Goal: Task Accomplishment & Management: Manage account settings

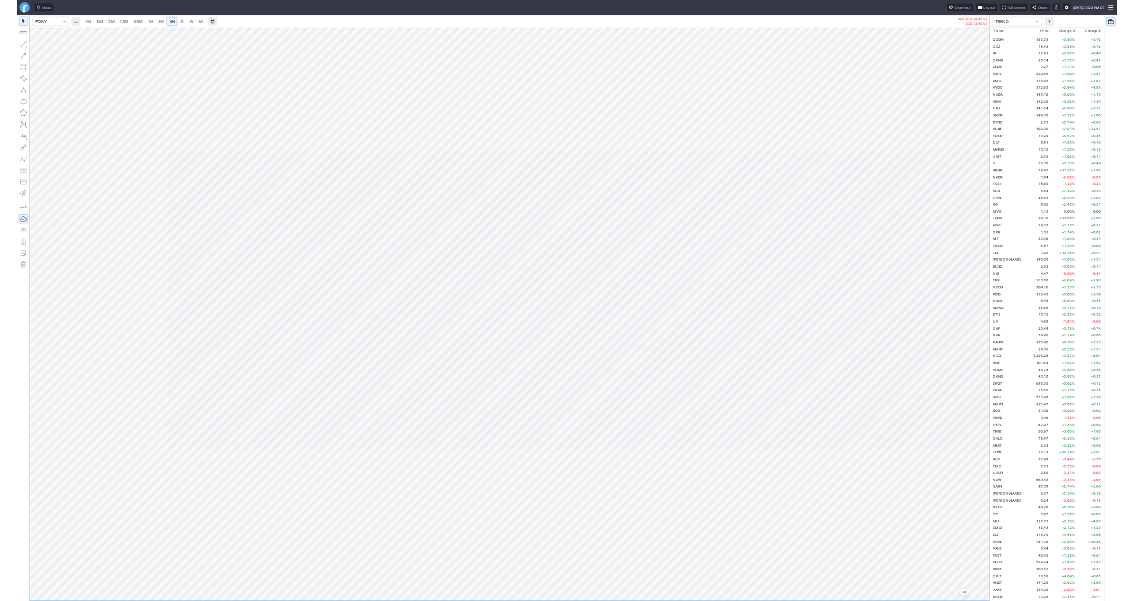
scroll to position [1318, 0]
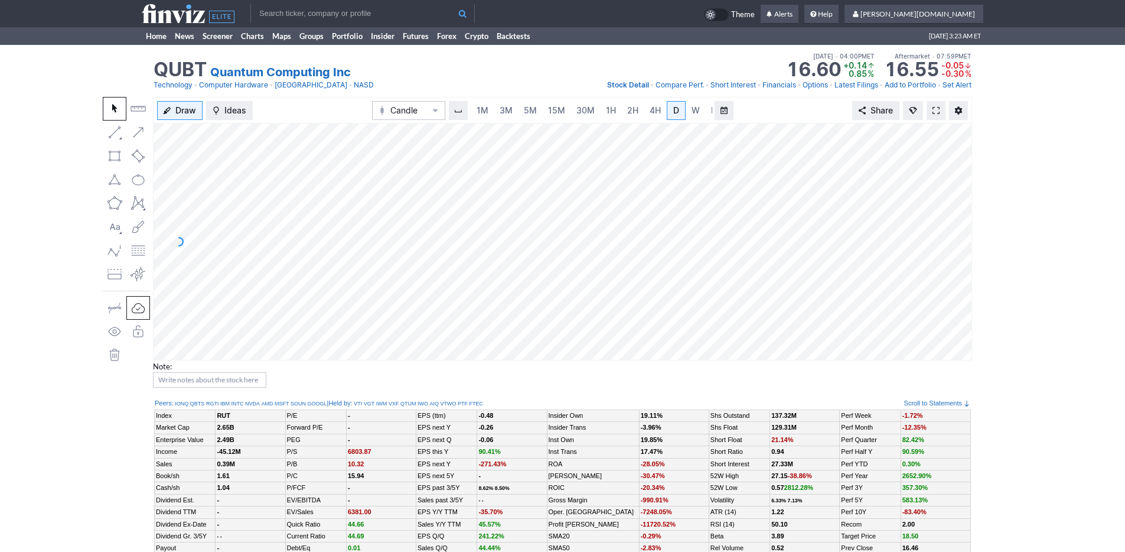
scroll to position [0, 12]
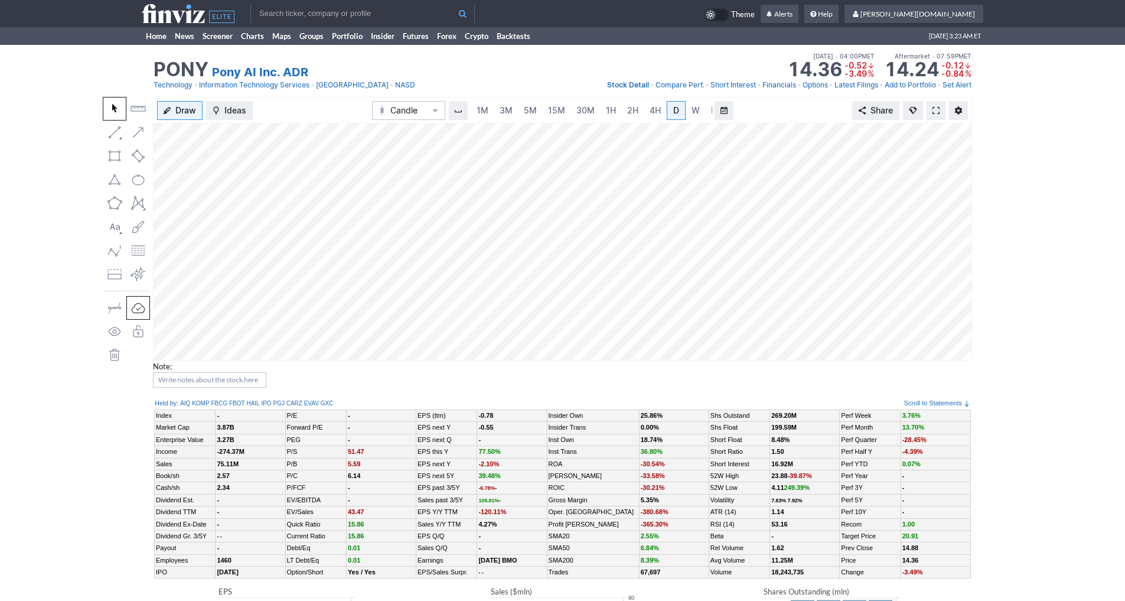
scroll to position [0, 12]
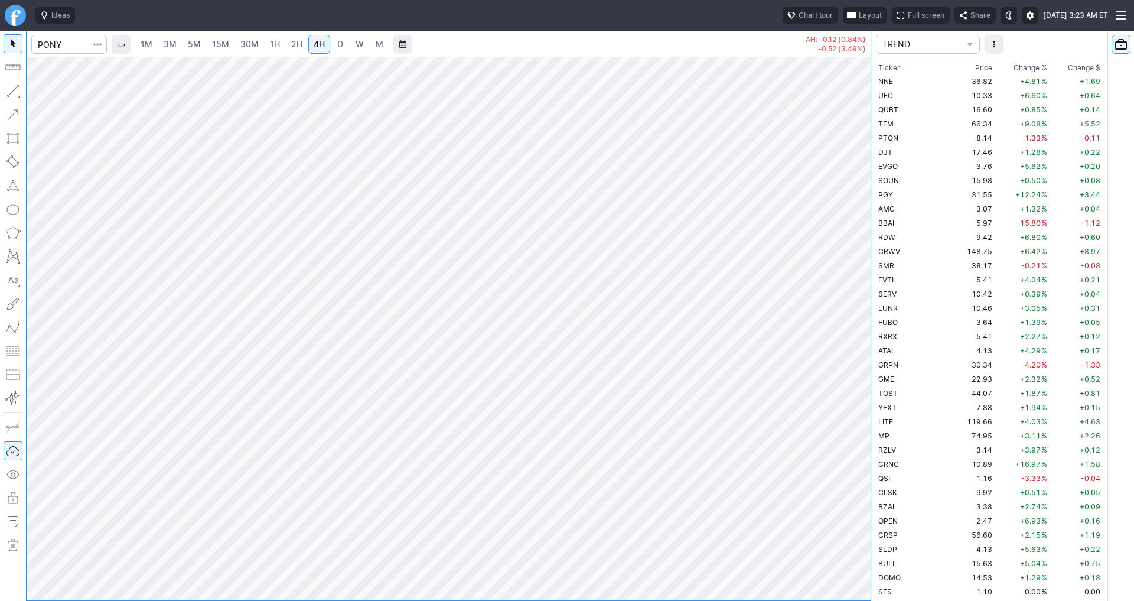
scroll to position [1831, 0]
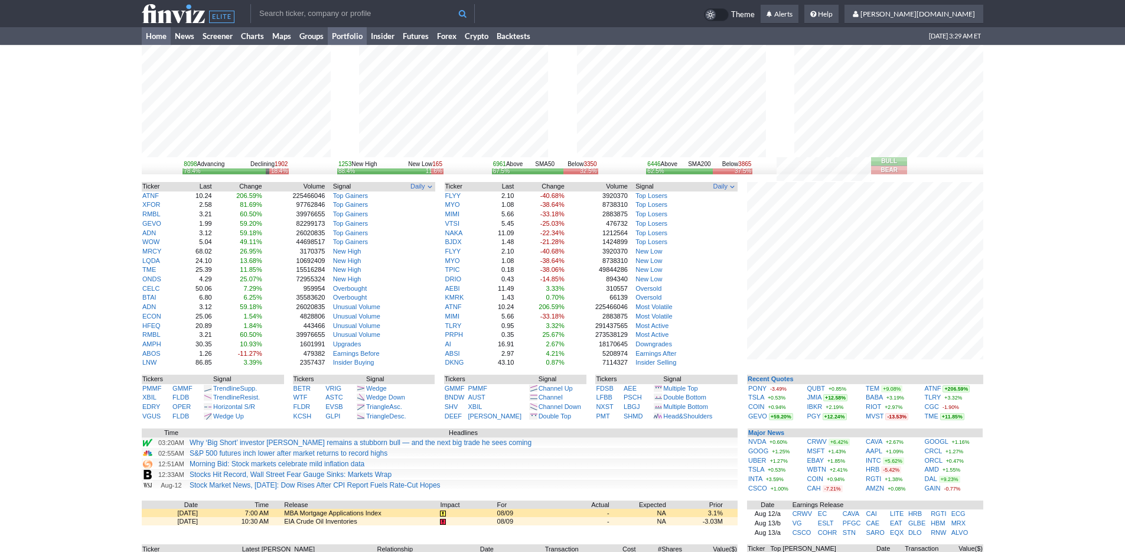
click at [345, 36] on link "Portfolio" at bounding box center [347, 36] width 39 height 18
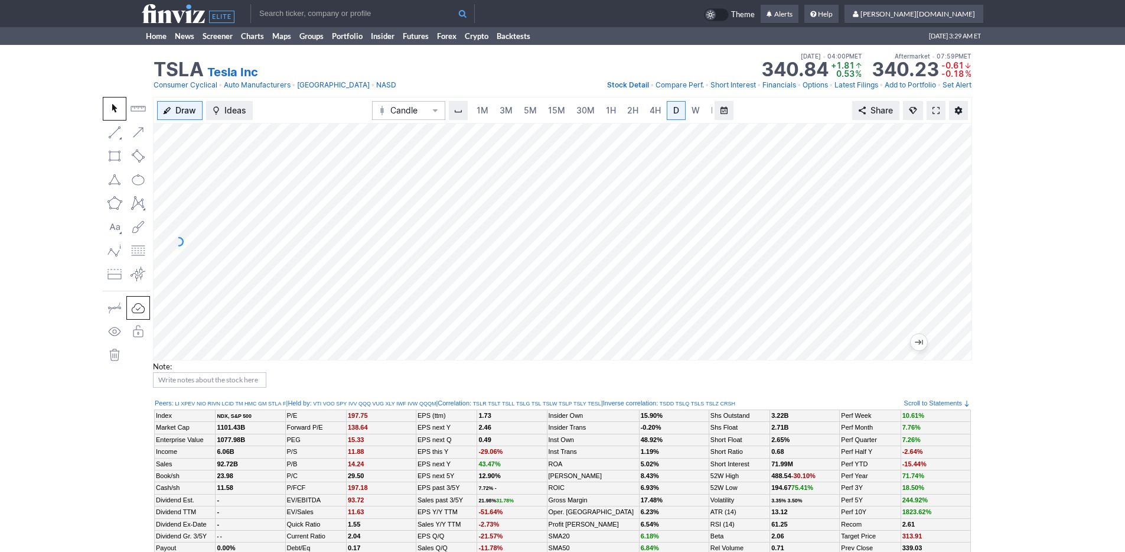
scroll to position [0, 12]
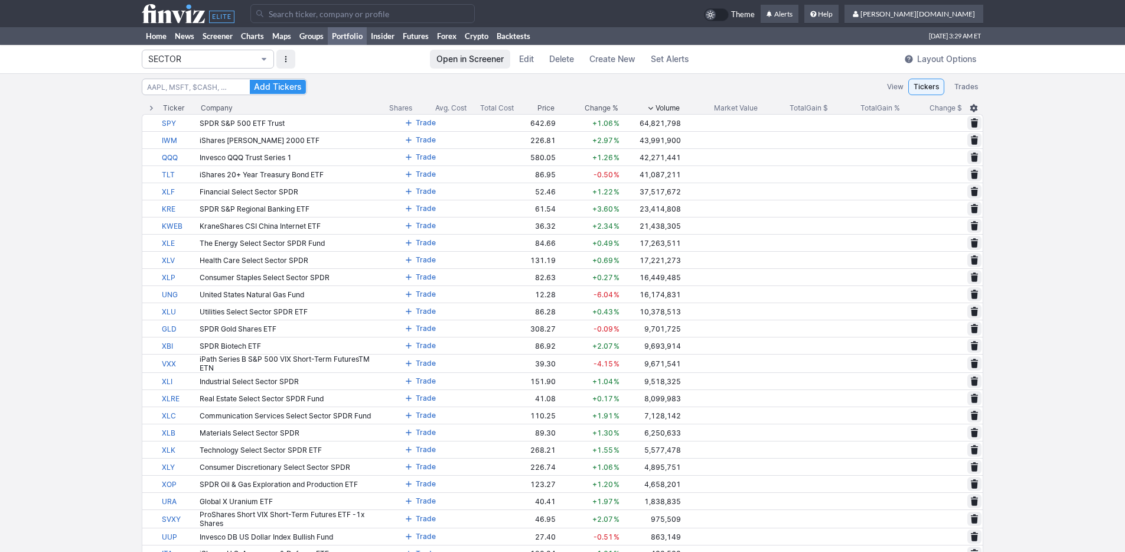
click at [223, 59] on span "SECTOR" at bounding box center [202, 59] width 108 height 12
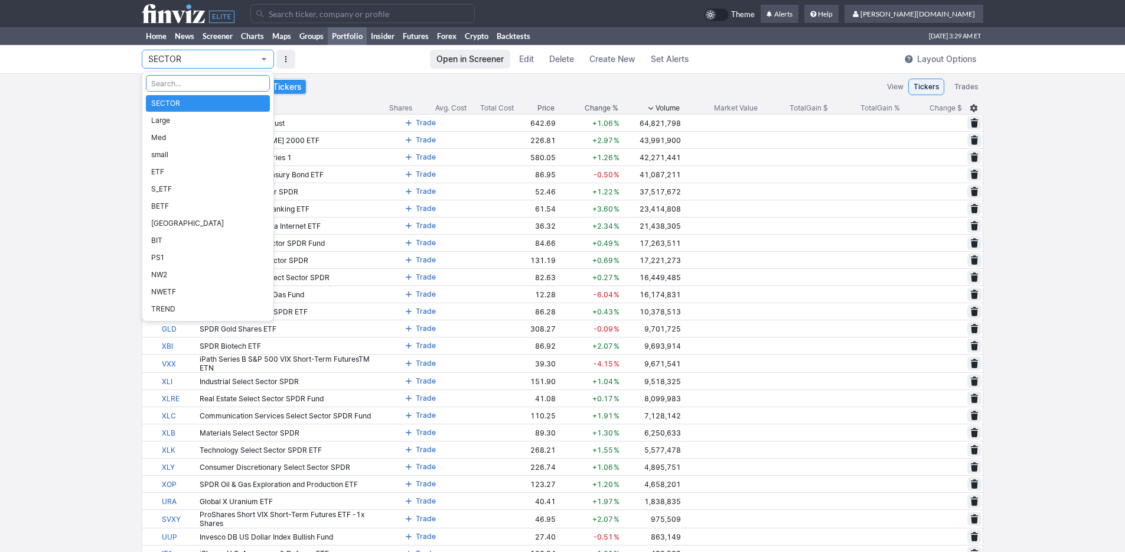
click at [205, 39] on div at bounding box center [562, 276] width 1125 height 552
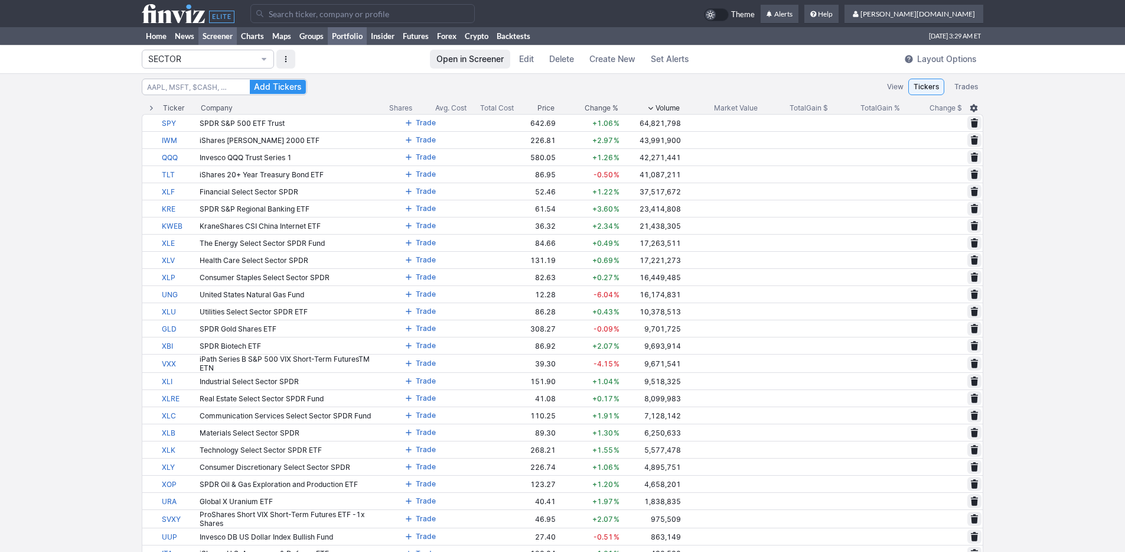
click at [209, 35] on link "Screener" at bounding box center [217, 36] width 38 height 18
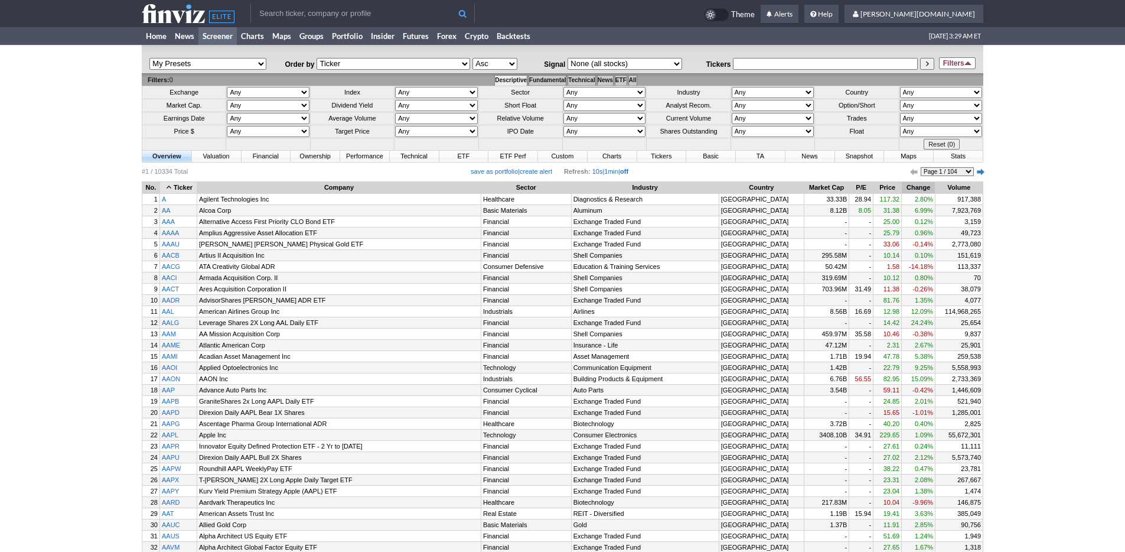
click at [916, 187] on th "Change" at bounding box center [918, 188] width 33 height 12
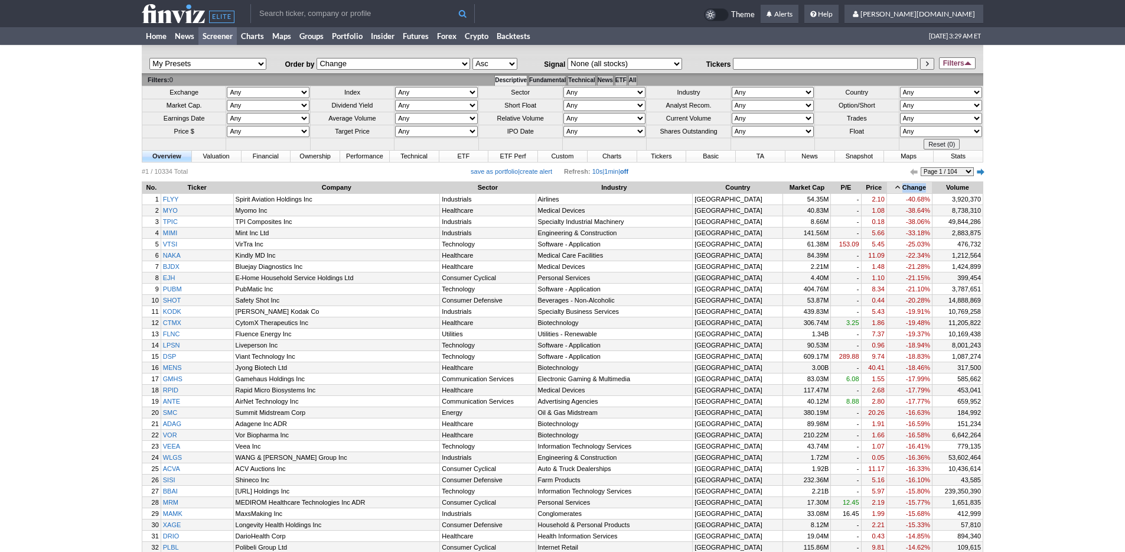
click at [915, 187] on th "Change" at bounding box center [909, 188] width 45 height 12
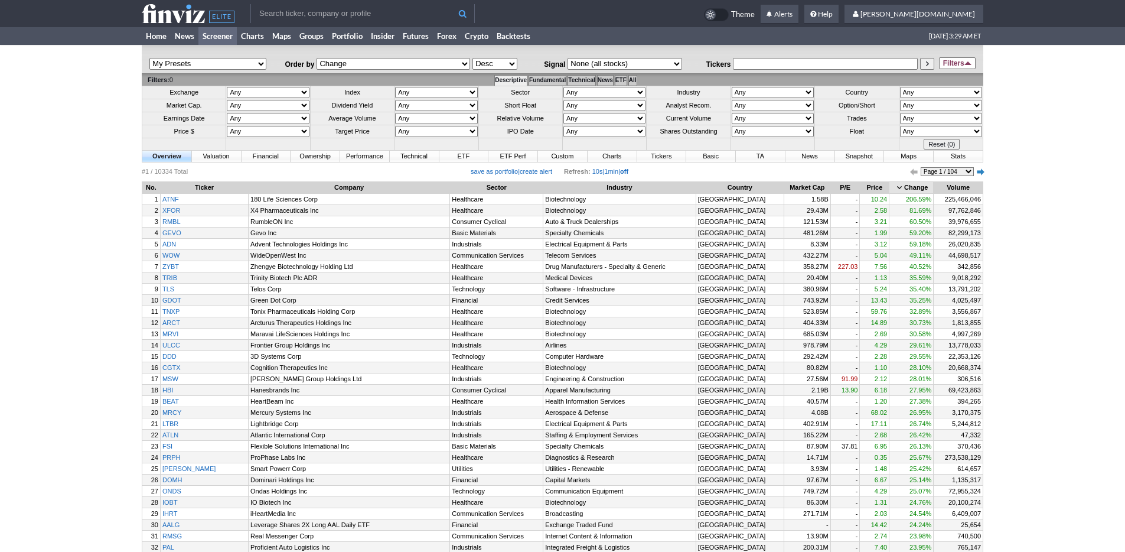
click at [241, 106] on select "Any Mega ($200bln and more) Large ($10bln to $200bln) Mid ($2bln to $10bln) Sma…" at bounding box center [268, 105] width 82 height 11
select select "smallover"
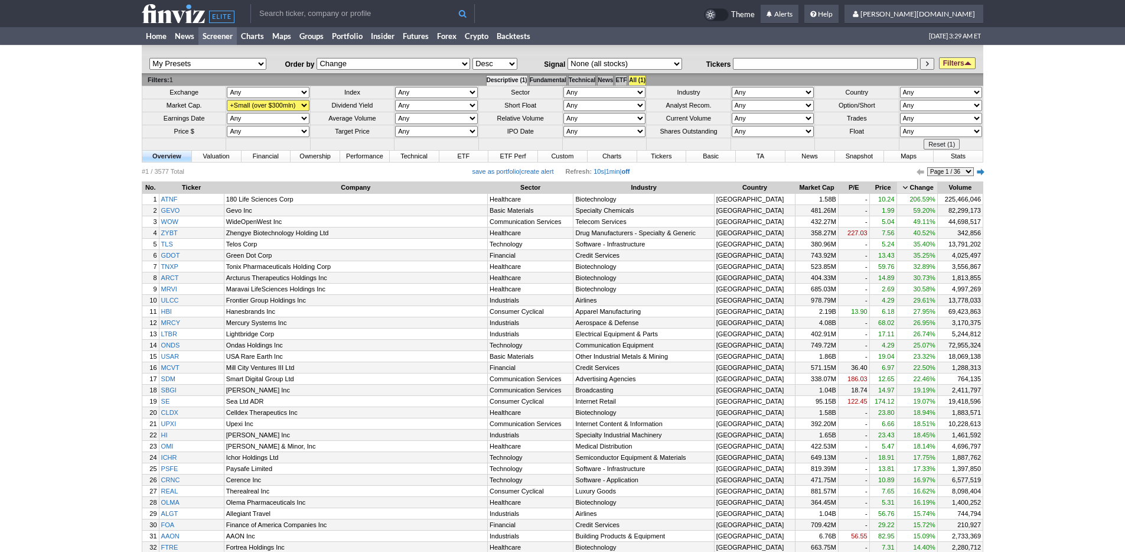
click at [593, 121] on select "Any Over 10 Over 5 Over 3 Over 2 Over 1.5 Over 1 Over 0.75 Over 0.5 Over 0.25 U…" at bounding box center [605, 118] width 82 height 11
click at [646, 76] on td "All (1)" at bounding box center [637, 80] width 17 height 11
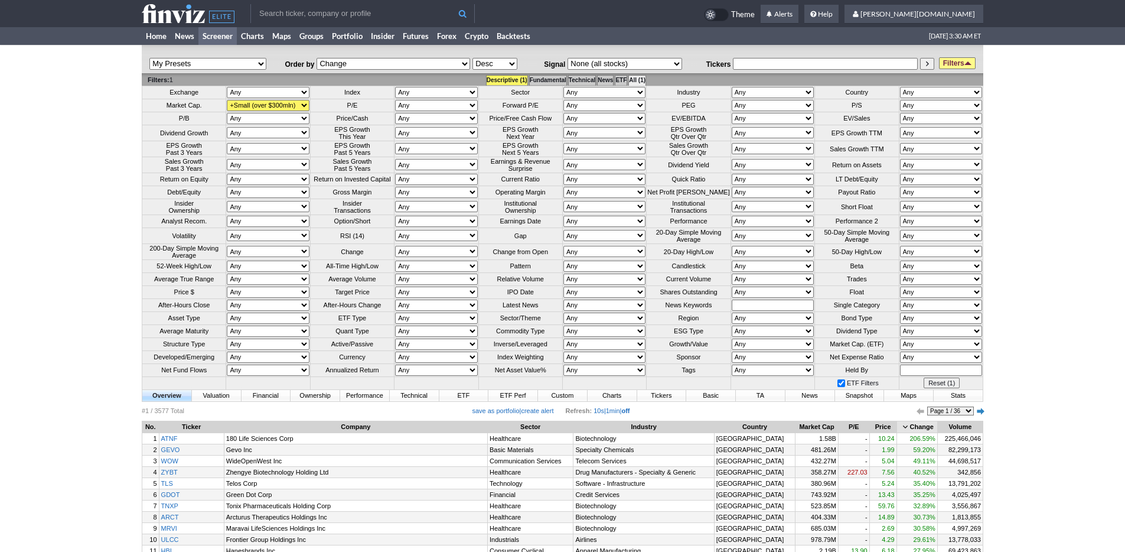
click at [741, 285] on select "Any Under 50K Under 100K Under 500K Under 750K Under 1M Over 0 Over 50K Over 10…" at bounding box center [773, 279] width 82 height 11
select select "o1000"
click at [953, 64] on link "Filters" at bounding box center [957, 63] width 37 height 12
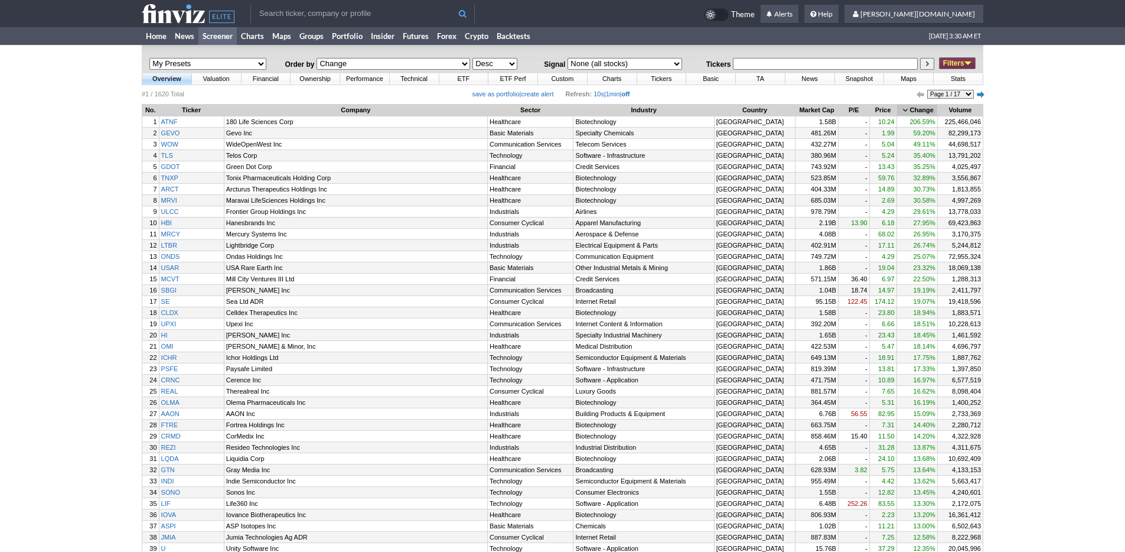
click at [907, 115] on th "Change" at bounding box center [917, 111] width 40 height 12
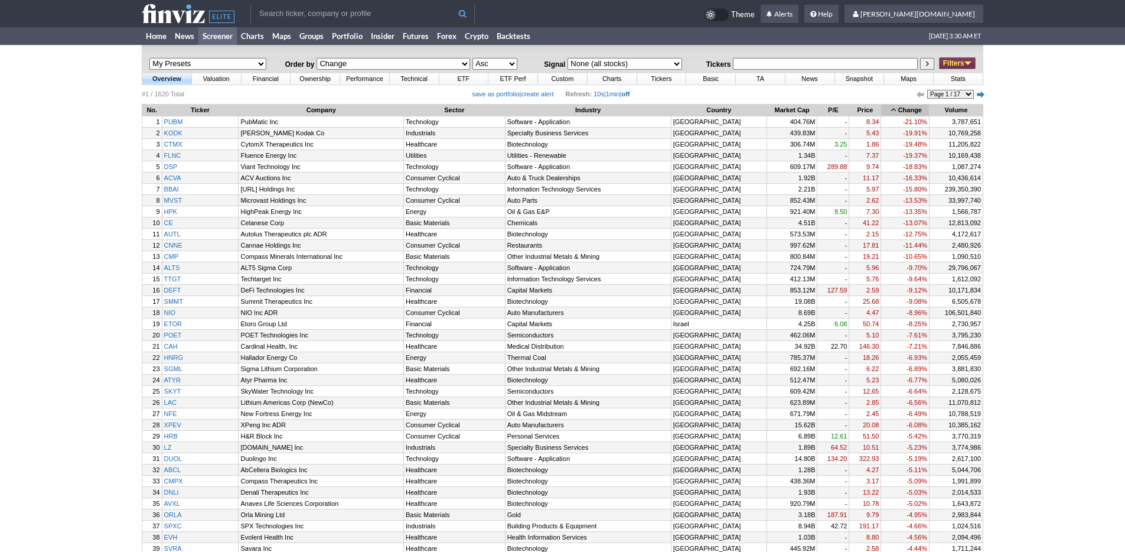
click at [909, 112] on th "Change" at bounding box center [905, 111] width 48 height 12
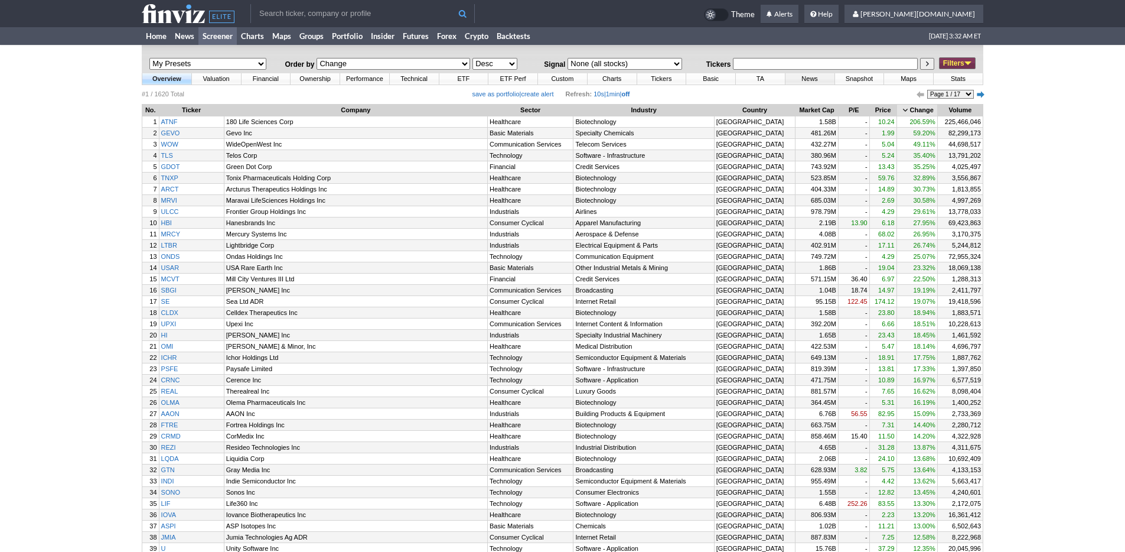
click at [799, 83] on link "News" at bounding box center [810, 78] width 49 height 11
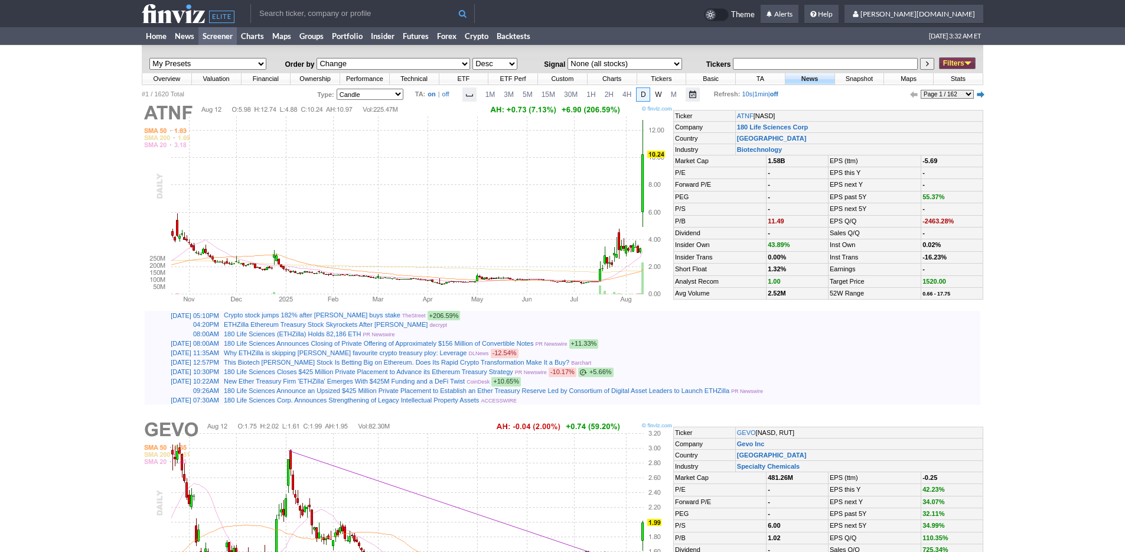
click at [656, 93] on span "W" at bounding box center [658, 94] width 6 height 8
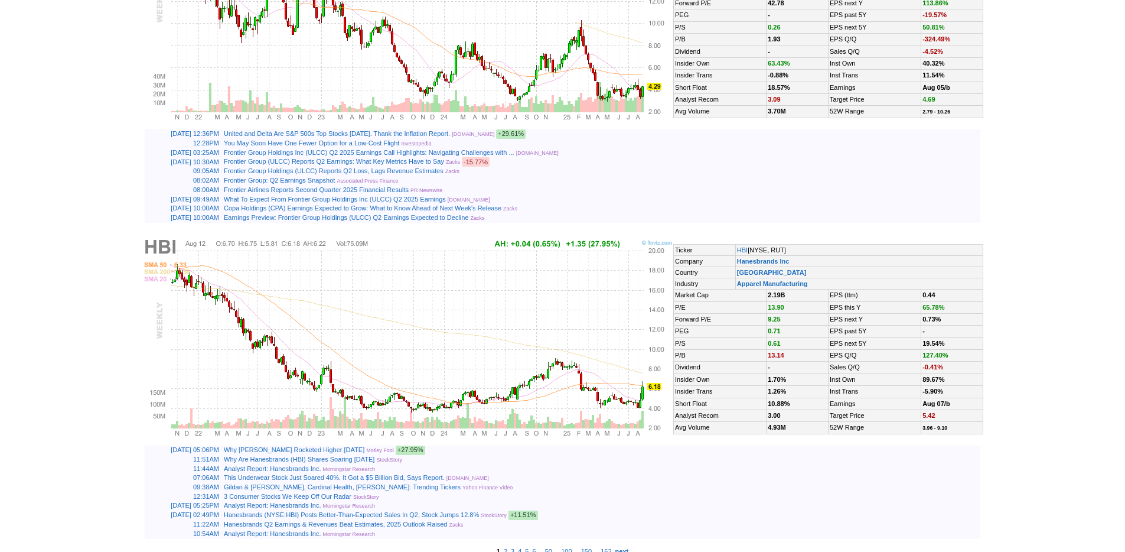
scroll to position [2783, 0]
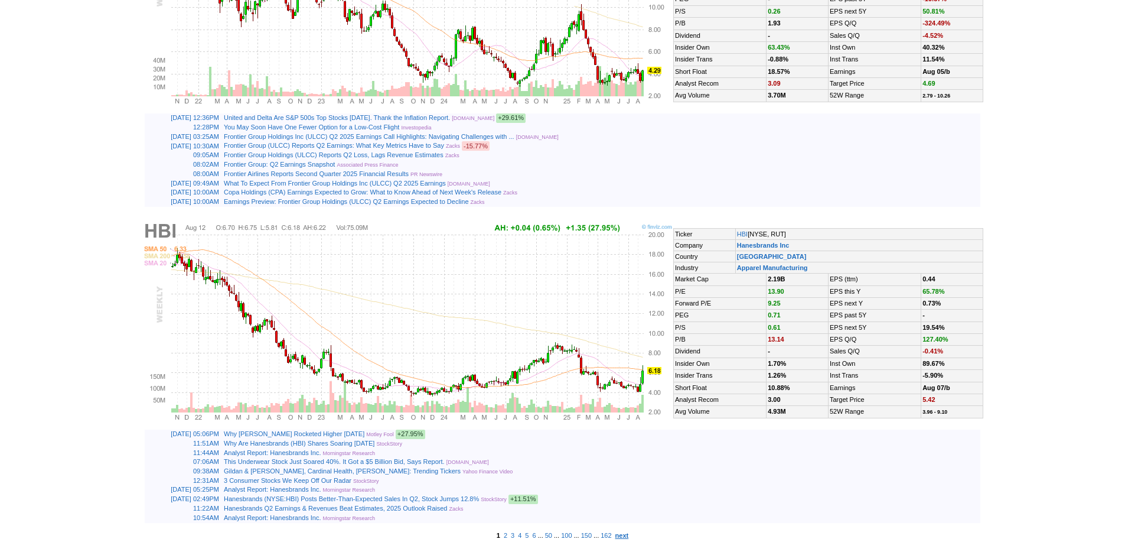
click at [629, 535] on b "next" at bounding box center [623, 535] width 14 height 7
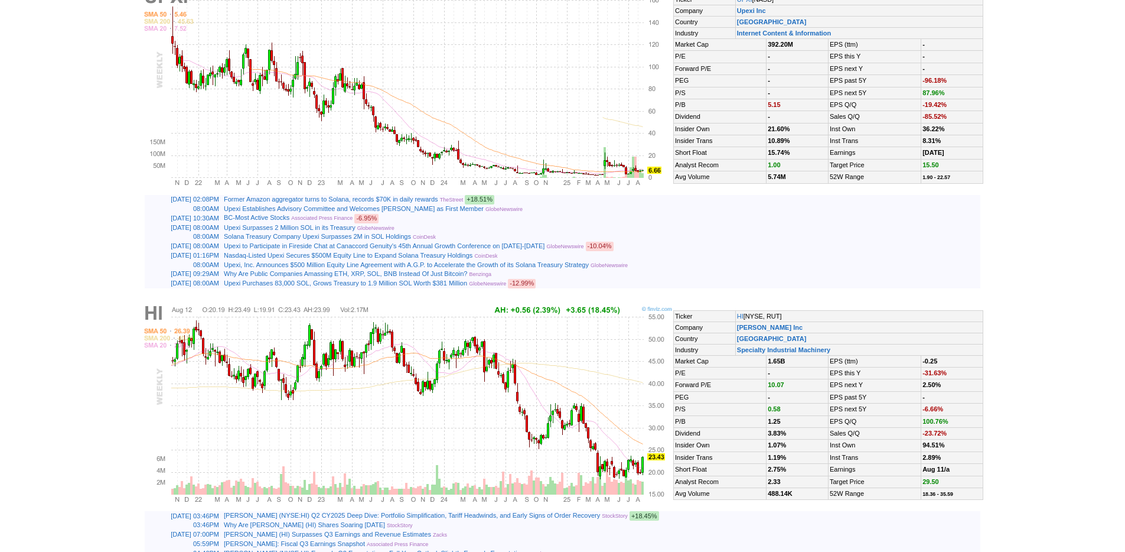
scroll to position [2796, 0]
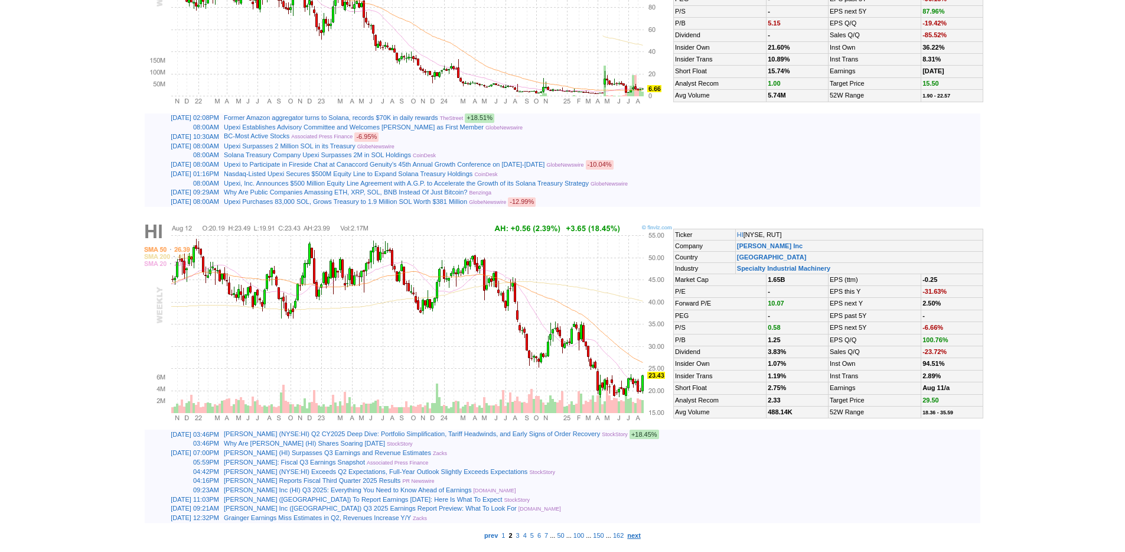
click at [641, 534] on b "next" at bounding box center [634, 535] width 14 height 7
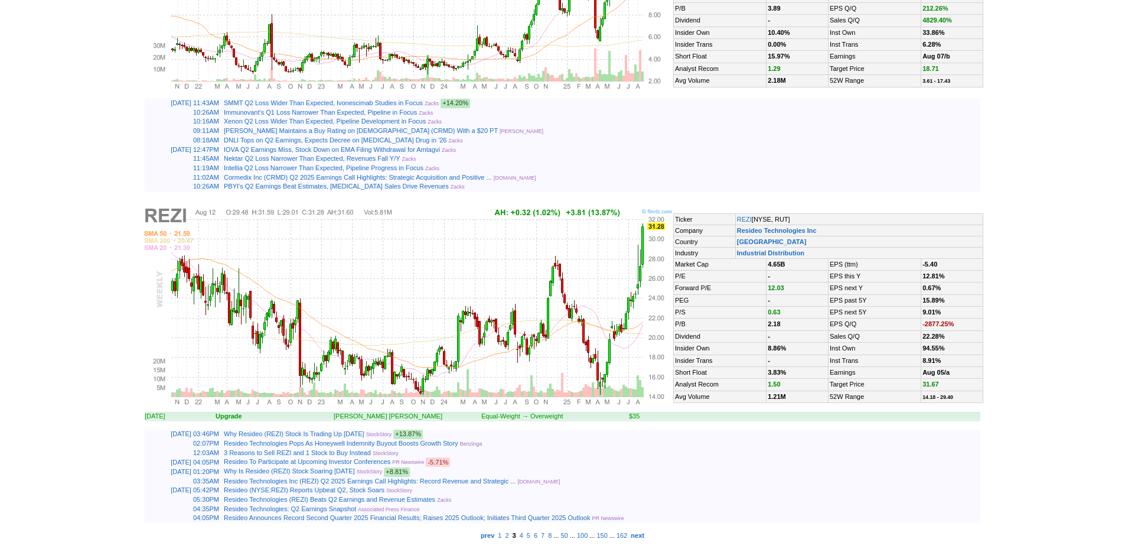
scroll to position [2810, 0]
click at [644, 533] on b "next" at bounding box center [638, 535] width 14 height 7
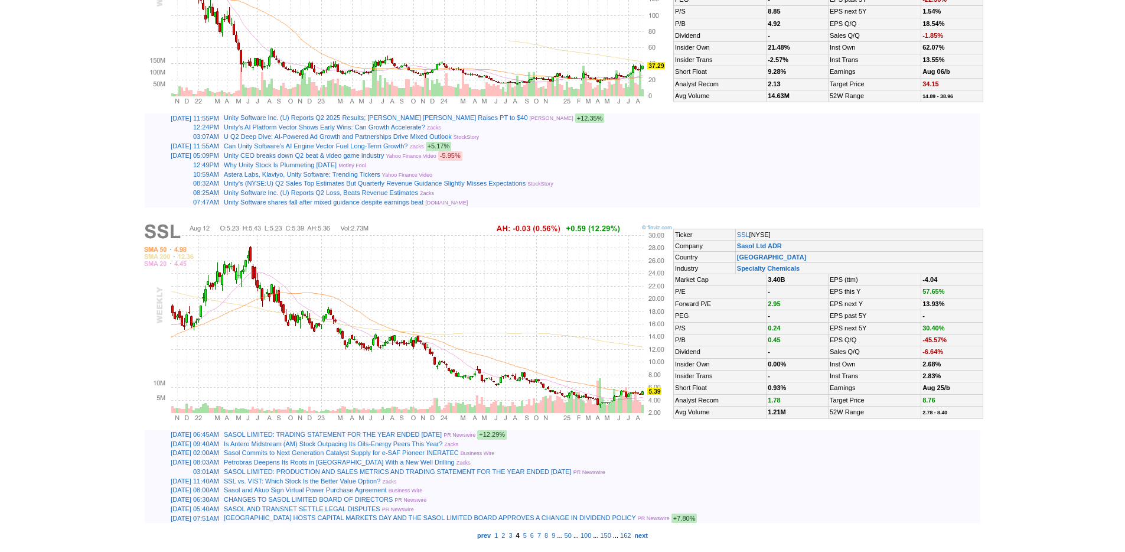
scroll to position [2781, 0]
click at [648, 532] on b "next" at bounding box center [641, 535] width 14 height 7
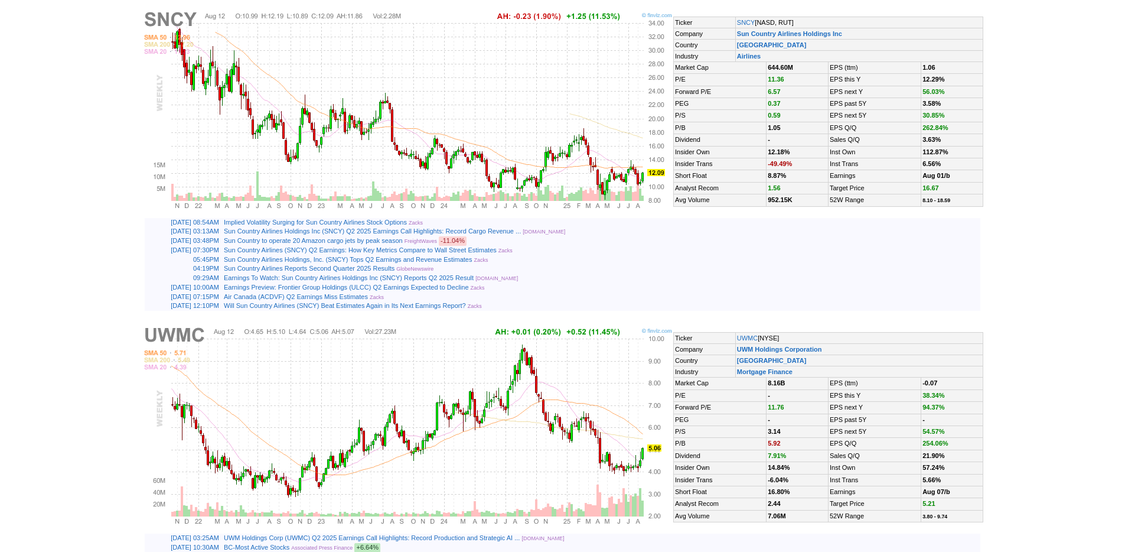
scroll to position [2788, 0]
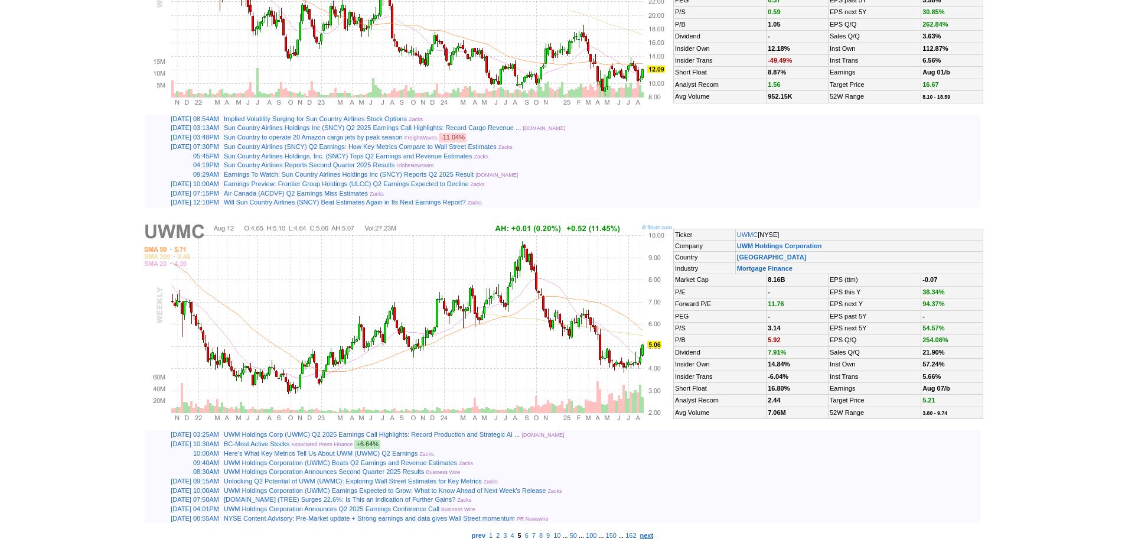
click at [654, 535] on b "next" at bounding box center [647, 535] width 14 height 7
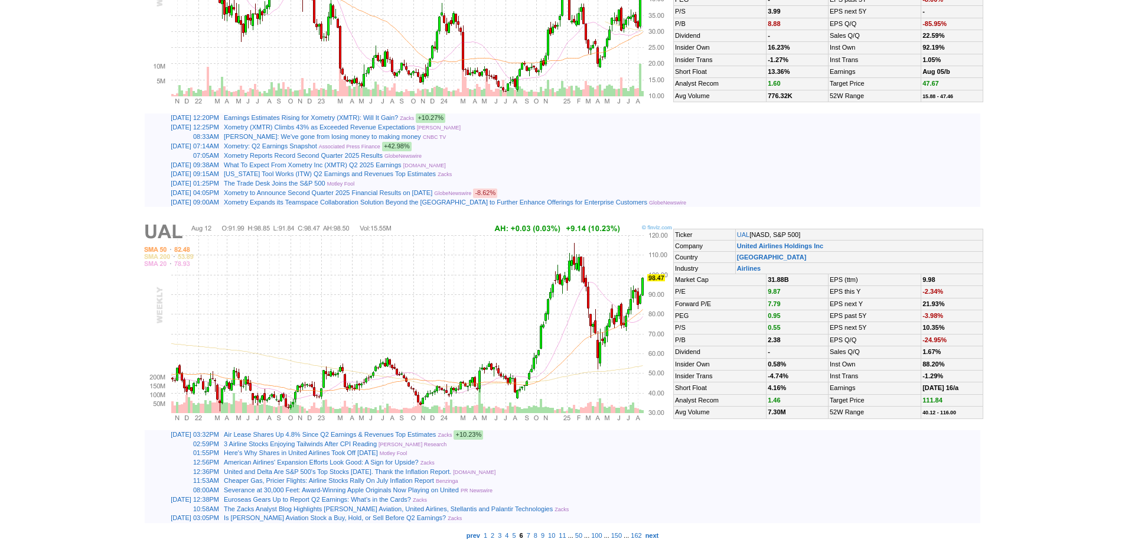
scroll to position [2794, 0]
click at [659, 536] on b "next" at bounding box center [653, 535] width 14 height 7
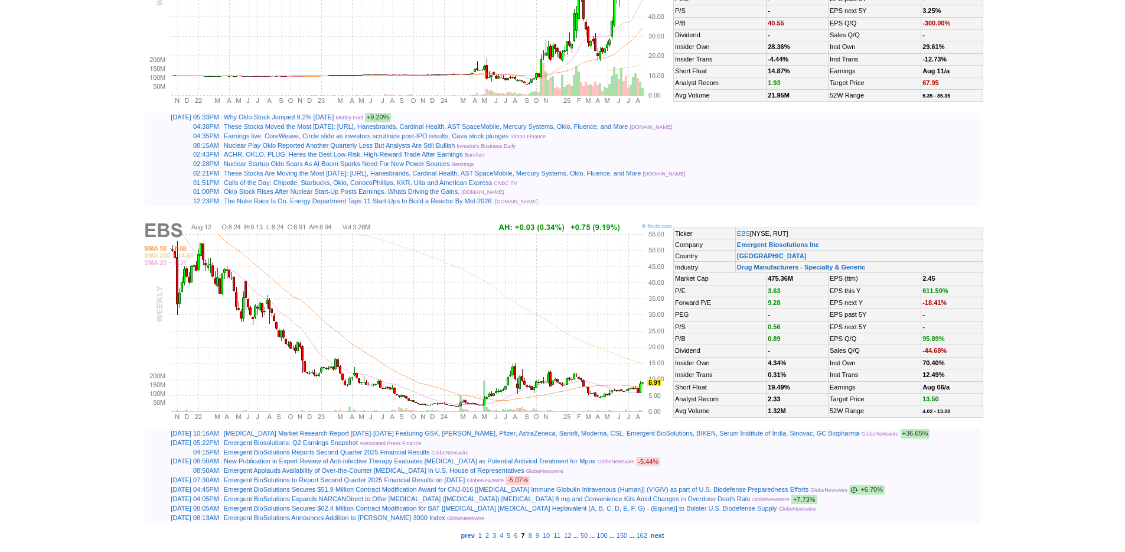
scroll to position [2796, 0]
click at [665, 534] on b "next" at bounding box center [658, 535] width 14 height 7
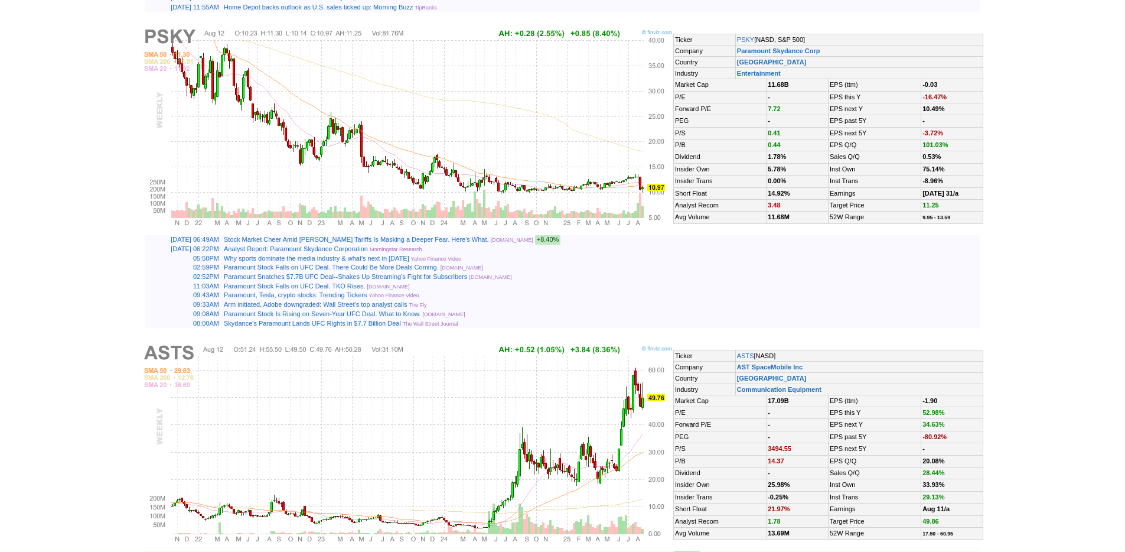
scroll to position [2772, 0]
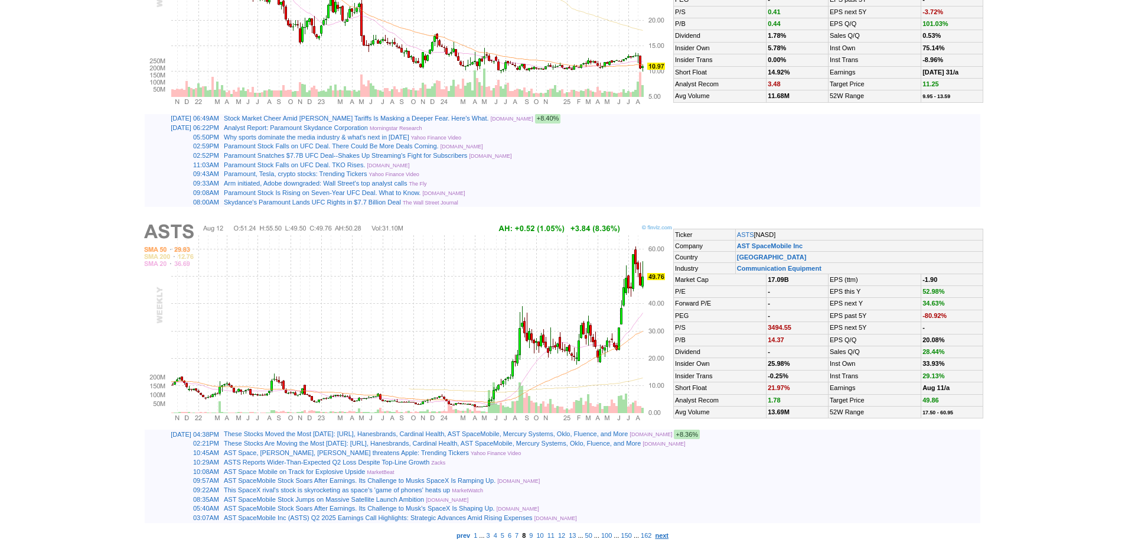
click at [669, 535] on b "next" at bounding box center [662, 535] width 14 height 7
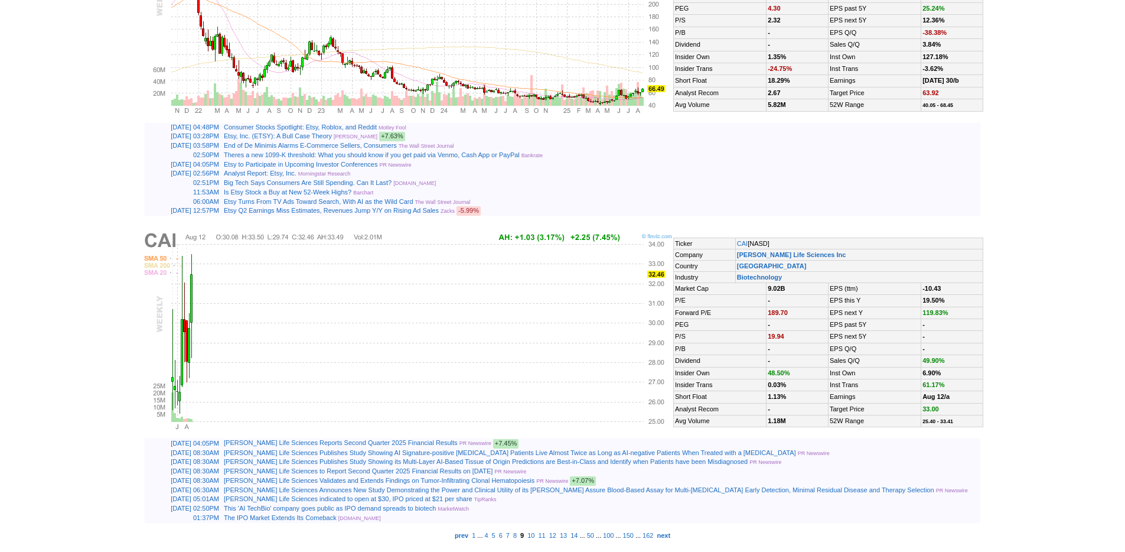
scroll to position [2774, 0]
click at [670, 534] on b "next" at bounding box center [664, 535] width 14 height 7
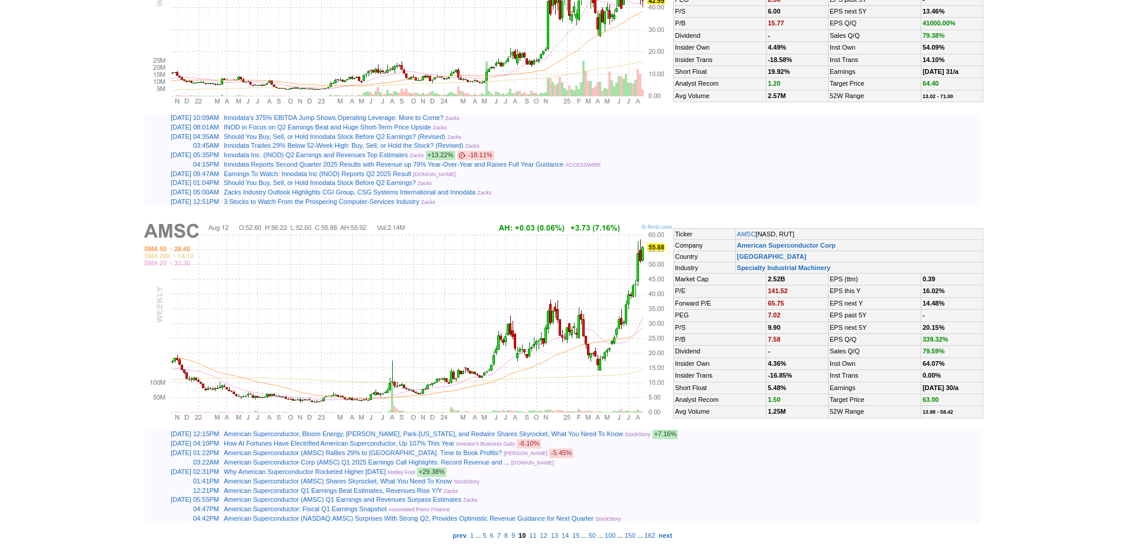
scroll to position [2757, 0]
click at [673, 533] on b "next" at bounding box center [666, 535] width 14 height 7
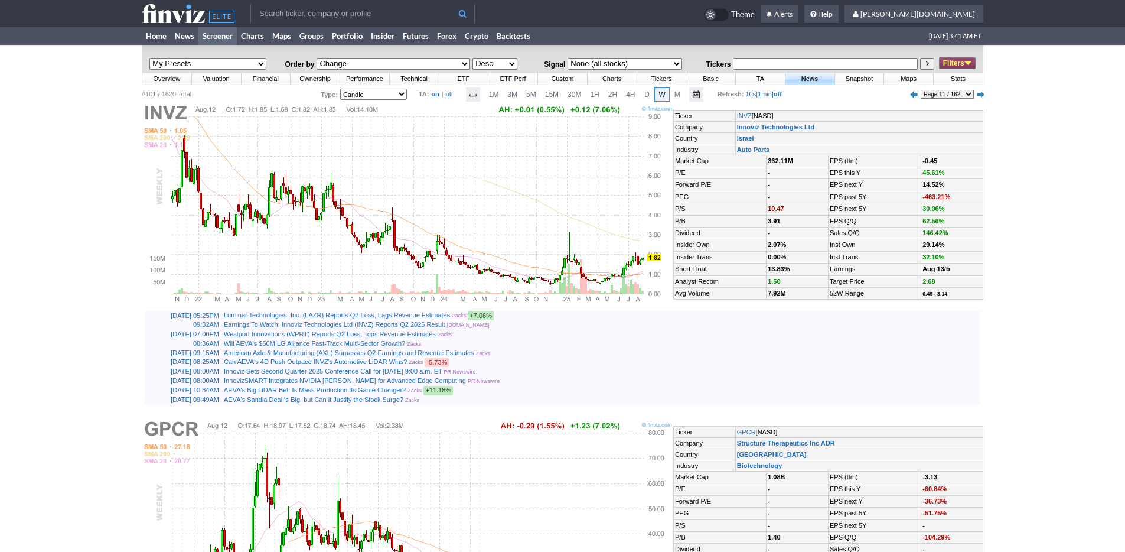
click at [942, 67] on link "Filters" at bounding box center [957, 63] width 37 height 12
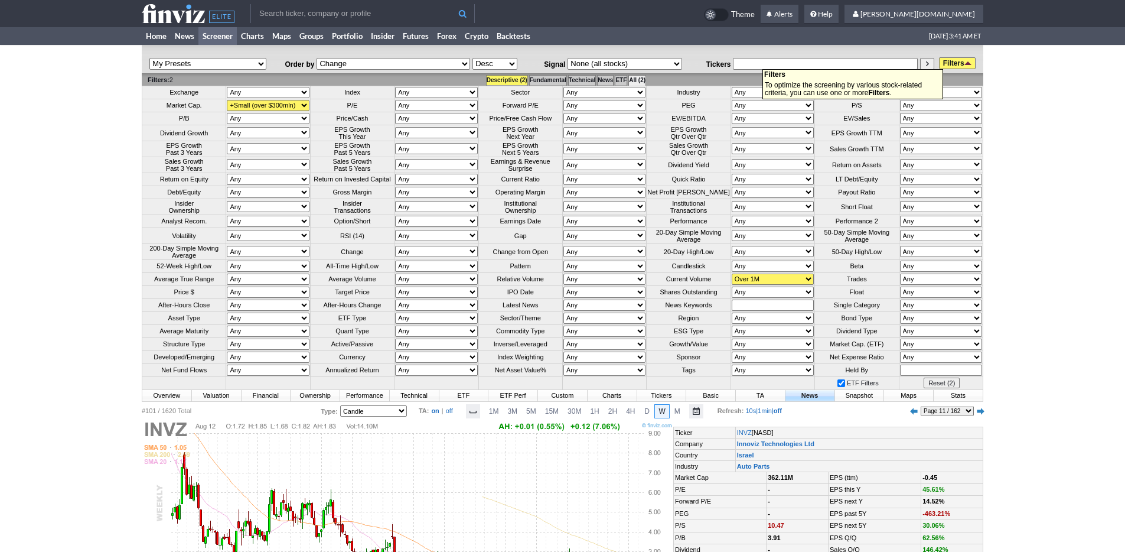
click at [943, 63] on link "Filters" at bounding box center [957, 63] width 37 height 12
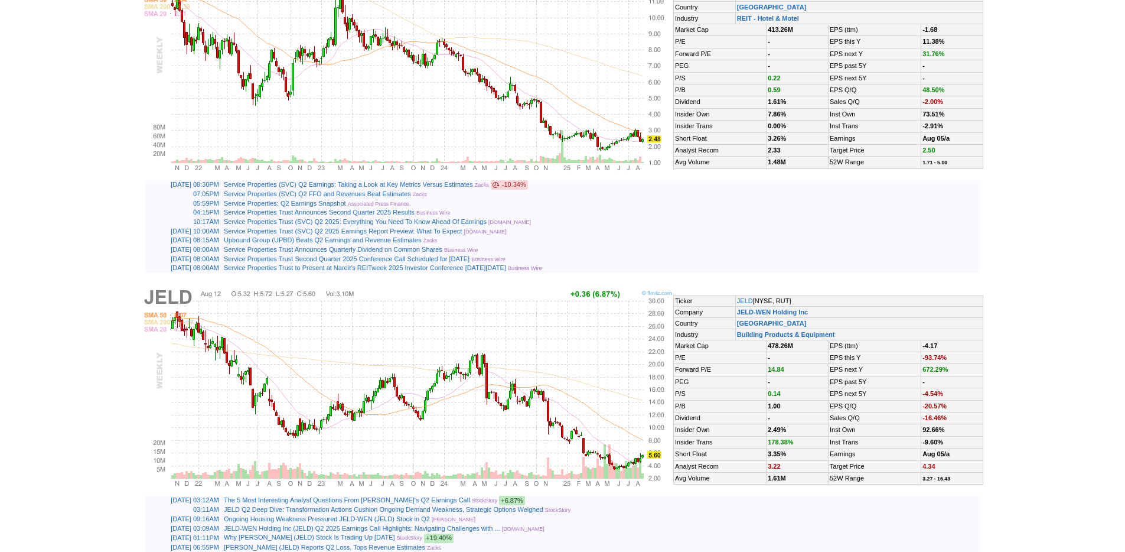
scroll to position [2780, 0]
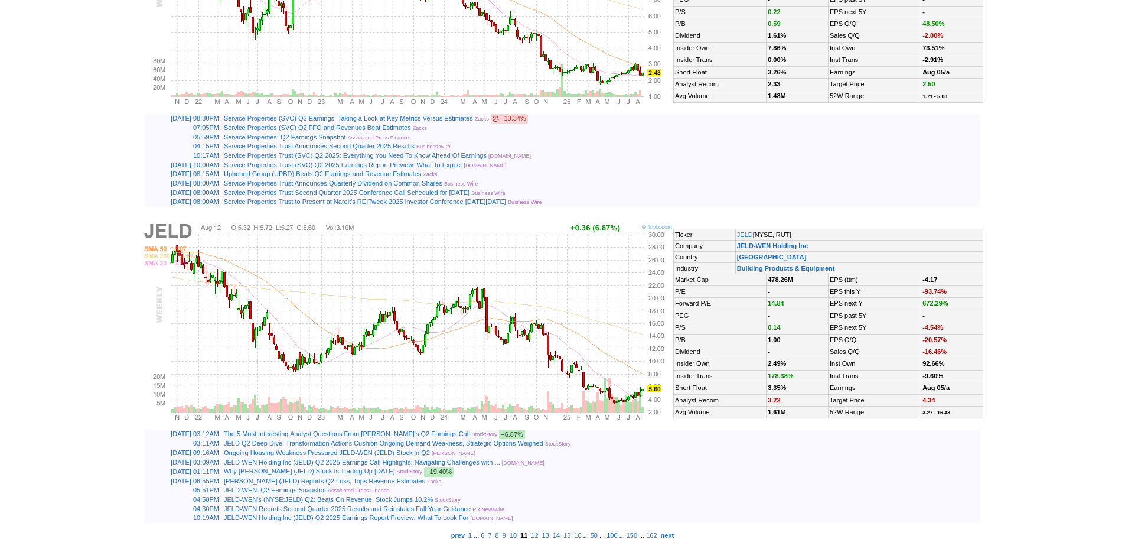
click at [702, 536] on td "prev 1 ... 6 7 8 9 10 11 12 13 14 15 16 ... 50 ... 100 ... 150 ... 162 next" at bounding box center [563, 534] width 842 height 9
click at [675, 538] on b "next" at bounding box center [668, 535] width 14 height 7
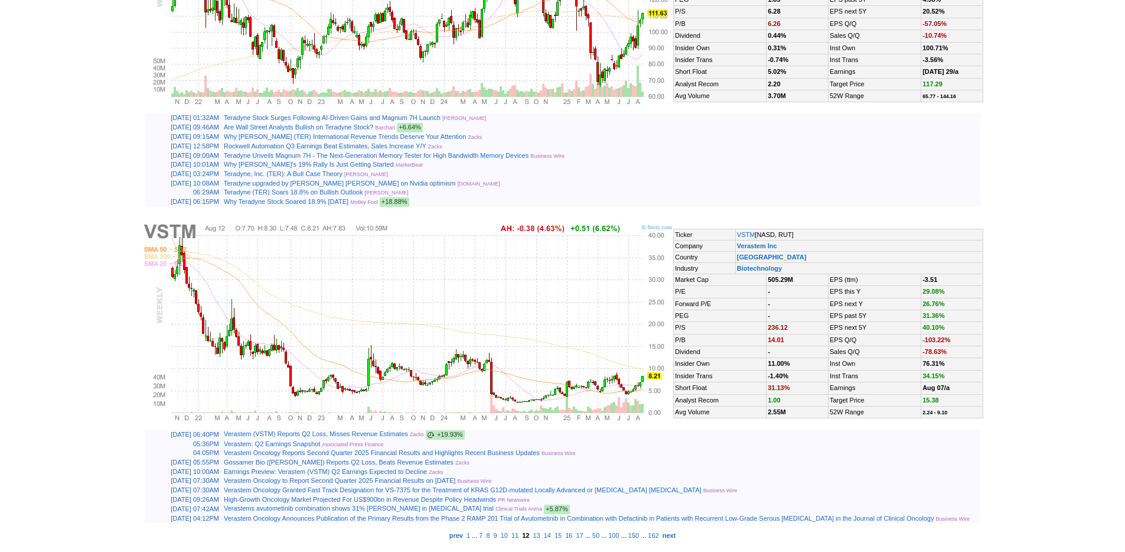
scroll to position [2802, 0]
click at [676, 537] on b "next" at bounding box center [670, 535] width 14 height 7
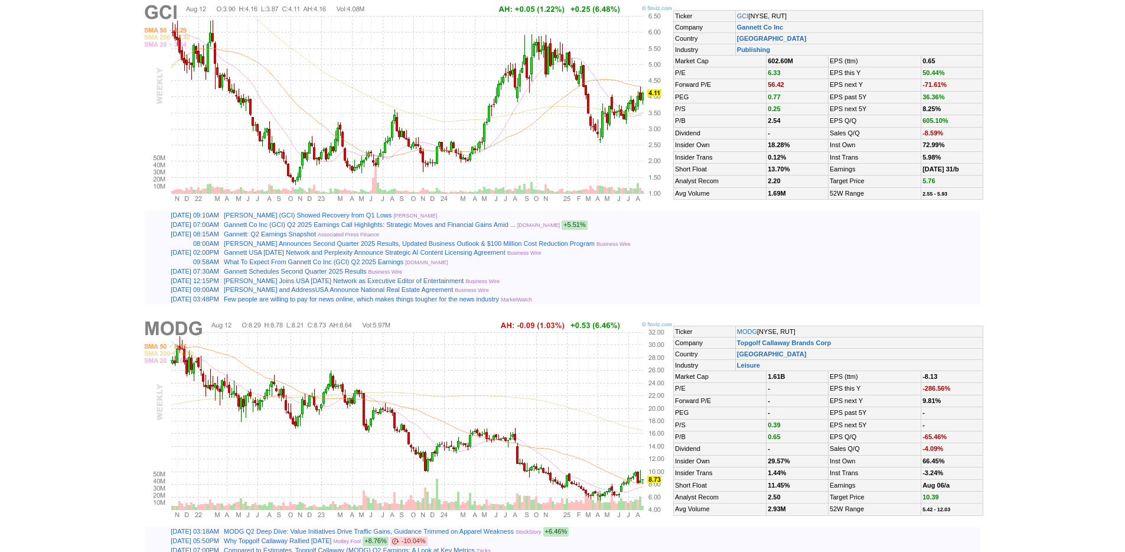
scroll to position [2798, 0]
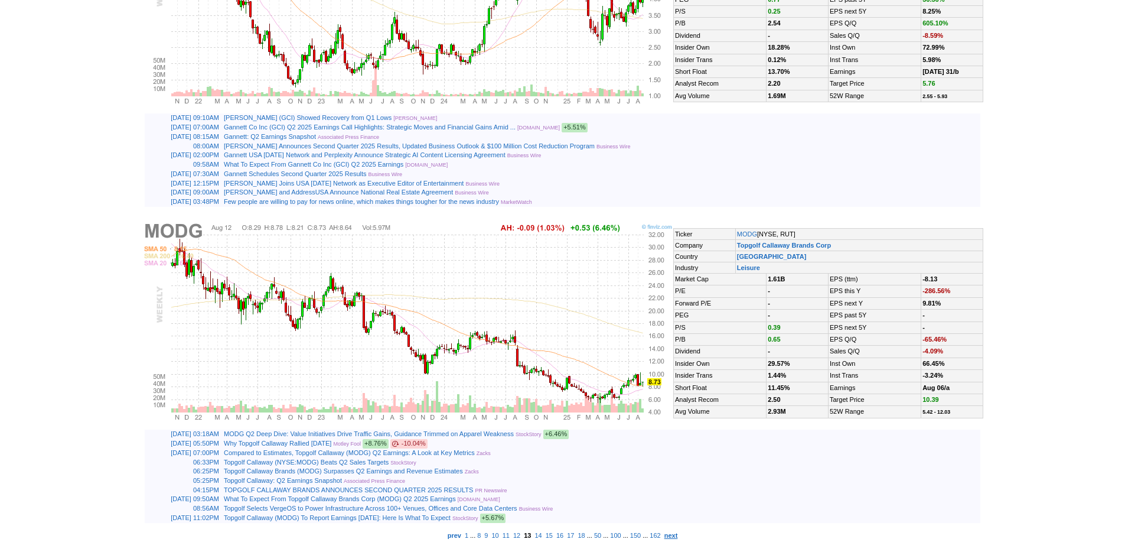
click at [678, 535] on b "next" at bounding box center [672, 535] width 14 height 7
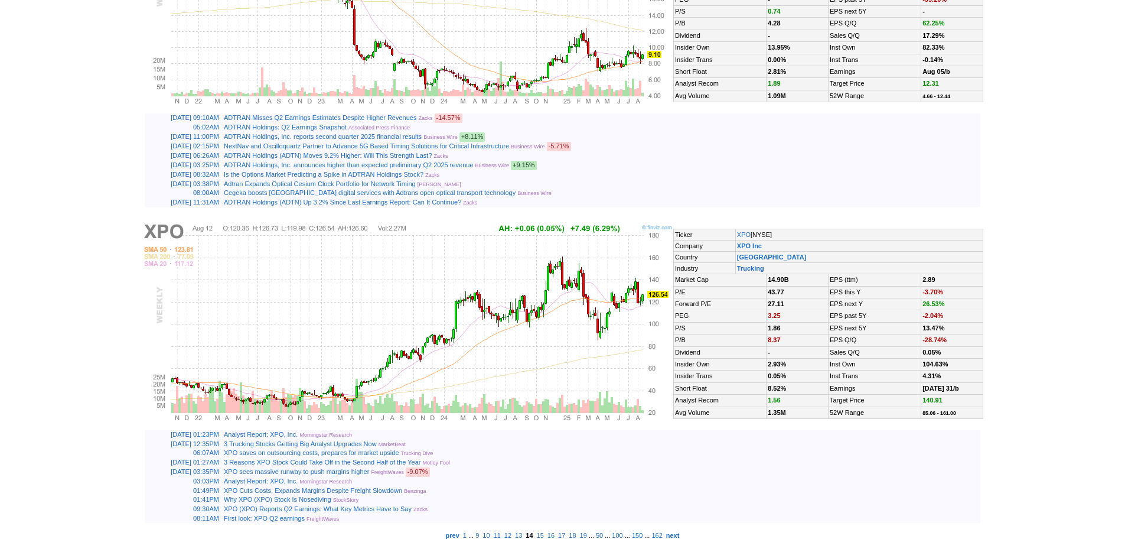
scroll to position [2775, 0]
click at [680, 532] on b "next" at bounding box center [673, 535] width 14 height 7
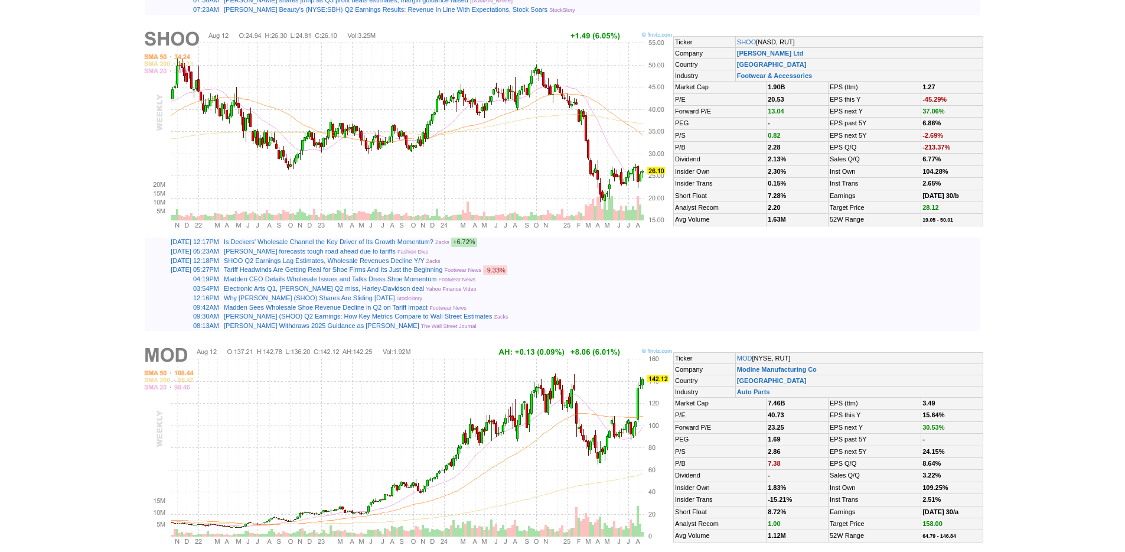
scroll to position [2772, 0]
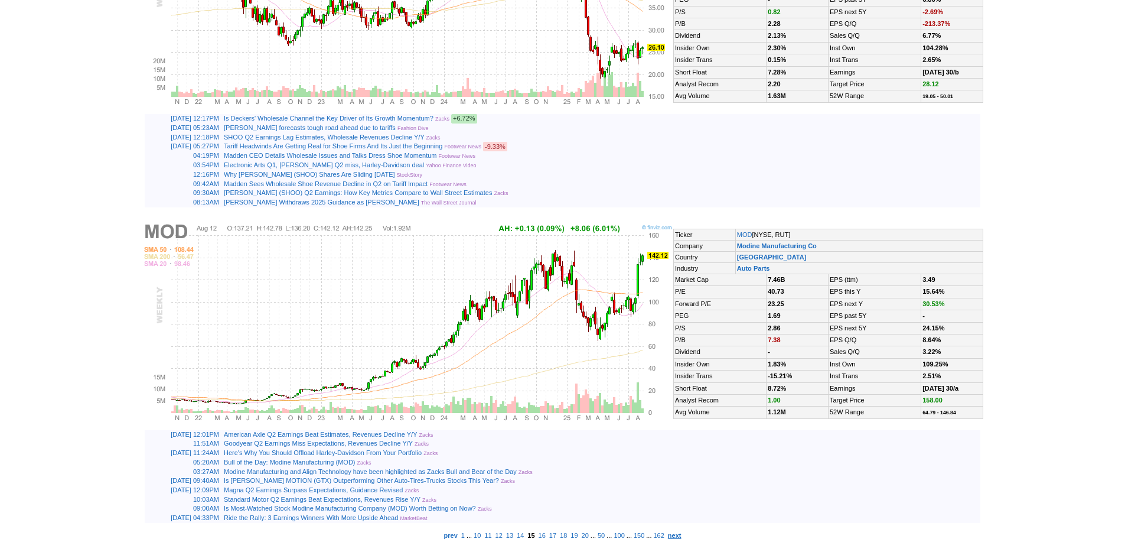
click at [682, 535] on b "next" at bounding box center [675, 535] width 14 height 7
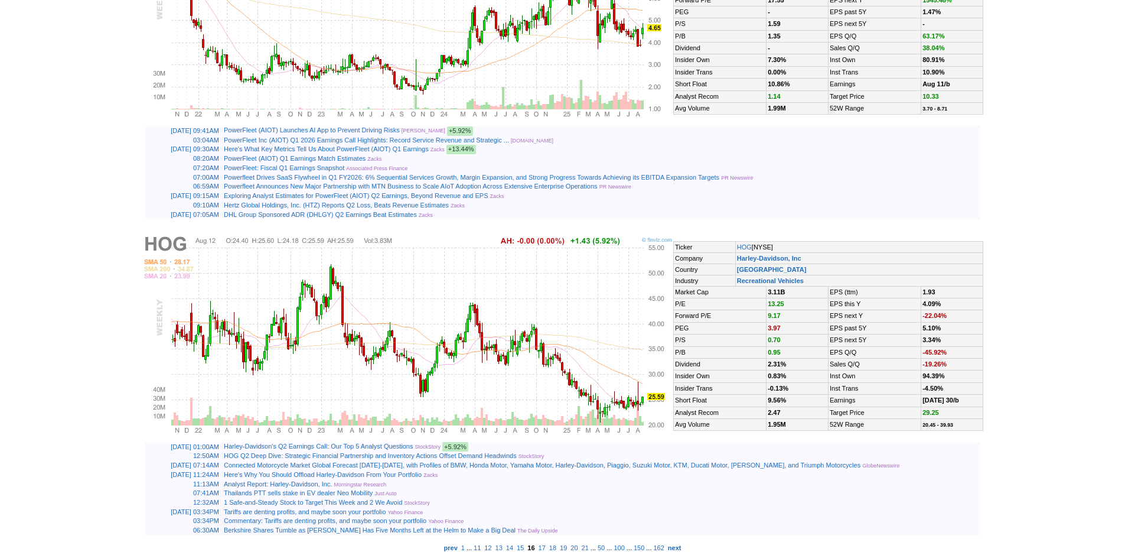
scroll to position [2772, 0]
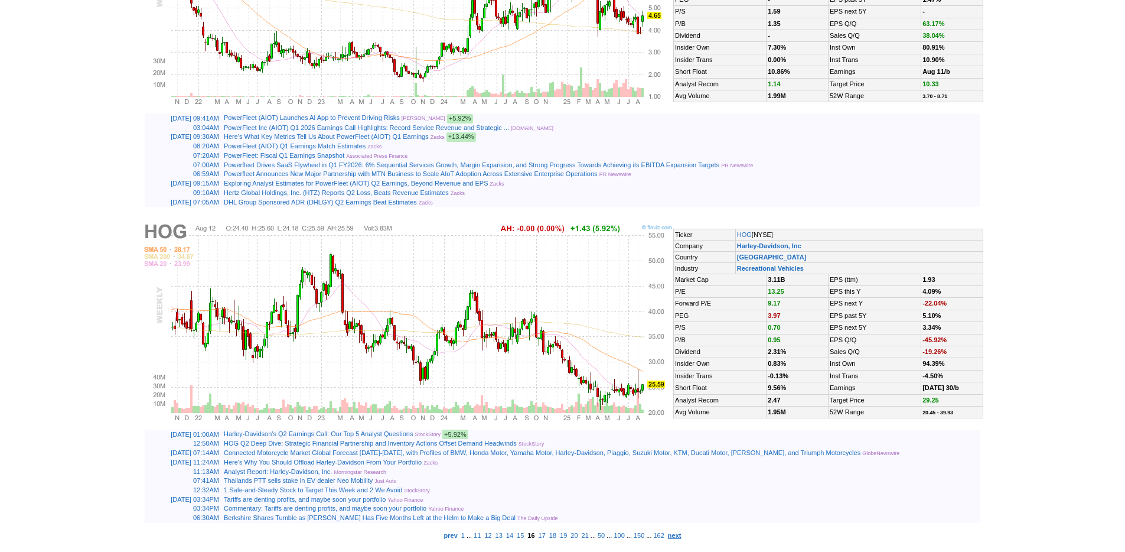
click at [682, 532] on b "next" at bounding box center [675, 535] width 14 height 7
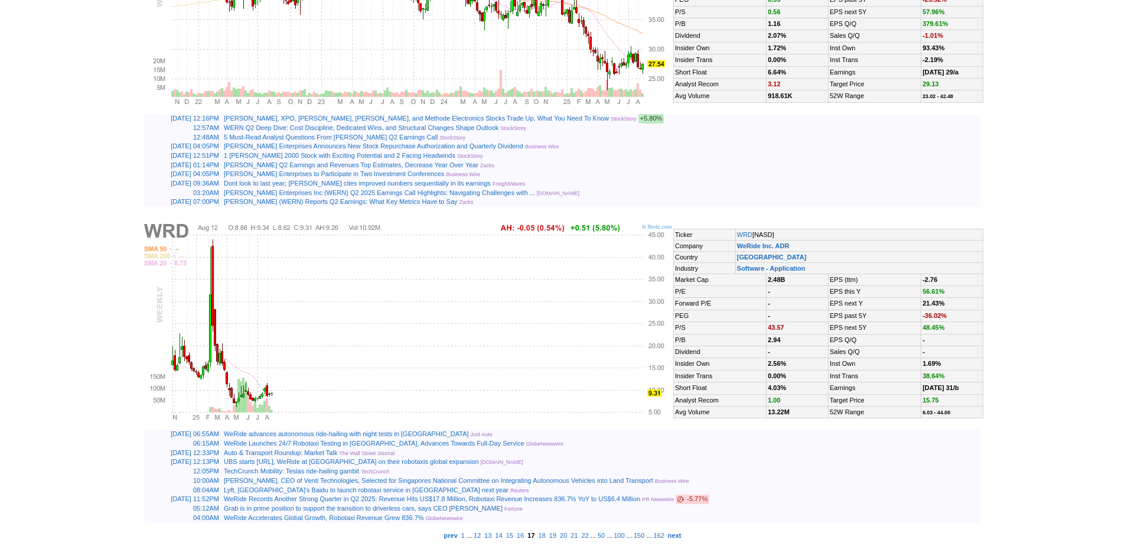
scroll to position [2776, 0]
click at [682, 536] on b "next" at bounding box center [675, 535] width 14 height 7
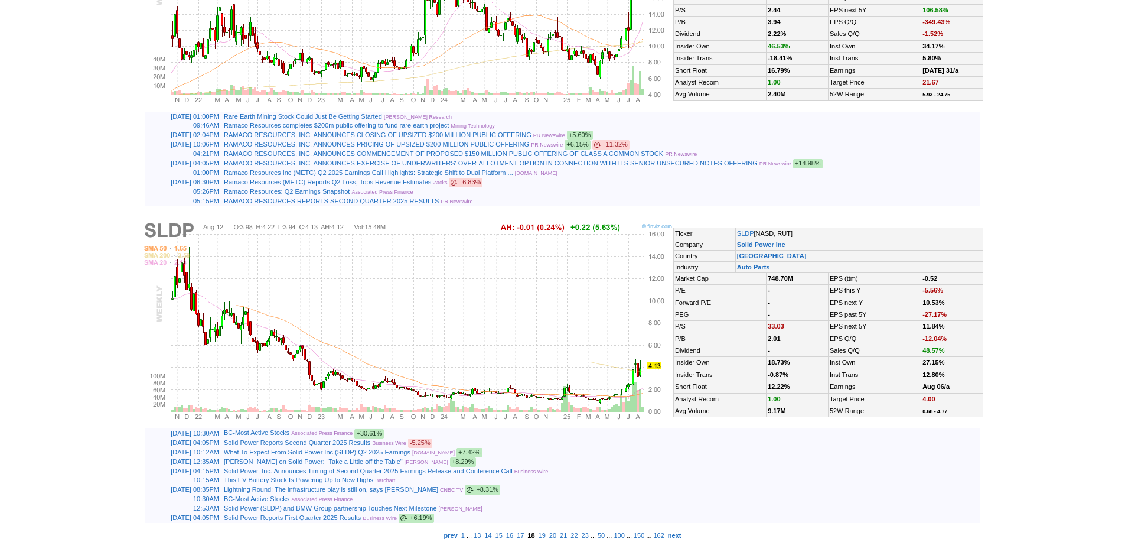
scroll to position [2805, 0]
click at [682, 538] on b "next" at bounding box center [675, 535] width 14 height 7
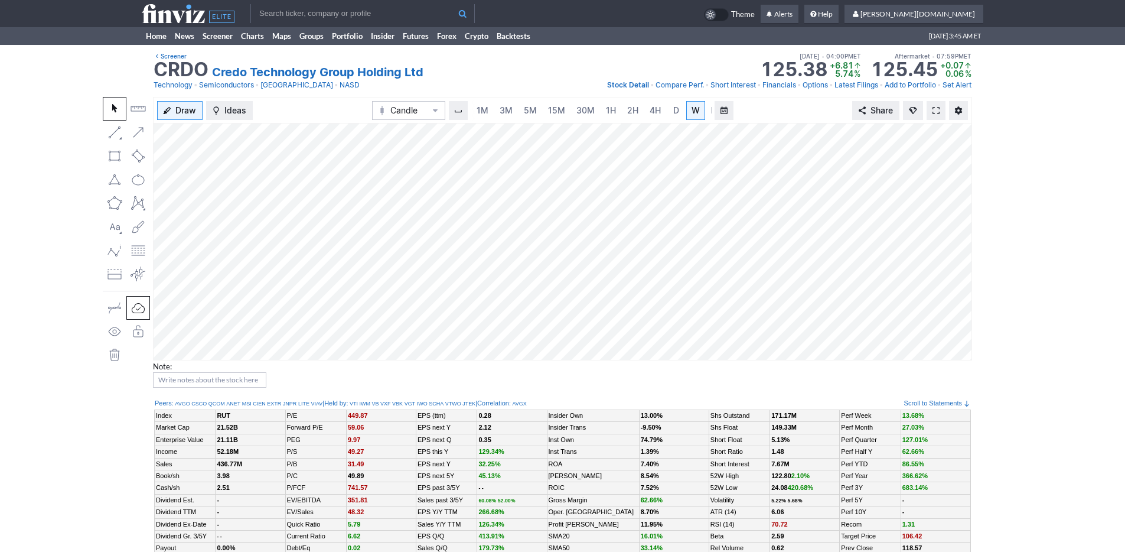
scroll to position [0, 12]
click at [699, 107] on span "M" at bounding box center [703, 111] width 8 height 12
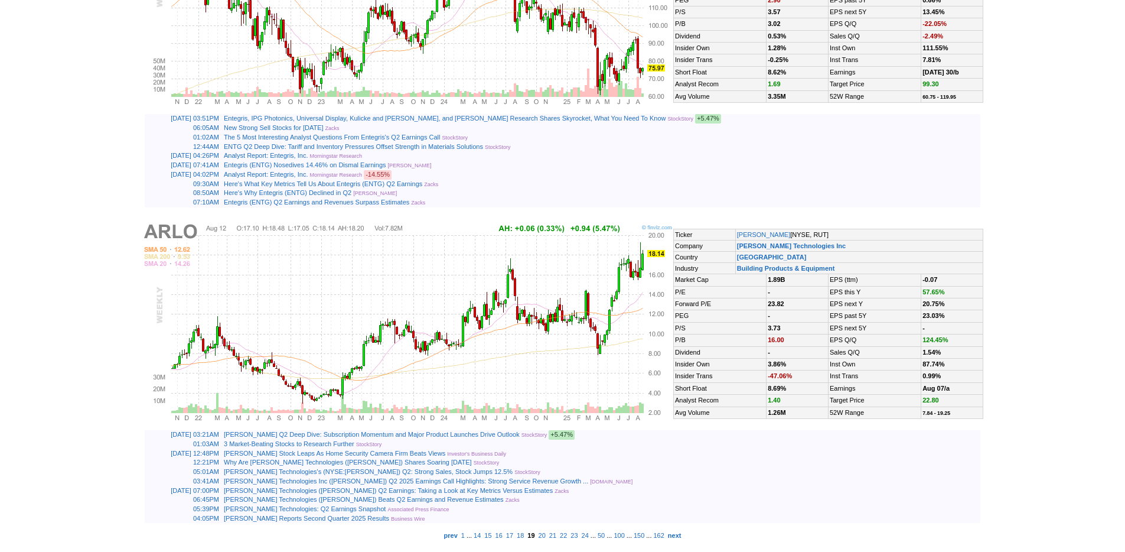
scroll to position [2772, 0]
click at [682, 534] on b "next" at bounding box center [675, 535] width 14 height 7
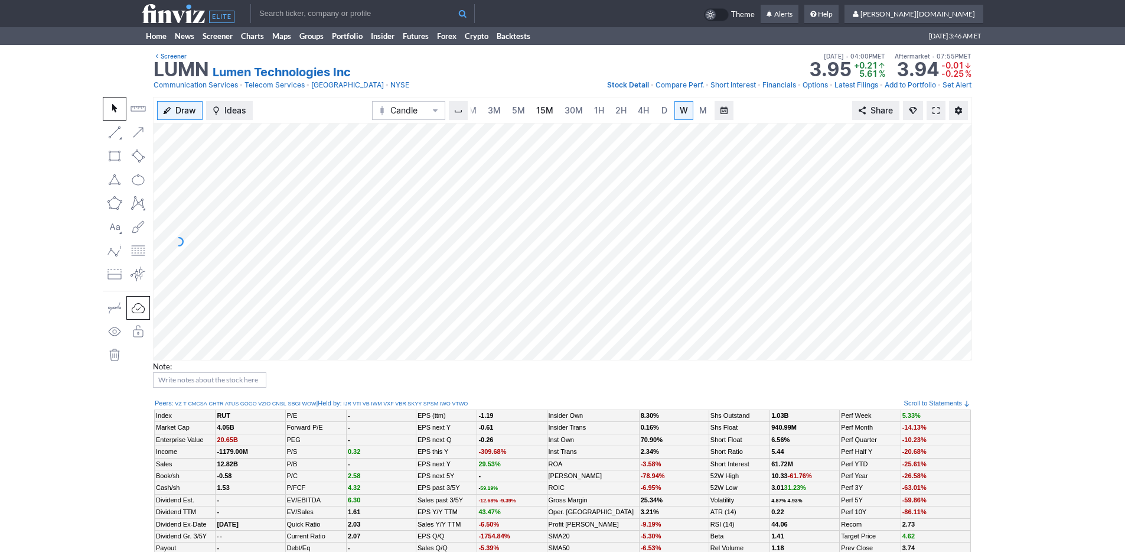
scroll to position [174, 0]
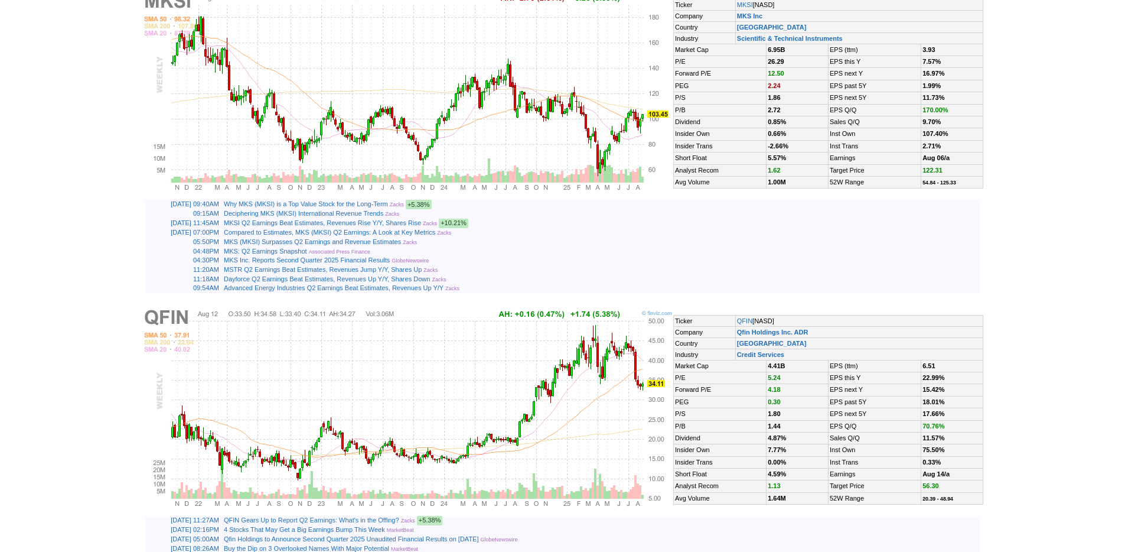
scroll to position [2790, 0]
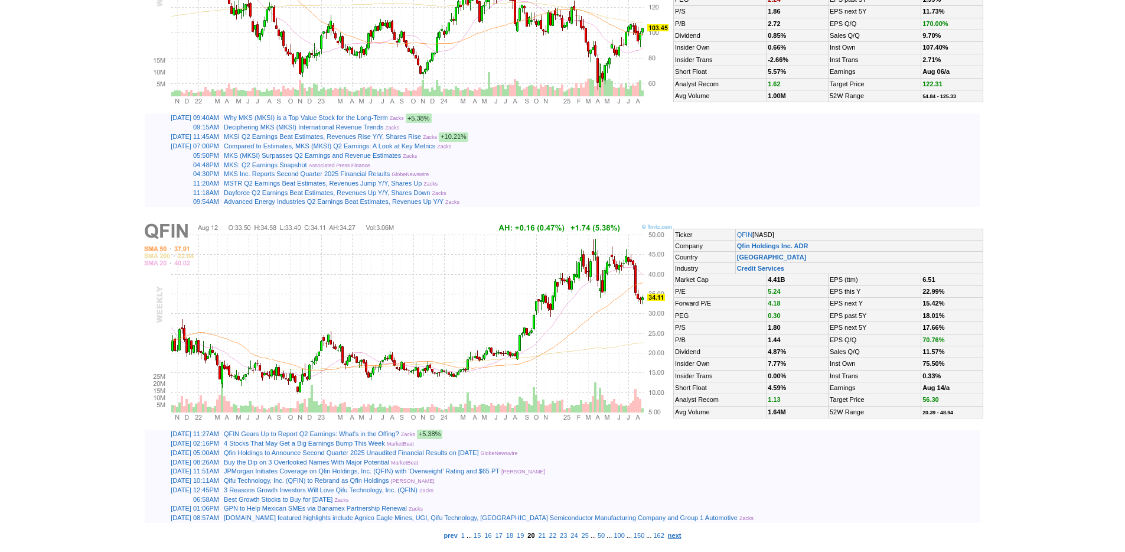
click at [682, 535] on b "next" at bounding box center [675, 535] width 14 height 7
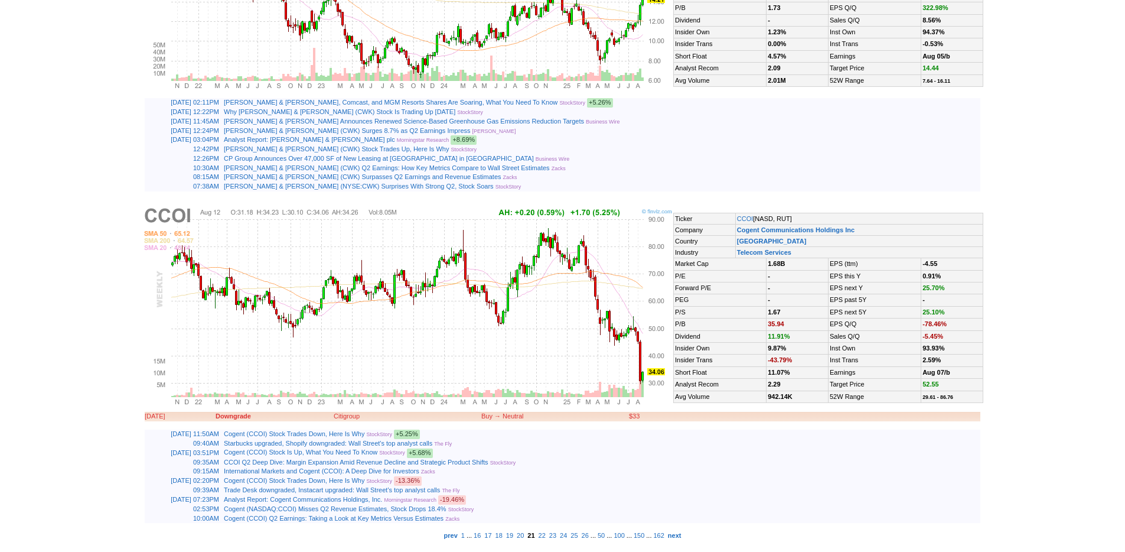
scroll to position [2808, 0]
click at [682, 532] on b "next" at bounding box center [675, 535] width 14 height 7
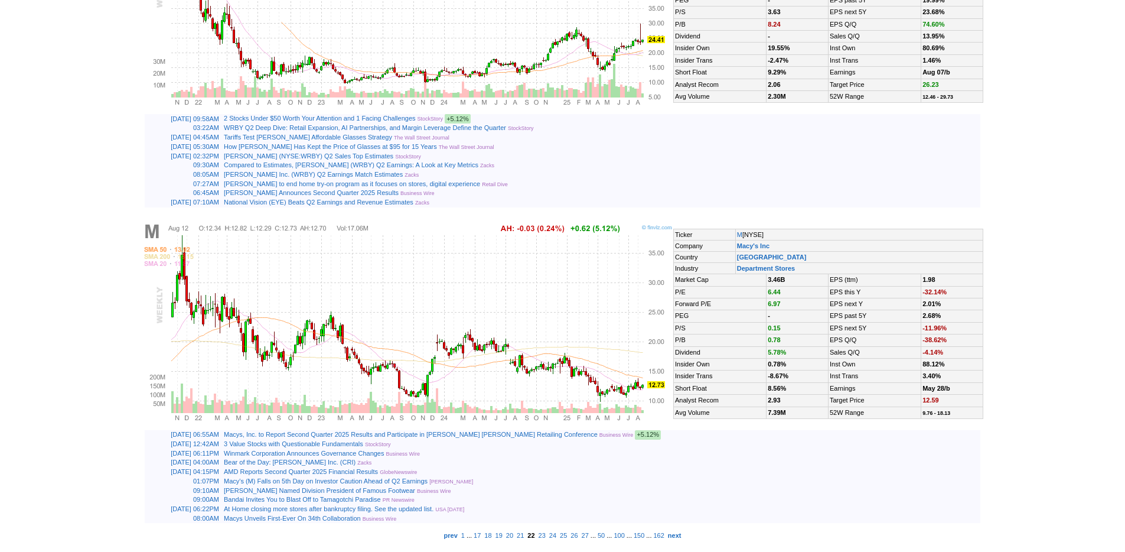
scroll to position [2785, 0]
click at [682, 533] on b "next" at bounding box center [675, 535] width 14 height 7
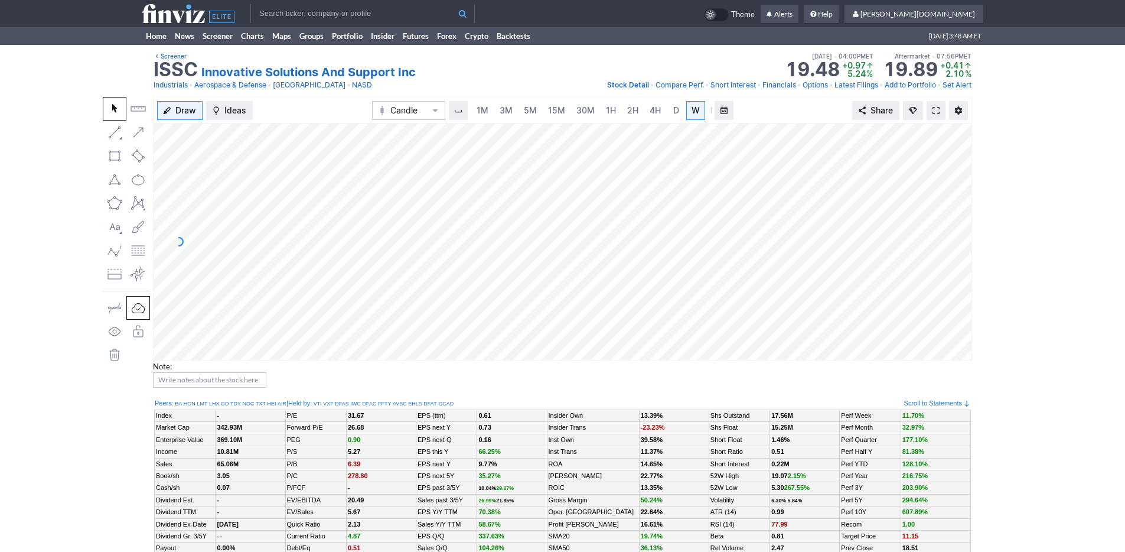
scroll to position [0, 12]
click at [701, 113] on span "M" at bounding box center [703, 110] width 8 height 10
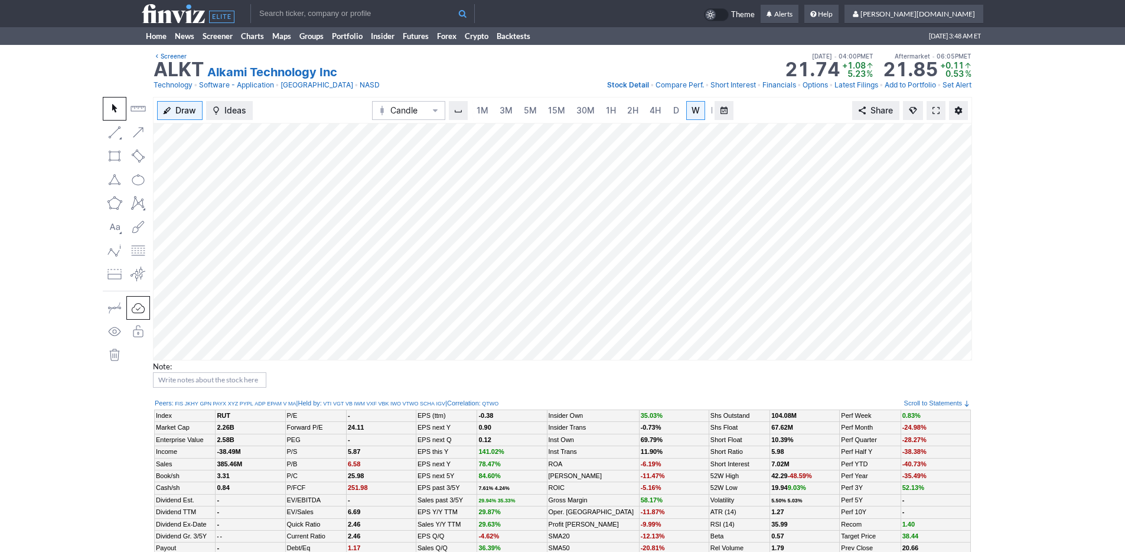
scroll to position [0, 12]
click at [703, 115] on span "M" at bounding box center [703, 110] width 8 height 10
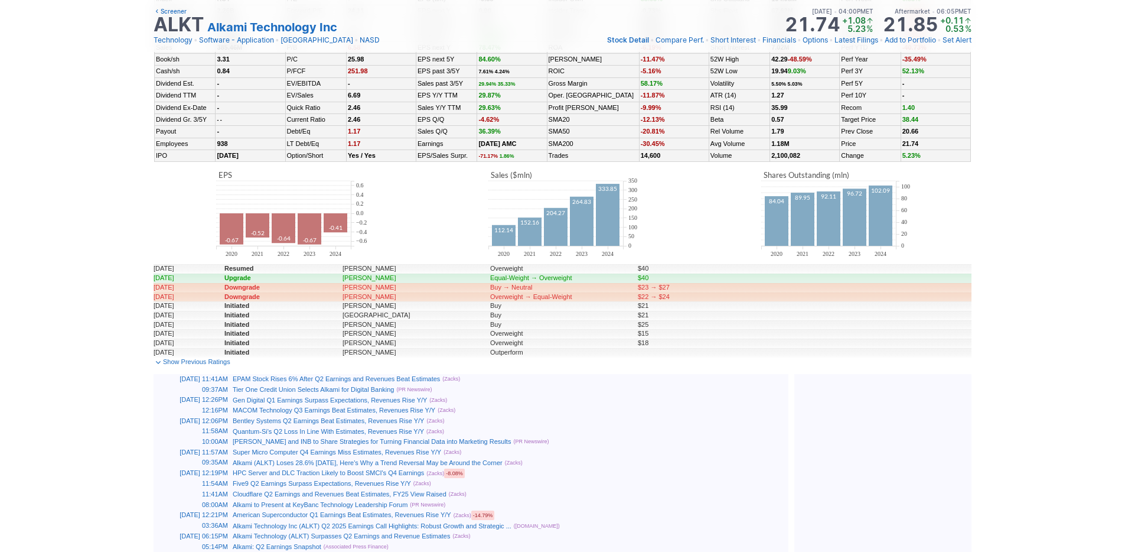
scroll to position [457, 0]
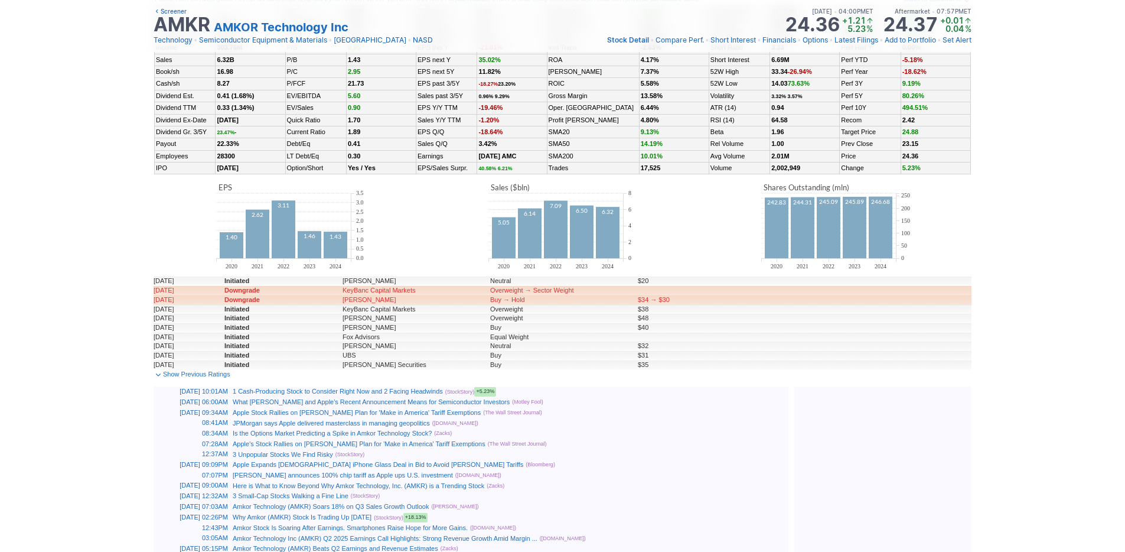
scroll to position [460, 0]
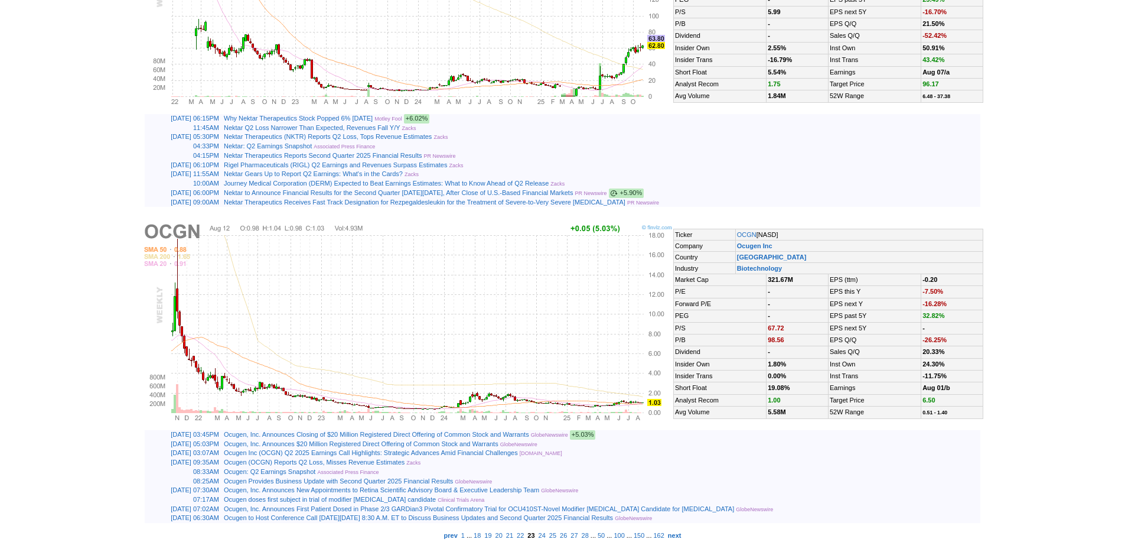
scroll to position [2791, 0]
click at [682, 536] on b "next" at bounding box center [675, 535] width 14 height 7
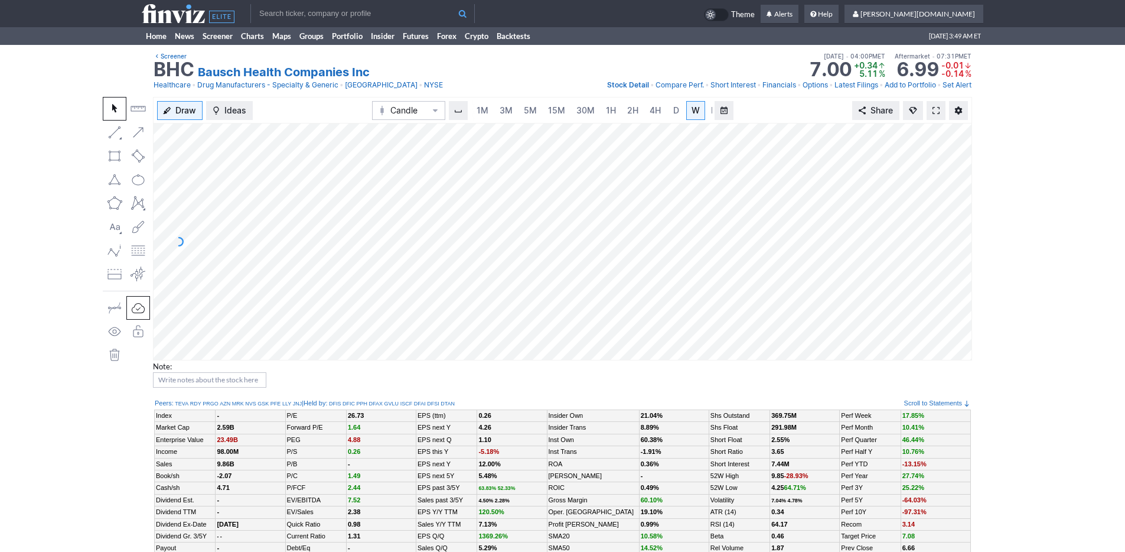
scroll to position [0, 12]
click at [704, 108] on span "M" at bounding box center [703, 110] width 8 height 10
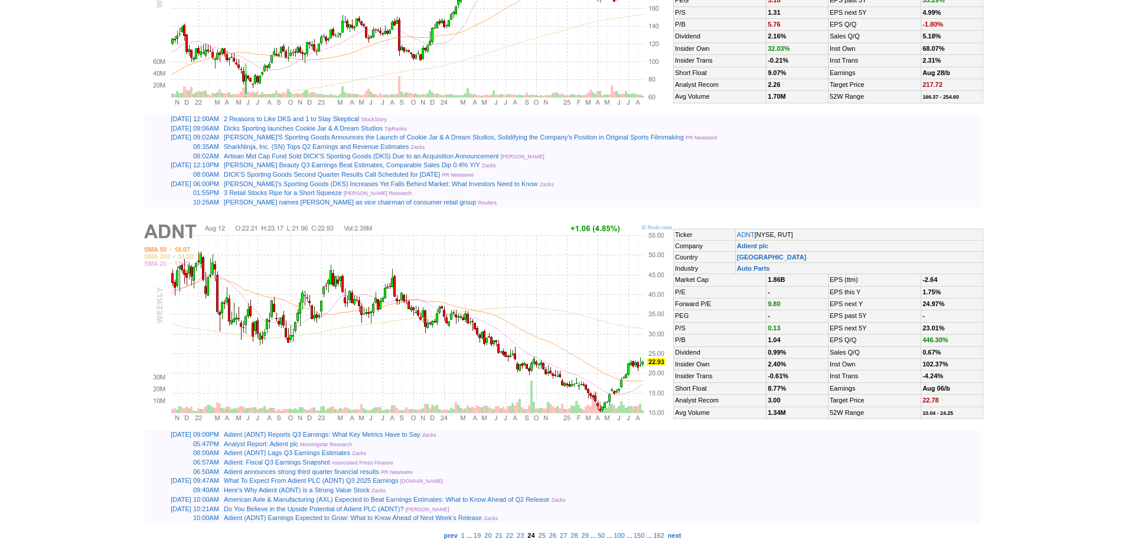
scroll to position [2780, 0]
click at [682, 535] on b "next" at bounding box center [675, 535] width 14 height 7
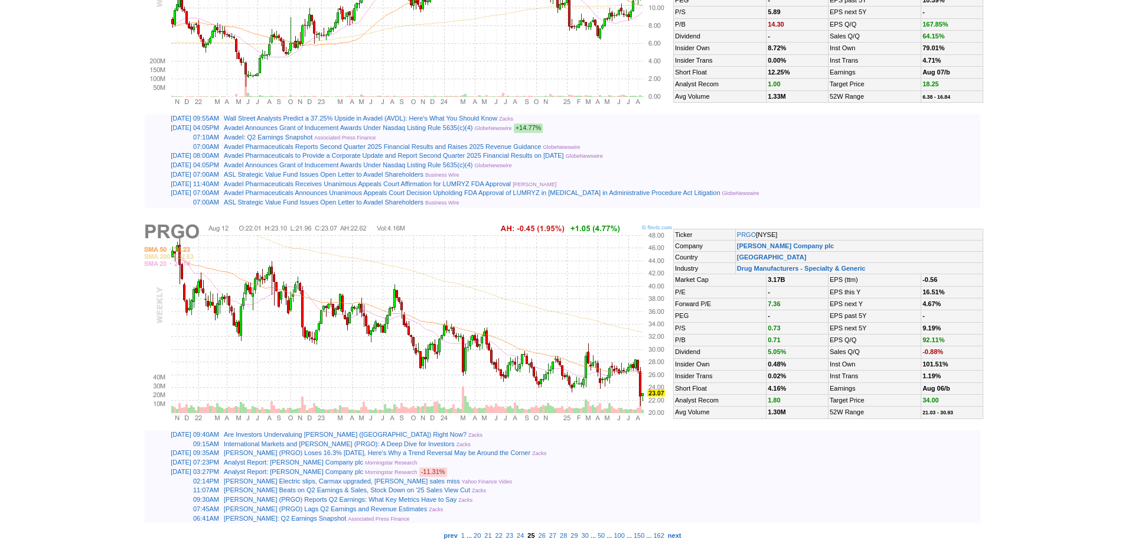
scroll to position [2769, 0]
click at [682, 533] on b "next" at bounding box center [675, 535] width 14 height 7
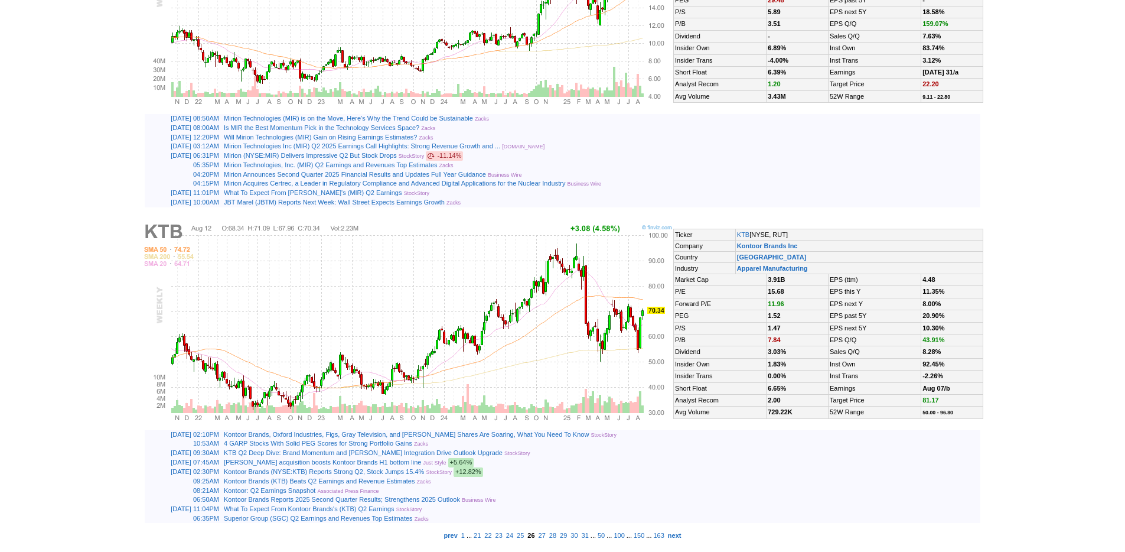
scroll to position [2764, 0]
click at [682, 537] on b "next" at bounding box center [675, 535] width 14 height 7
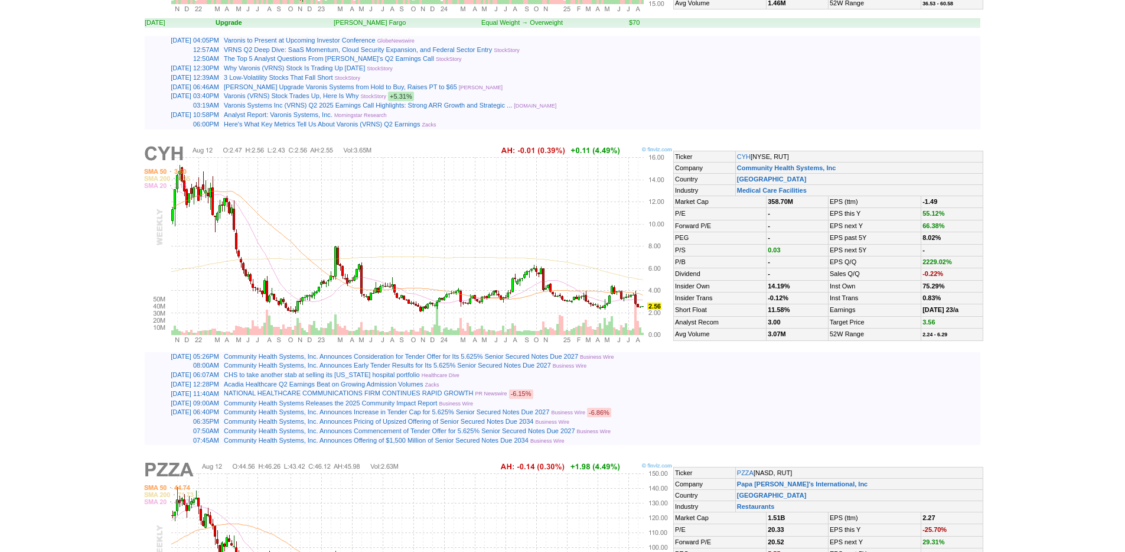
scroll to position [2801, 0]
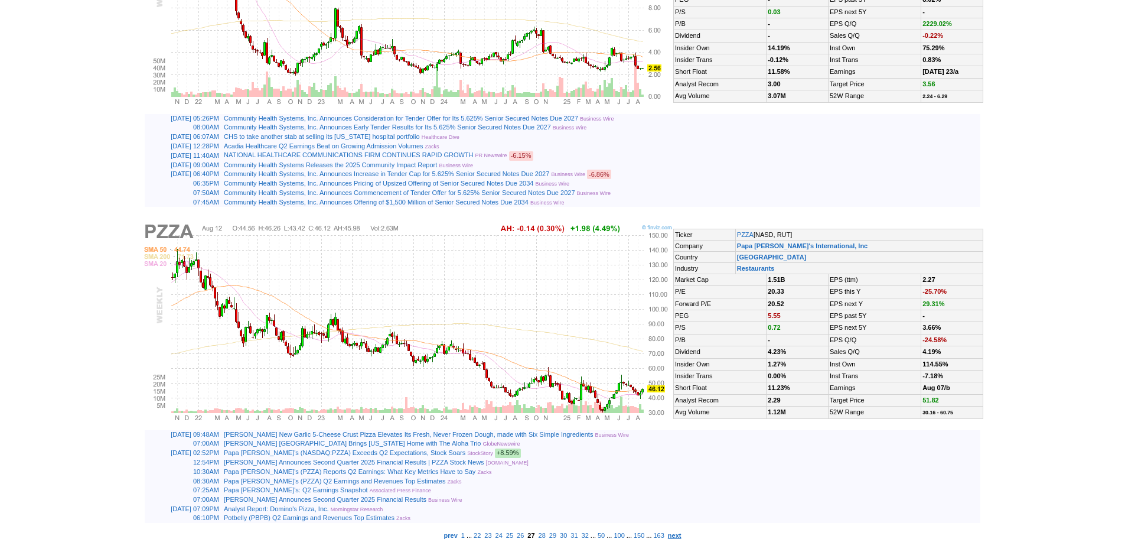
click at [682, 535] on b "next" at bounding box center [675, 535] width 14 height 7
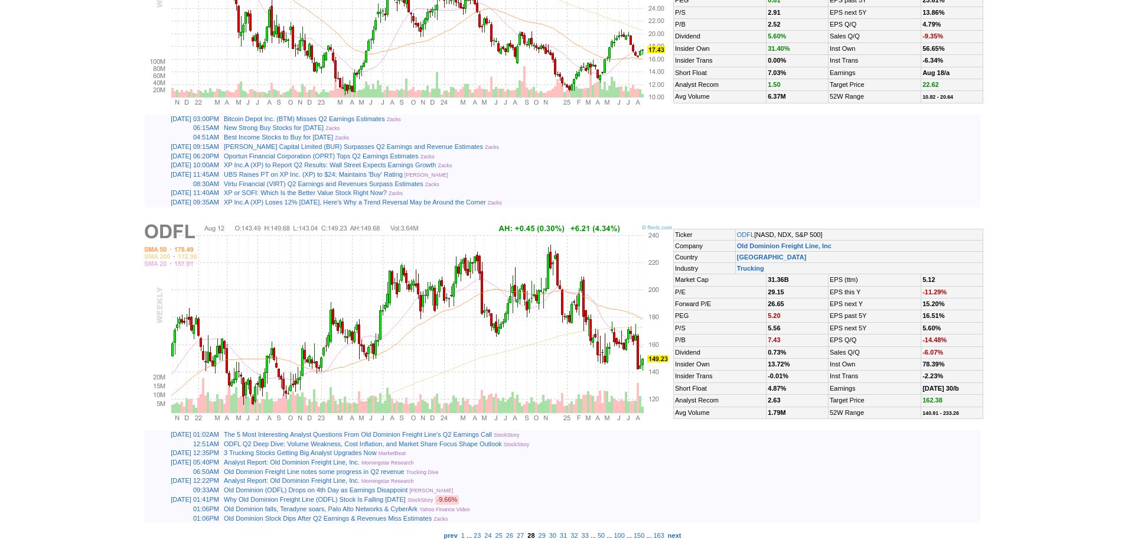
scroll to position [2775, 0]
click at [682, 532] on b "next" at bounding box center [675, 535] width 14 height 7
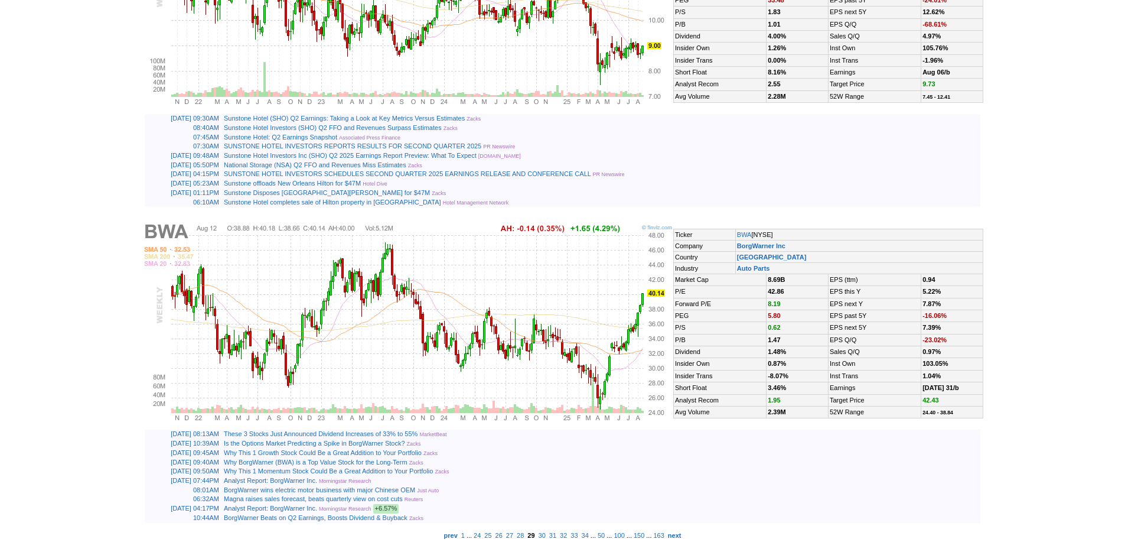
scroll to position [2792, 0]
click at [682, 535] on b "next" at bounding box center [675, 535] width 14 height 7
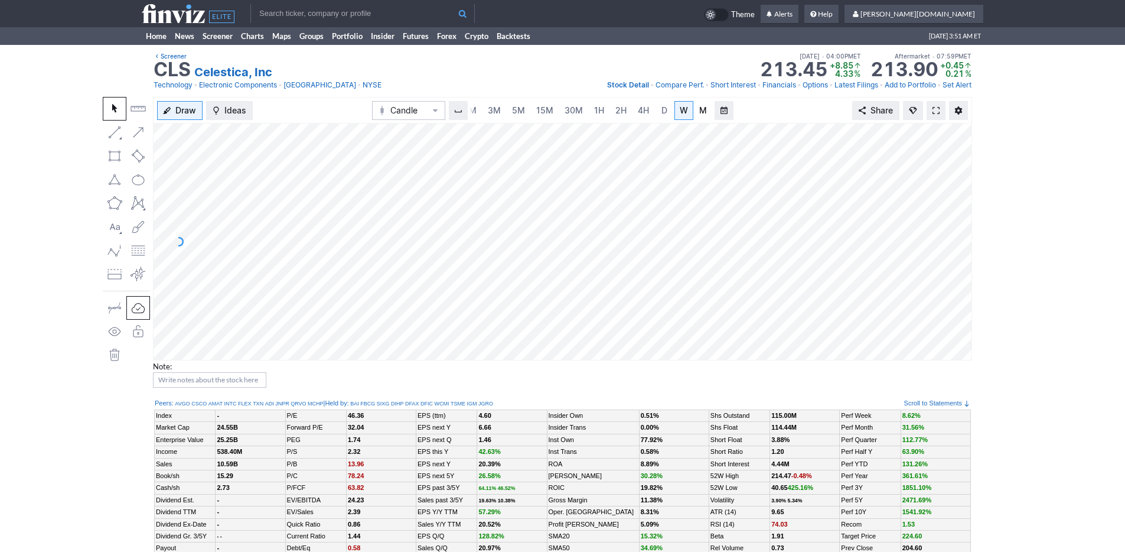
click at [699, 109] on span "M" at bounding box center [703, 110] width 8 height 10
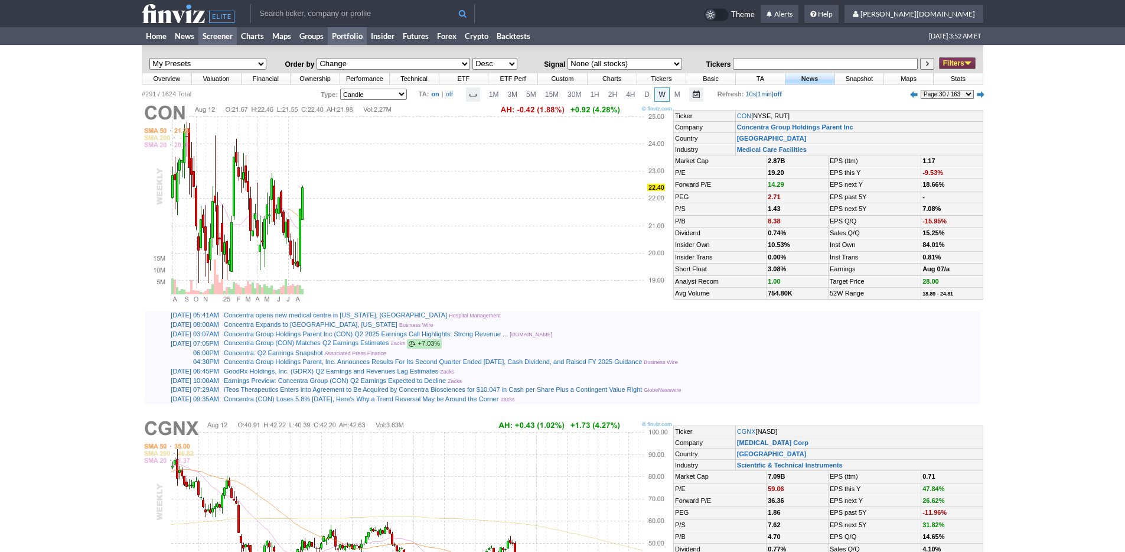
click at [353, 31] on link "Portfolio" at bounding box center [347, 36] width 39 height 18
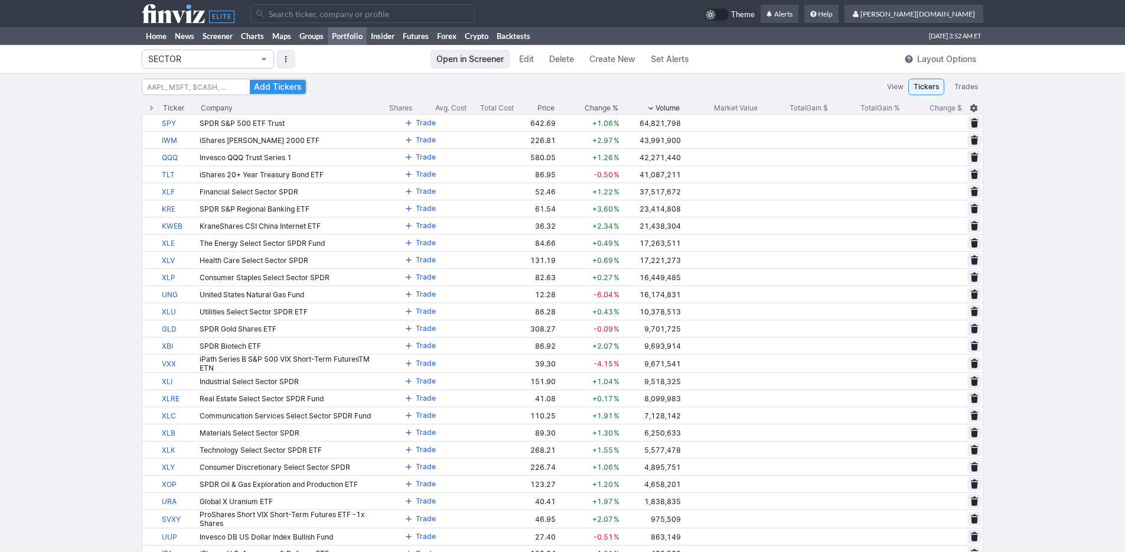
click at [219, 63] on span "SECTOR" at bounding box center [202, 59] width 108 height 12
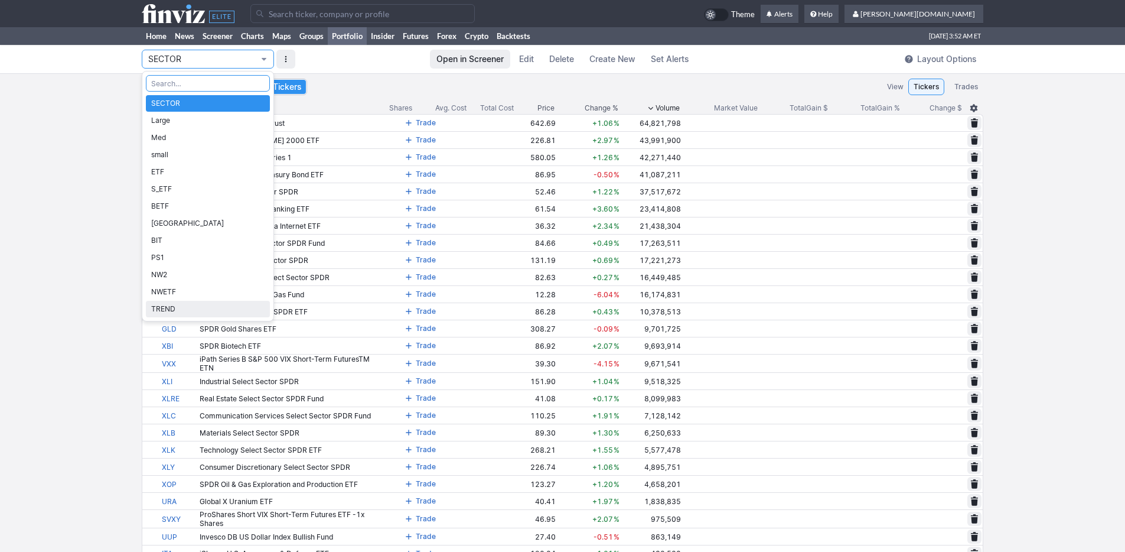
click at [194, 306] on span "TREND" at bounding box center [207, 309] width 113 height 12
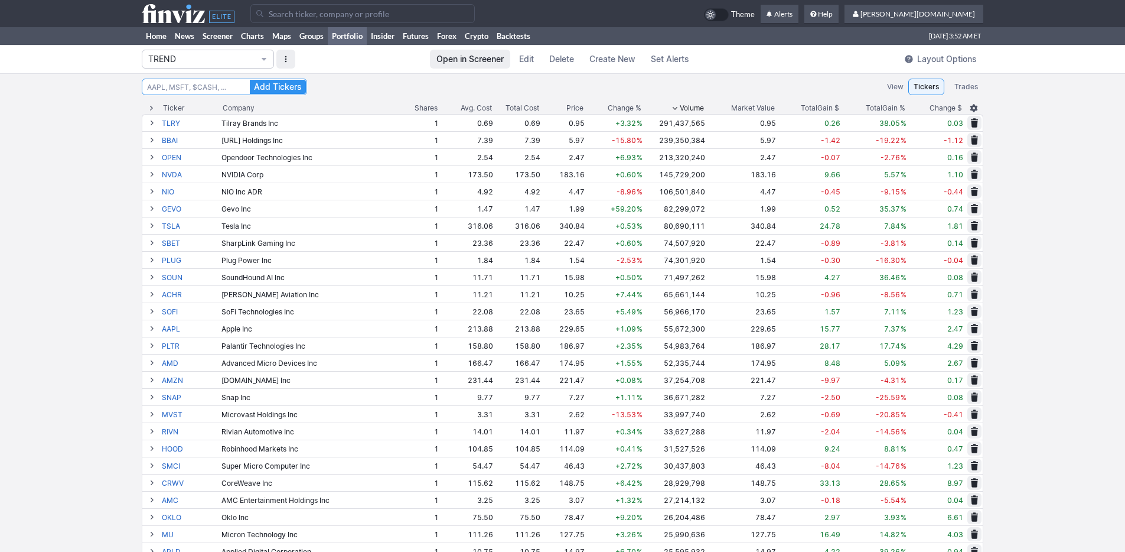
click at [218, 87] on input at bounding box center [224, 87] width 165 height 17
type input "gevo"
click at [250, 80] on button "Add Tickers" at bounding box center [278, 87] width 56 height 14
type input "g"
click at [250, 80] on button "Add Tickers" at bounding box center [278, 87] width 56 height 14
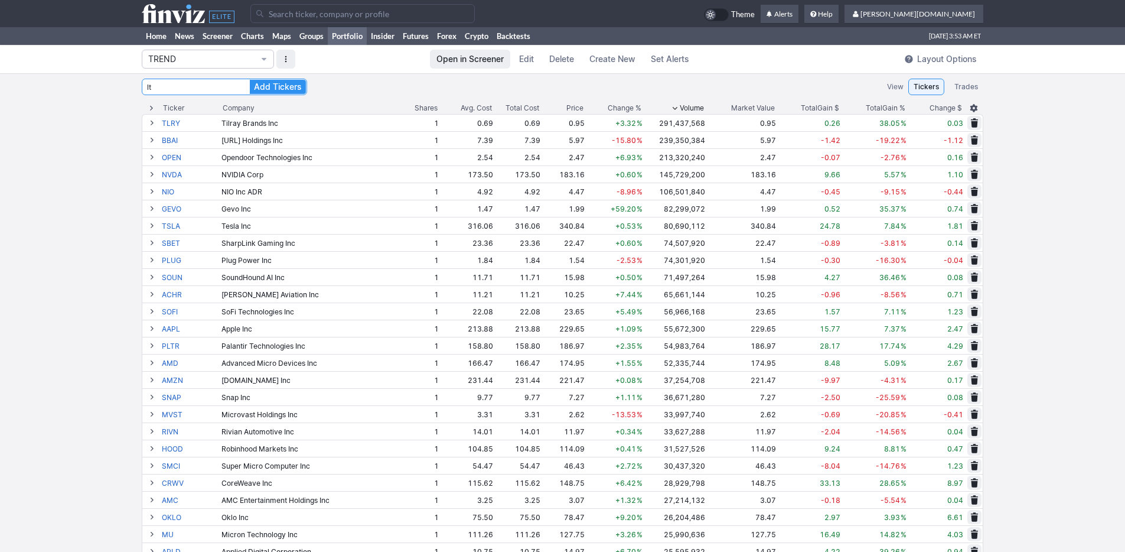
type input "l"
type input "onds"
click at [250, 80] on button "Add Tickers" at bounding box center [278, 87] width 56 height 14
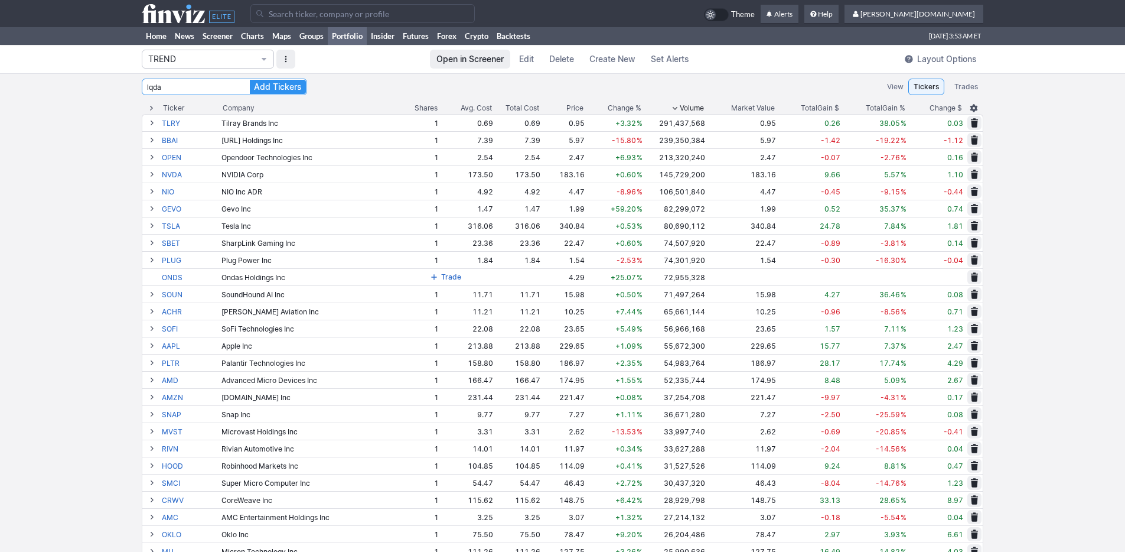
click at [250, 80] on button "Add Tickers" at bounding box center [278, 87] width 56 height 14
type input "l"
type input "indi"
click at [250, 80] on button "Add Tickers" at bounding box center [278, 87] width 56 height 14
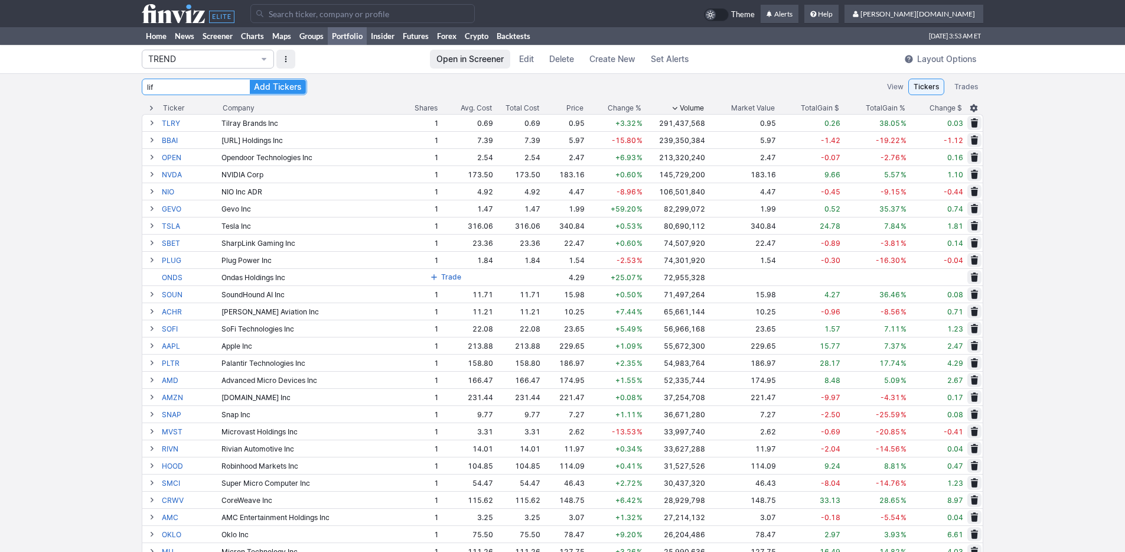
type input "lif"
click at [250, 80] on button "Add Tickers" at bounding box center [278, 87] width 56 height 14
type input "tme"
click at [250, 80] on button "Add Tickers" at bounding box center [278, 87] width 56 height 14
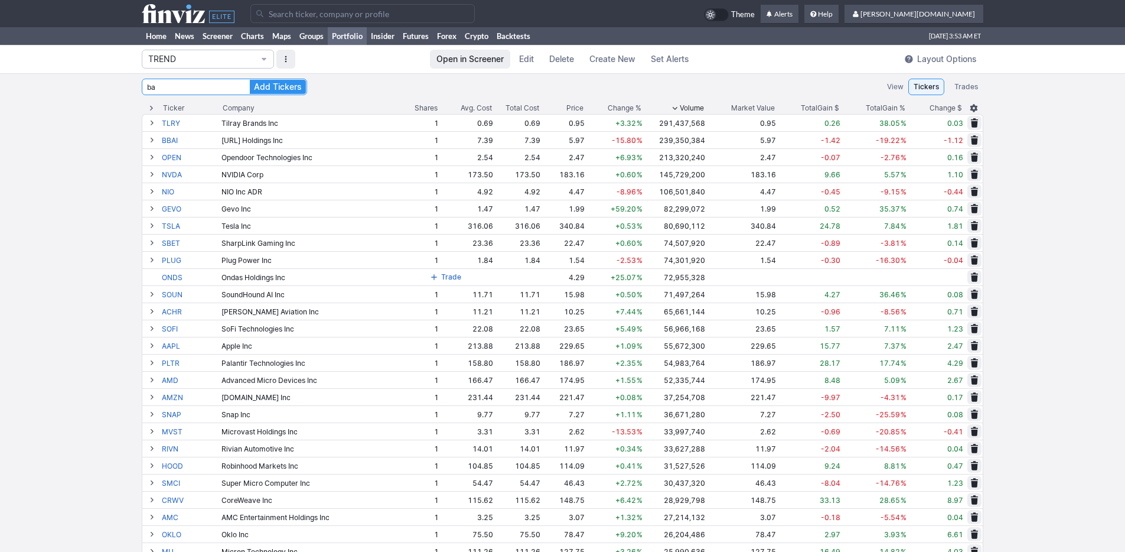
type input "b"
type input "gotu"
click at [250, 80] on button "Add Tickers" at bounding box center [278, 87] width 56 height 14
type input "t"
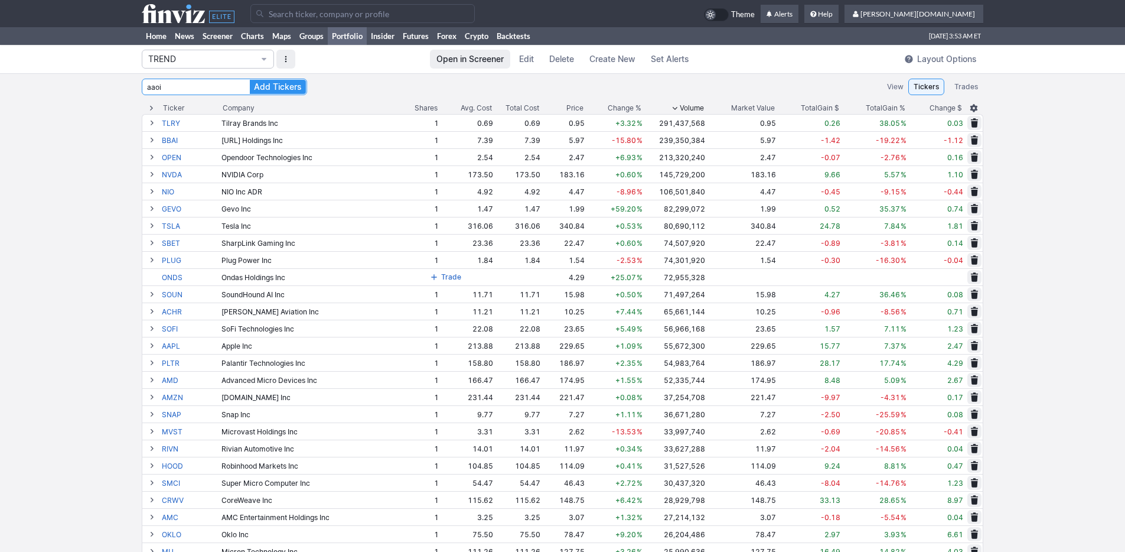
type input "aaoi"
click at [250, 80] on button "Add Tickers" at bounding box center [278, 87] width 56 height 14
type input "t"
click at [250, 80] on button "Add Tickers" at bounding box center [278, 87] width 56 height 14
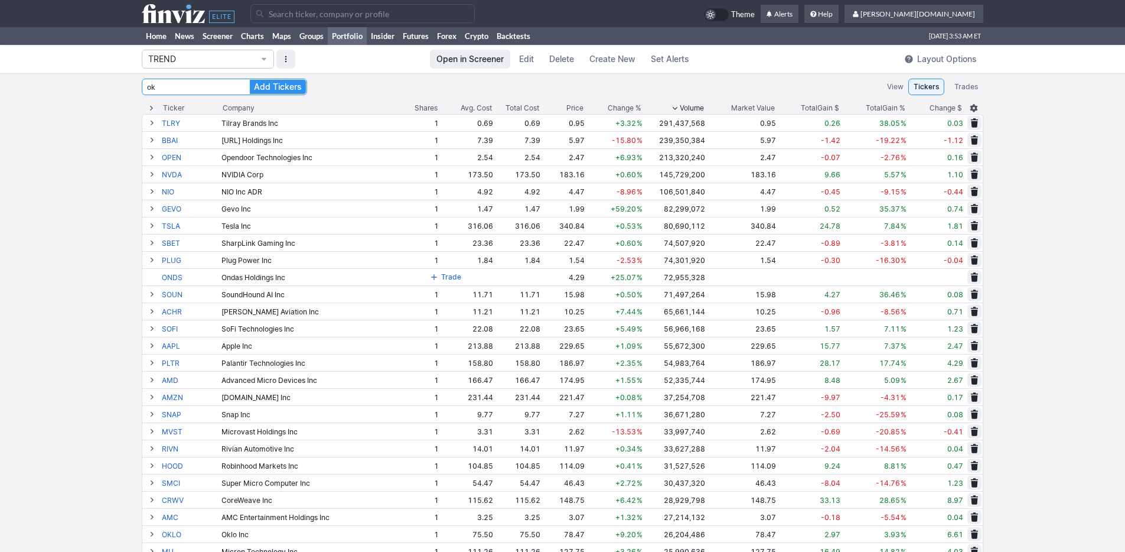
type input "o"
type input "smtc"
click at [250, 80] on button "Add Tickers" at bounding box center [278, 87] width 56 height 14
type input "a"
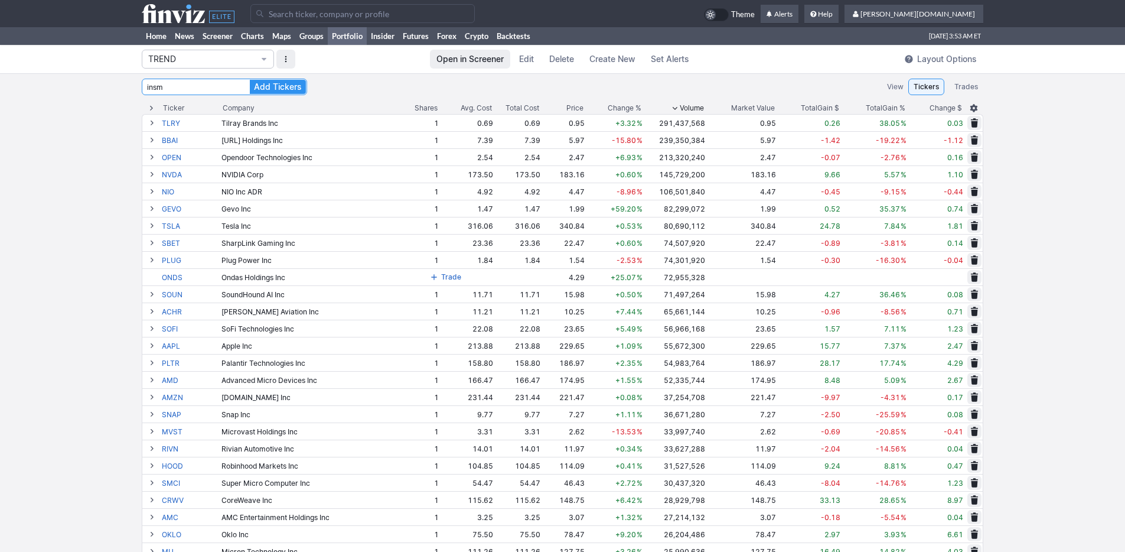
type input "insm"
click at [250, 80] on button "Add Tickers" at bounding box center [278, 87] width 56 height 14
type input "nxpi"
click at [250, 80] on button "Add Tickers" at bounding box center [278, 87] width 56 height 14
type input "mnkd"
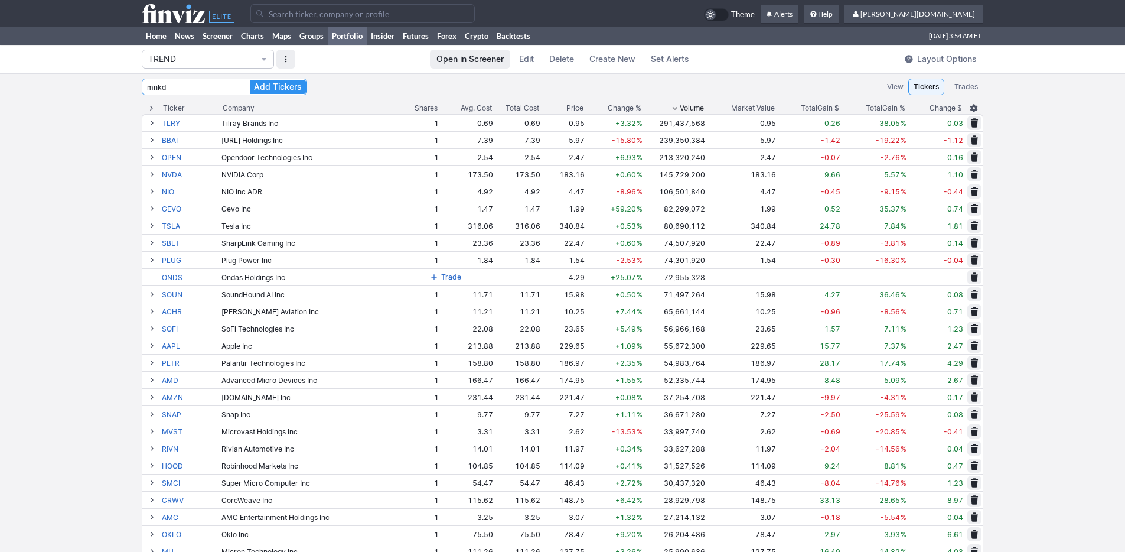
click at [250, 80] on button "Add Tickers" at bounding box center [278, 87] width 56 height 14
type input "c"
type input "on"
click at [250, 80] on button "Add Tickers" at bounding box center [278, 87] width 56 height 14
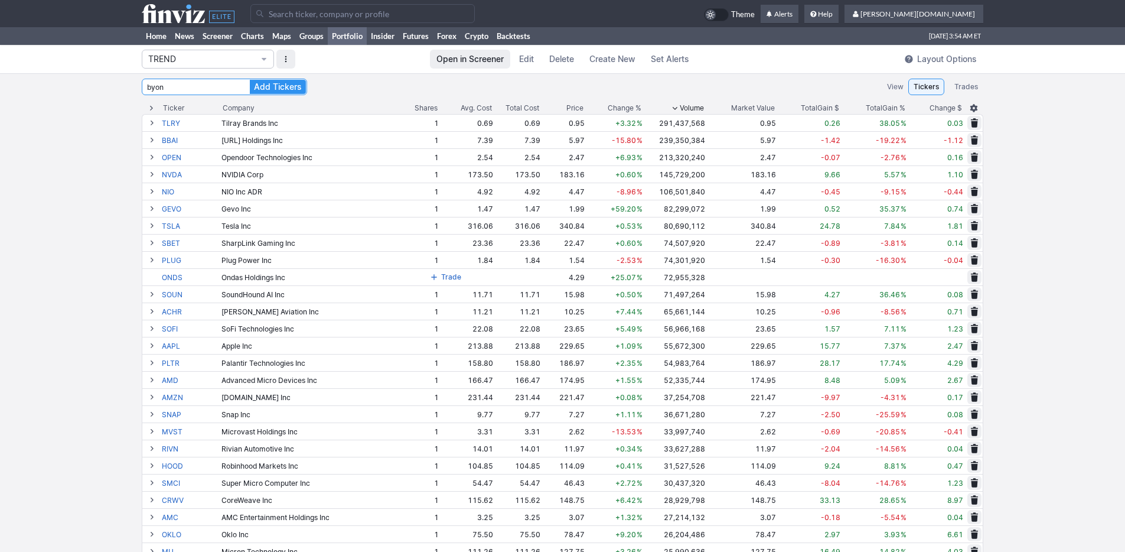
click at [250, 80] on button "Add Tickers" at bounding box center [278, 87] width 56 height 14
type input "b"
type input "stm"
click at [250, 80] on button "Add Tickers" at bounding box center [278, 87] width 56 height 14
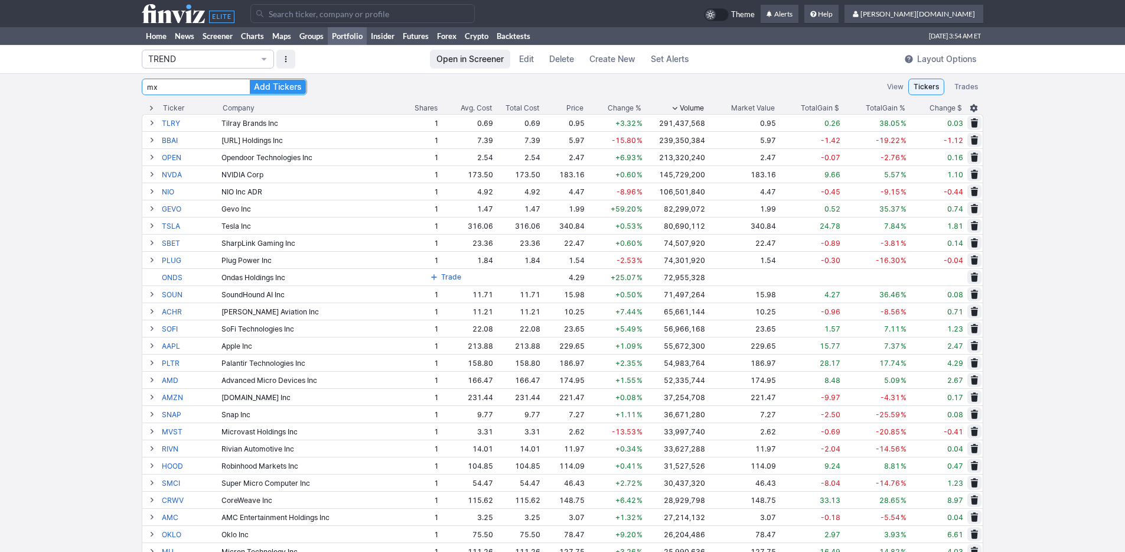
type input "m"
type input "bmnr"
click at [250, 80] on button "Add Tickers" at bounding box center [278, 87] width 56 height 14
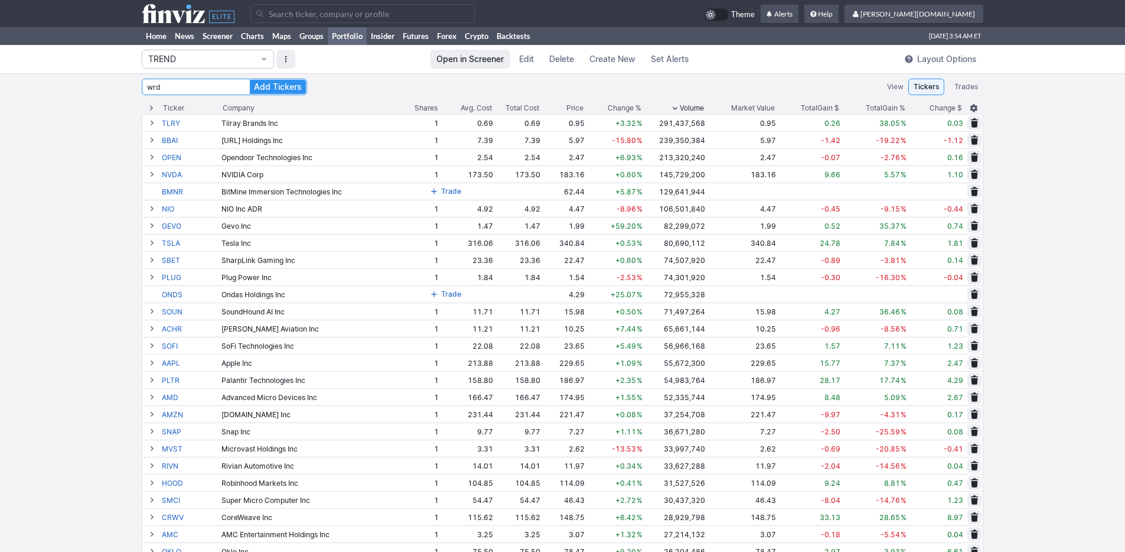
type input "wrd"
click at [250, 80] on button "Add Tickers" at bounding box center [278, 87] width 56 height 14
type input "lumn"
click at [250, 80] on button "Add Tickers" at bounding box center [278, 87] width 56 height 14
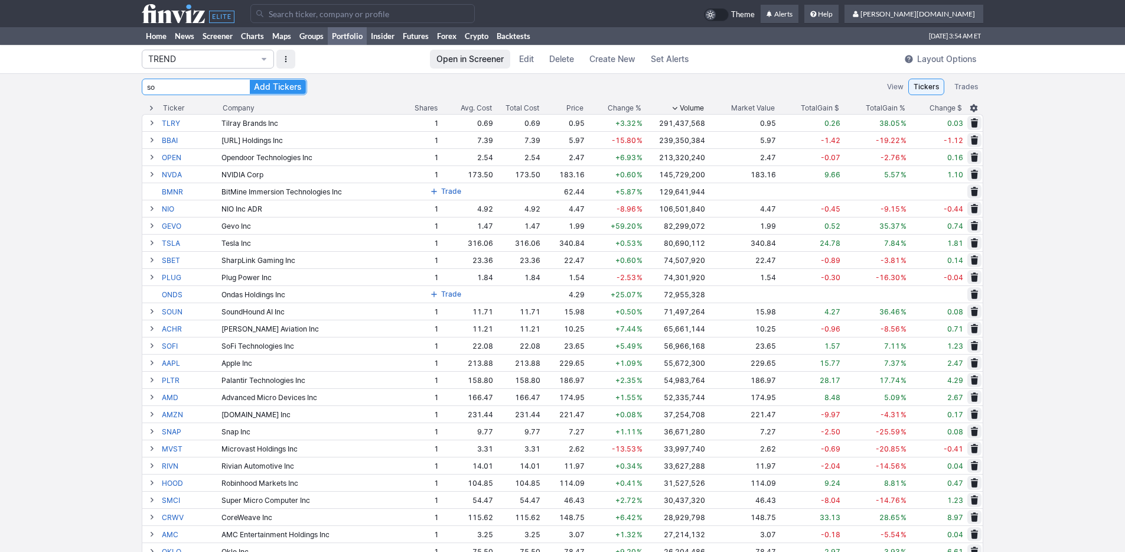
type input "s"
type input "afrm"
click at [250, 80] on button "Add Tickers" at bounding box center [278, 87] width 56 height 14
type input "alkt"
click at [250, 80] on button "Add Tickers" at bounding box center [278, 87] width 56 height 14
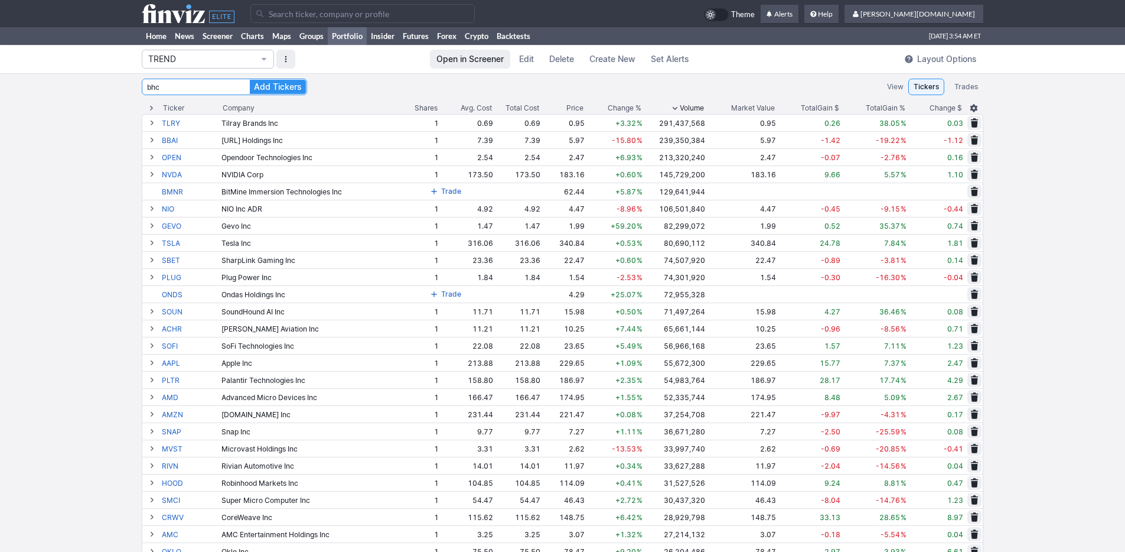
type input "bhc"
click at [250, 80] on button "Add Tickers" at bounding box center [278, 87] width 56 height 14
type input "txn"
click at [250, 80] on button "Add Tickers" at bounding box center [278, 87] width 56 height 14
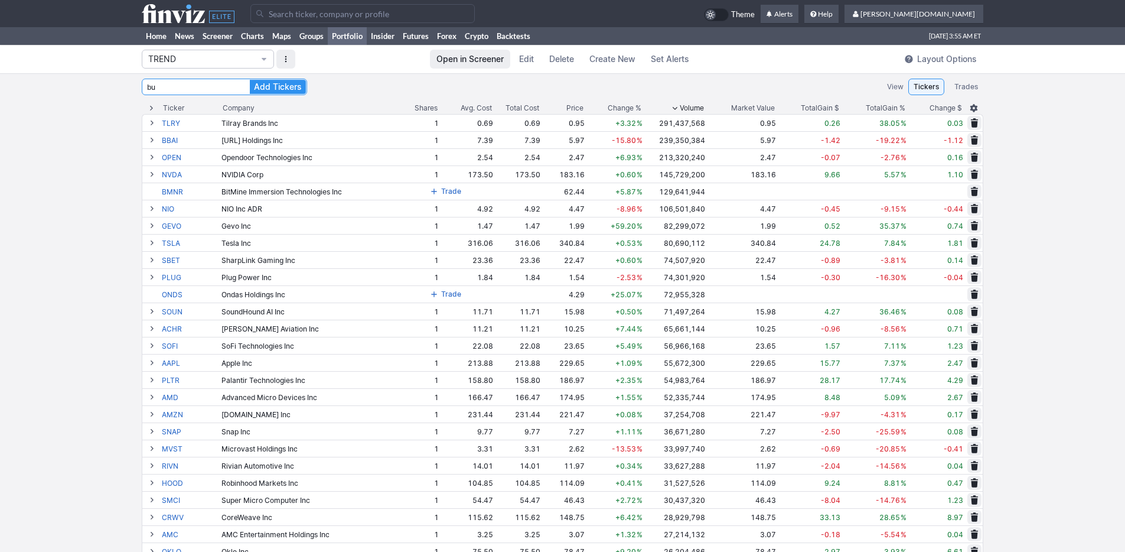
type input "b"
type input "hut"
click at [250, 80] on button "Add Tickers" at bounding box center [278, 87] width 56 height 14
type input "b"
type input "vst"
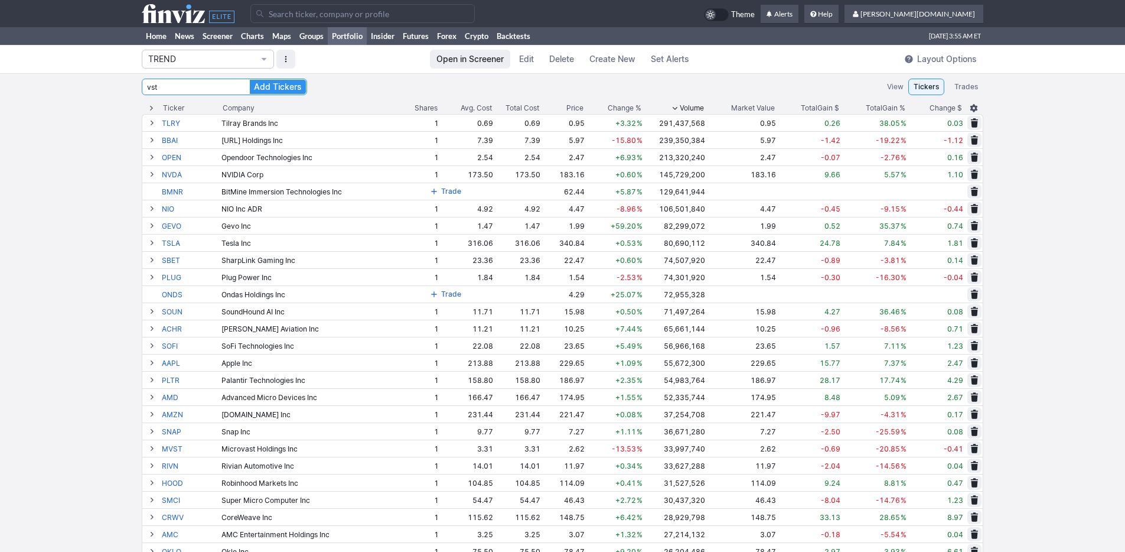
click at [250, 80] on button "Add Tickers" at bounding box center [278, 87] width 56 height 14
type input "t"
type input "ttwo"
click at [250, 80] on button "Add Tickers" at bounding box center [278, 87] width 56 height 14
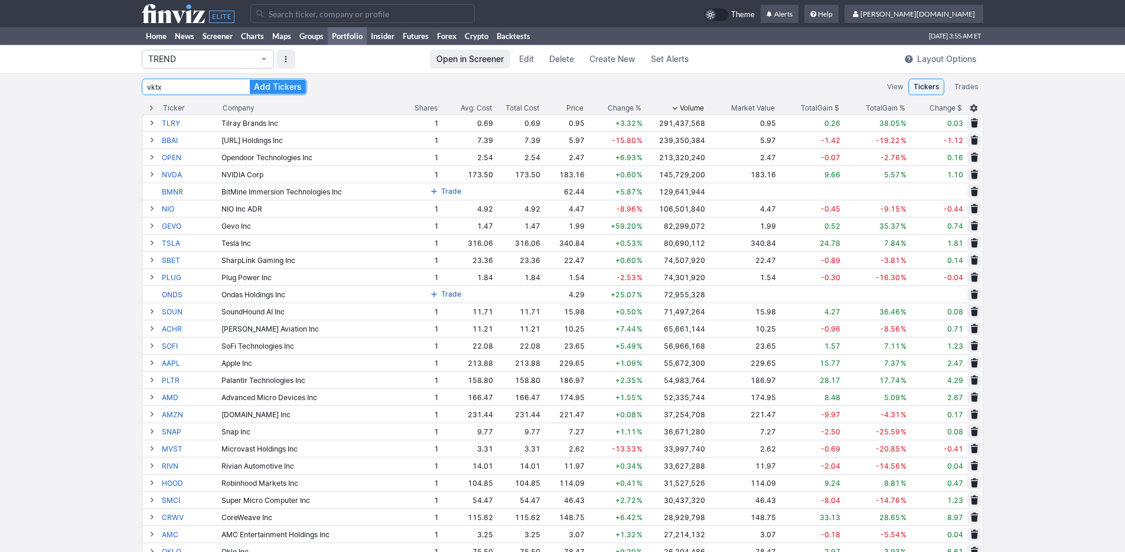
click at [250, 80] on button "Add Tickers" at bounding box center [278, 87] width 56 height 14
type input "v"
type input "cls"
click at [250, 80] on button "Add Tickers" at bounding box center [278, 87] width 56 height 14
type input "qbts"
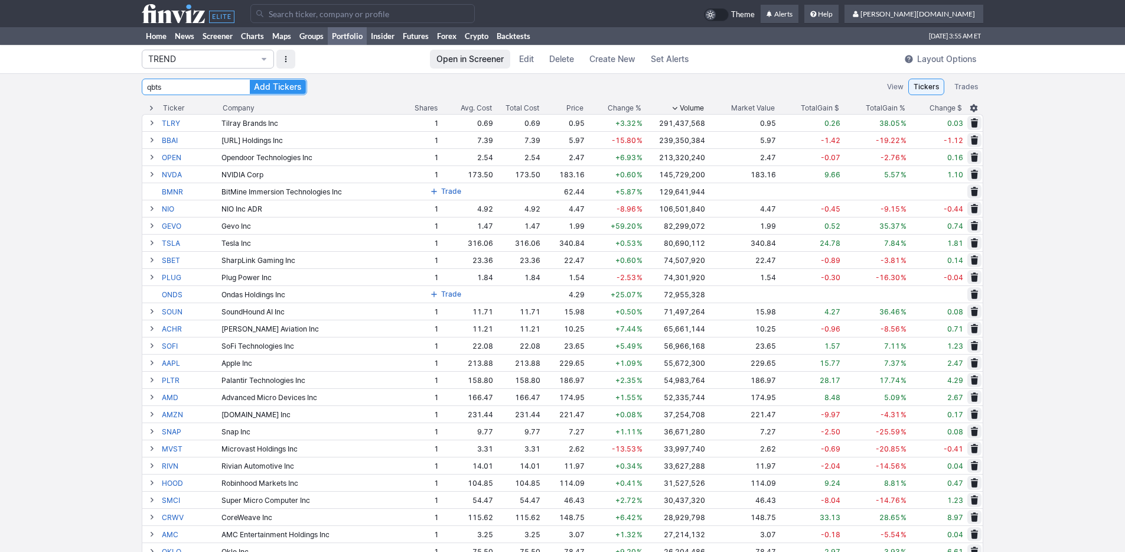
click at [250, 80] on button "Add Tickers" at bounding box center [278, 87] width 56 height 14
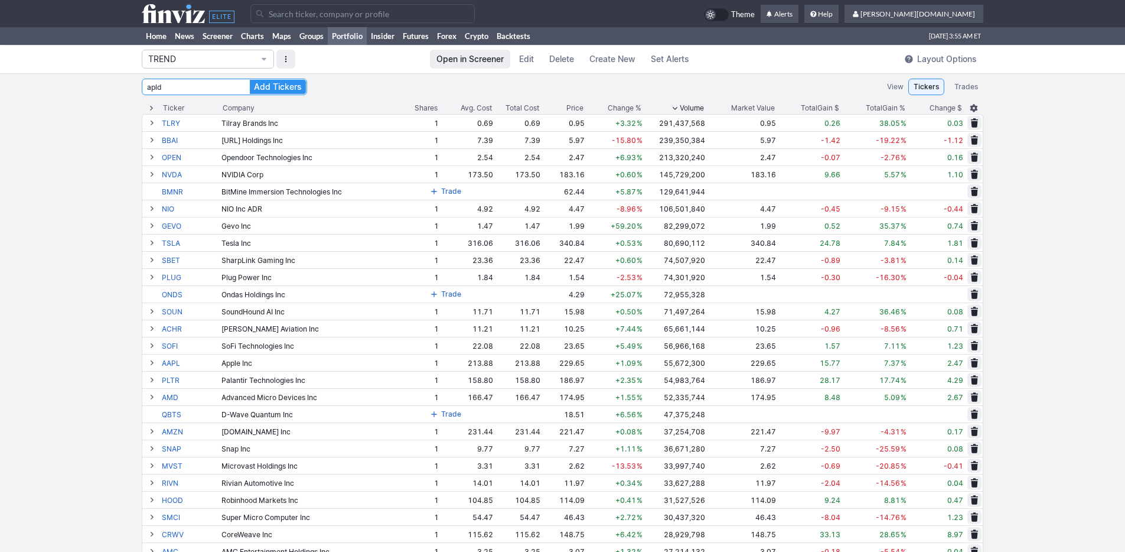
click at [250, 80] on button "Add Tickers" at bounding box center [278, 87] width 56 height 14
type input "a"
click at [250, 80] on button "Add Tickers" at bounding box center [278, 87] width 56 height 14
type input "r"
click at [250, 80] on button "Add Tickers" at bounding box center [278, 87] width 56 height 14
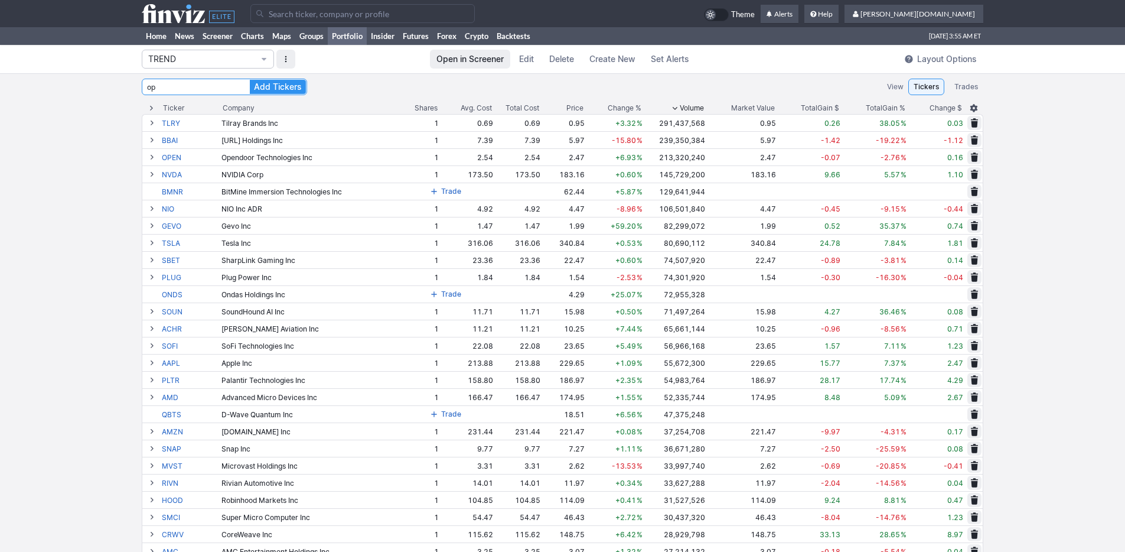
type input "o"
click at [250, 80] on button "Add Tickers" at bounding box center [278, 87] width 56 height 14
type input "a"
click at [250, 80] on button "Add Tickers" at bounding box center [278, 87] width 56 height 14
type input "a"
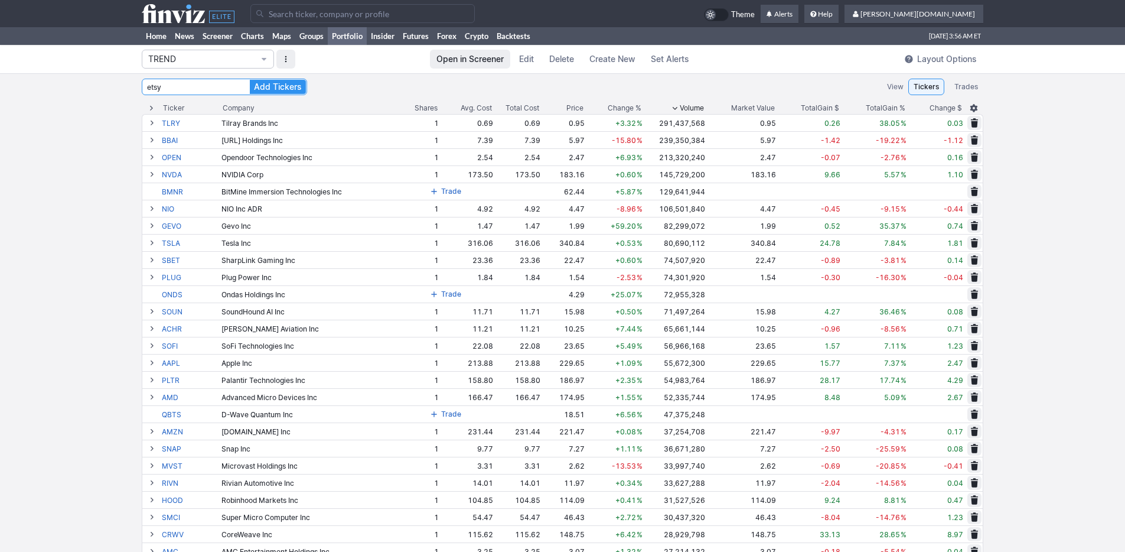
click at [250, 80] on button "Add Tickers" at bounding box center [278, 87] width 56 height 14
type input "e"
click at [250, 80] on button "Add Tickers" at bounding box center [278, 87] width 56 height 14
type input "t"
click at [250, 80] on button "Add Tickers" at bounding box center [278, 87] width 56 height 14
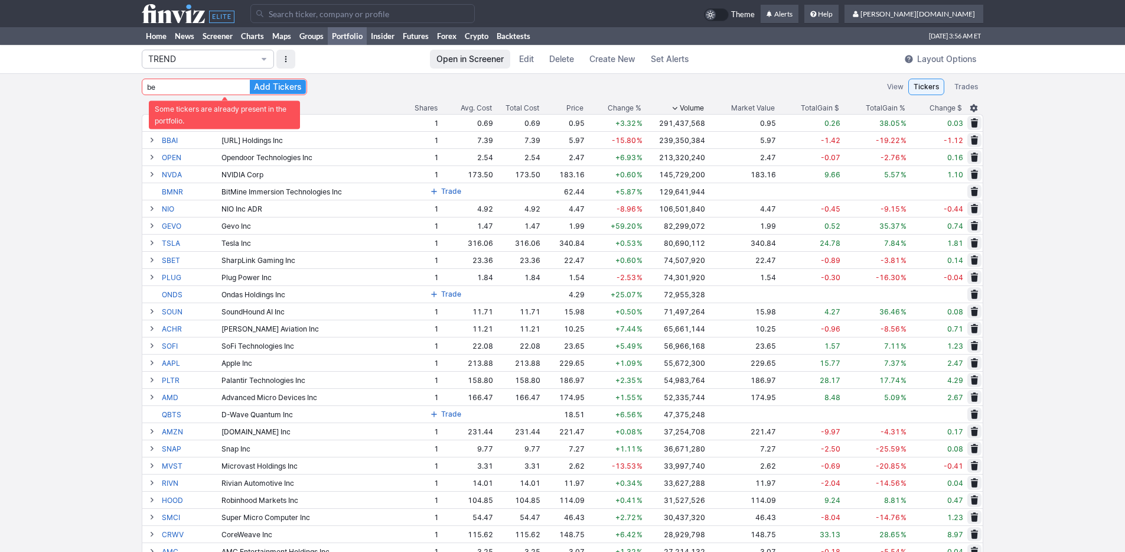
type input "b"
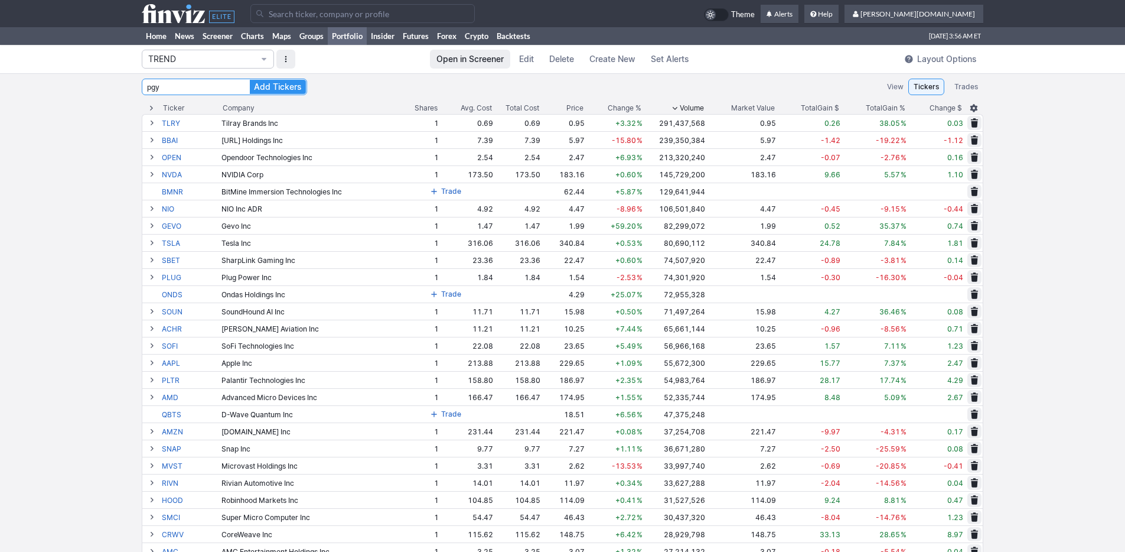
click at [250, 80] on button "Add Tickers" at bounding box center [278, 87] width 56 height 14
type input "p"
type input "u"
click at [250, 80] on button "Add Tickers" at bounding box center [278, 87] width 56 height 14
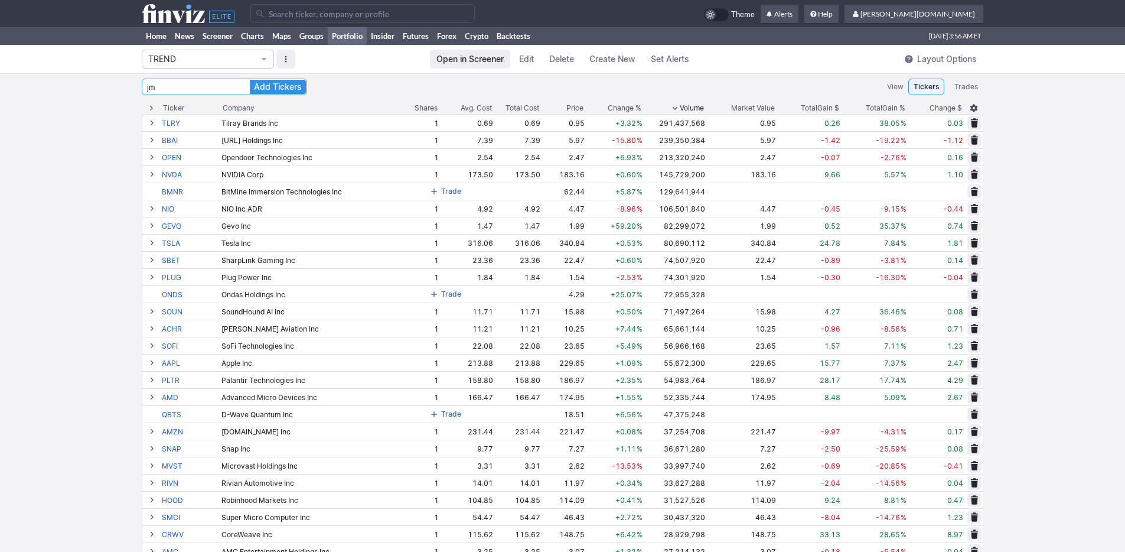
type input "j"
click at [250, 80] on button "Add Tickers" at bounding box center [278, 87] width 56 height 14
type input "c"
click at [425, 109] on div "Shares" at bounding box center [426, 108] width 23 height 12
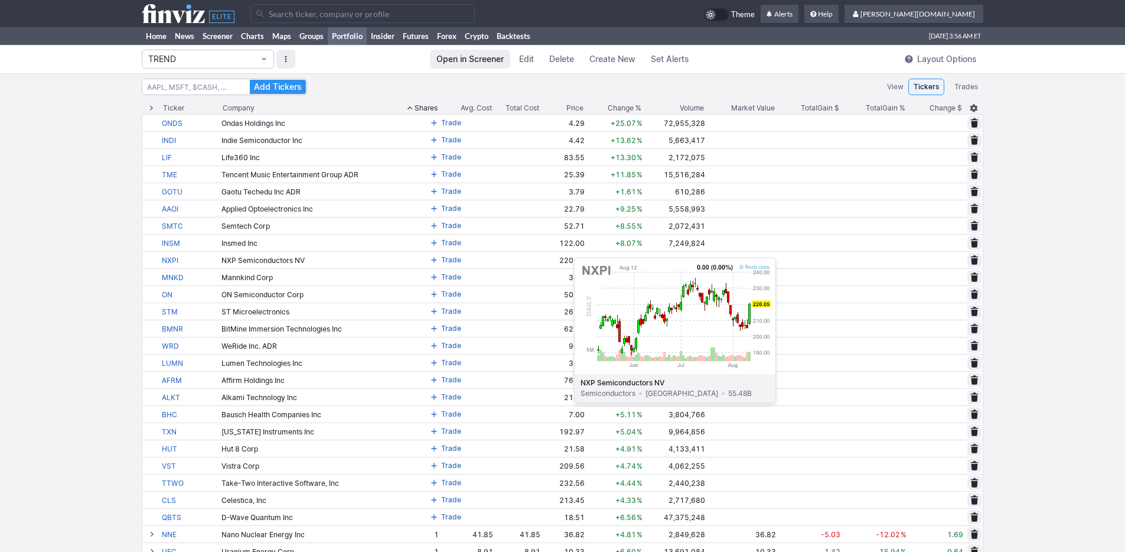
scroll to position [222, 0]
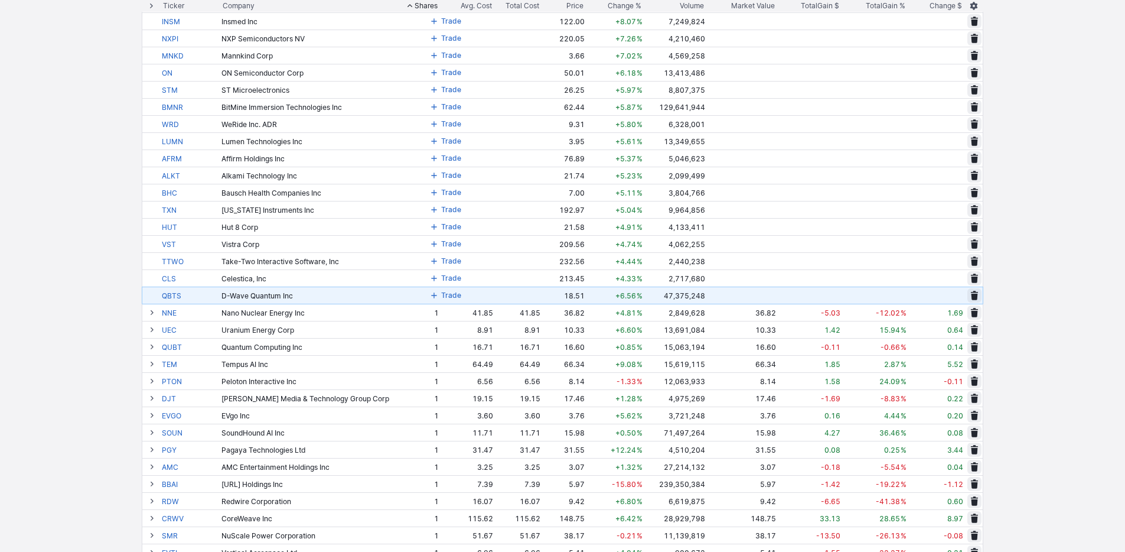
click at [411, 295] on td "Trade" at bounding box center [446, 294] width 97 height 17
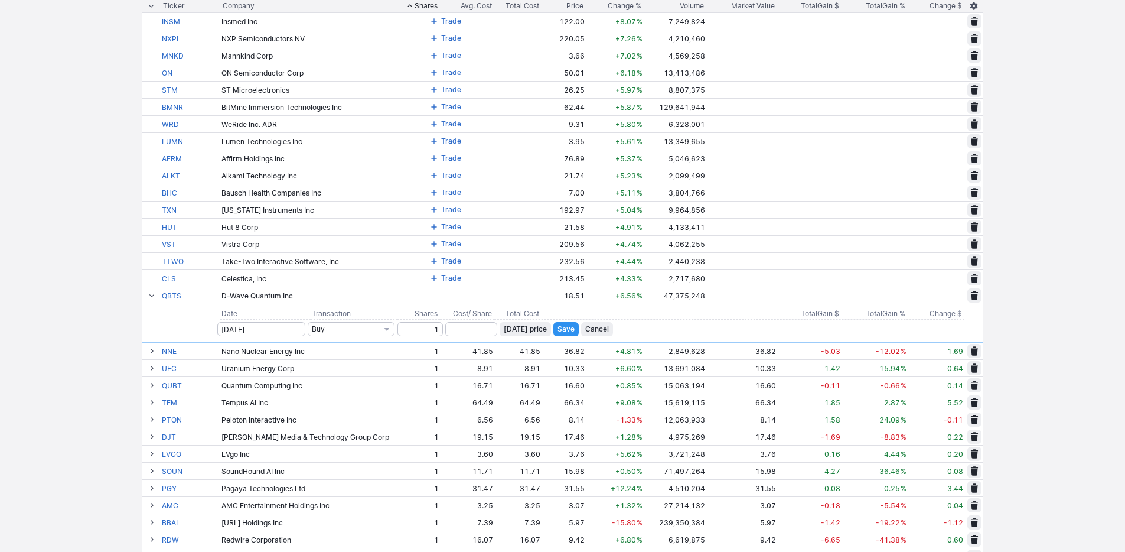
type input "1"
click at [504, 332] on span "Today’s price" at bounding box center [525, 329] width 43 height 12
type input "18.51"
click at [560, 328] on span "Save" at bounding box center [566, 329] width 17 height 12
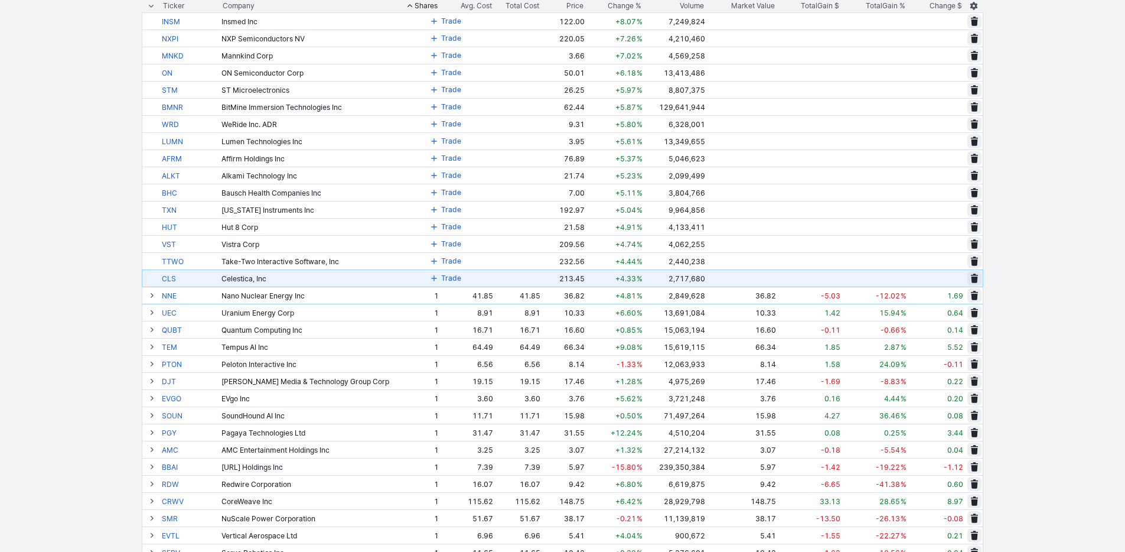
click at [431, 281] on span at bounding box center [434, 278] width 7 height 9
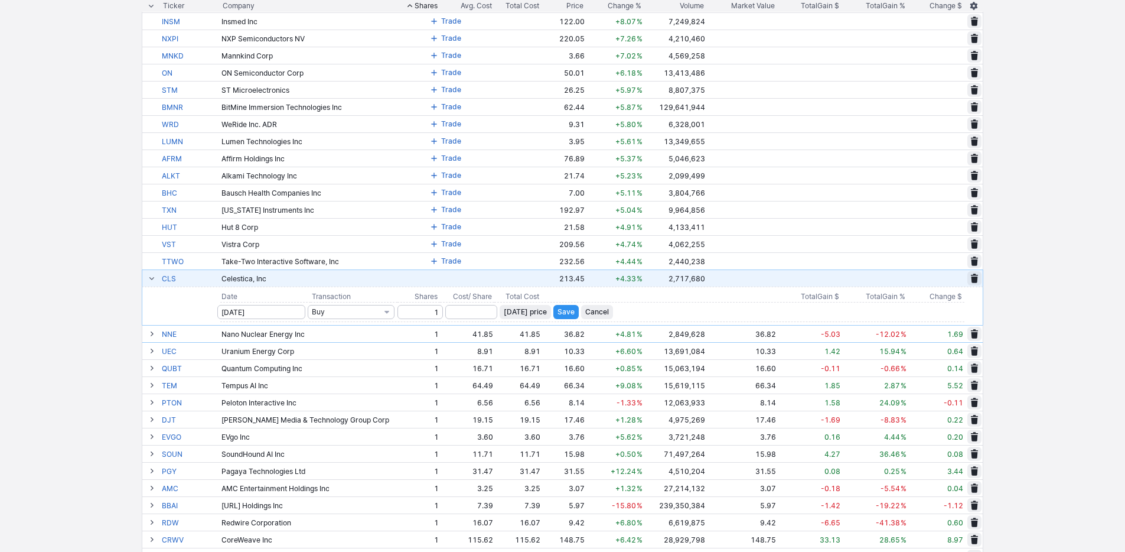
type input "1"
click at [519, 314] on span "Today’s price" at bounding box center [525, 312] width 43 height 12
type input "213.45"
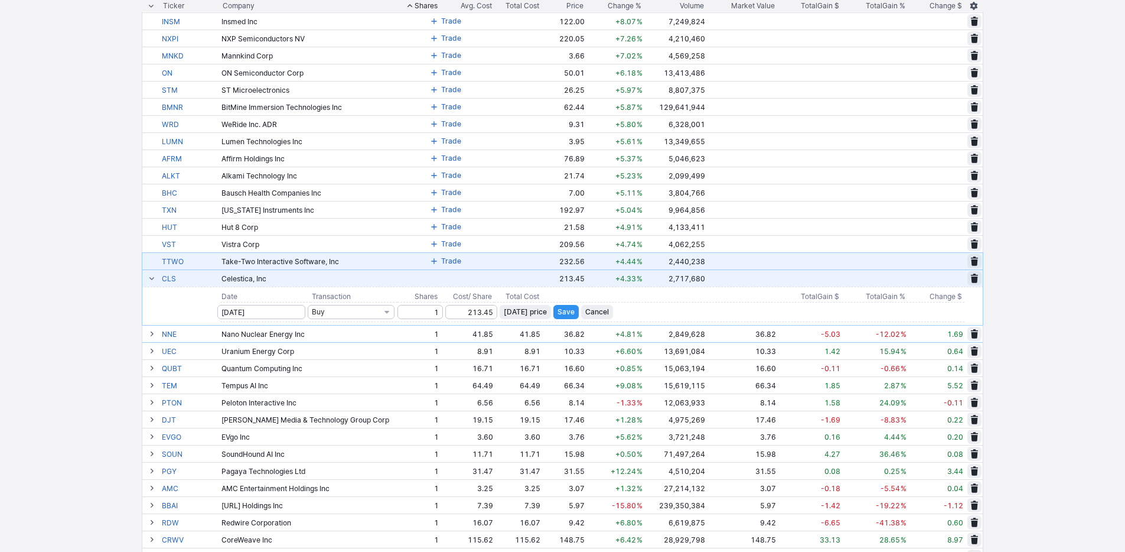
click at [431, 264] on span at bounding box center [434, 260] width 7 height 9
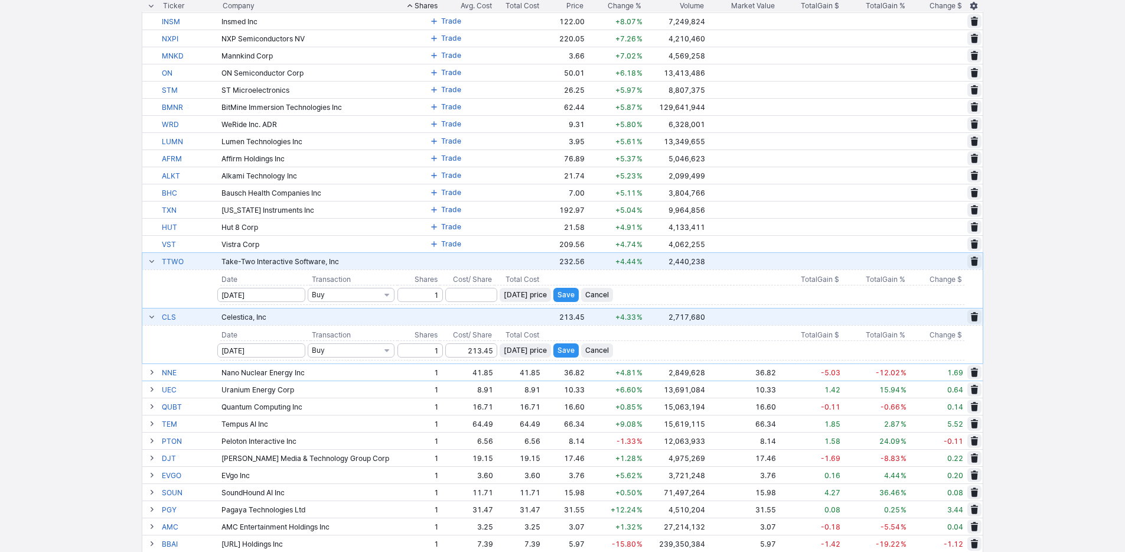
type input "1"
click at [508, 293] on span "Today’s price" at bounding box center [525, 295] width 43 height 12
type input "232.56"
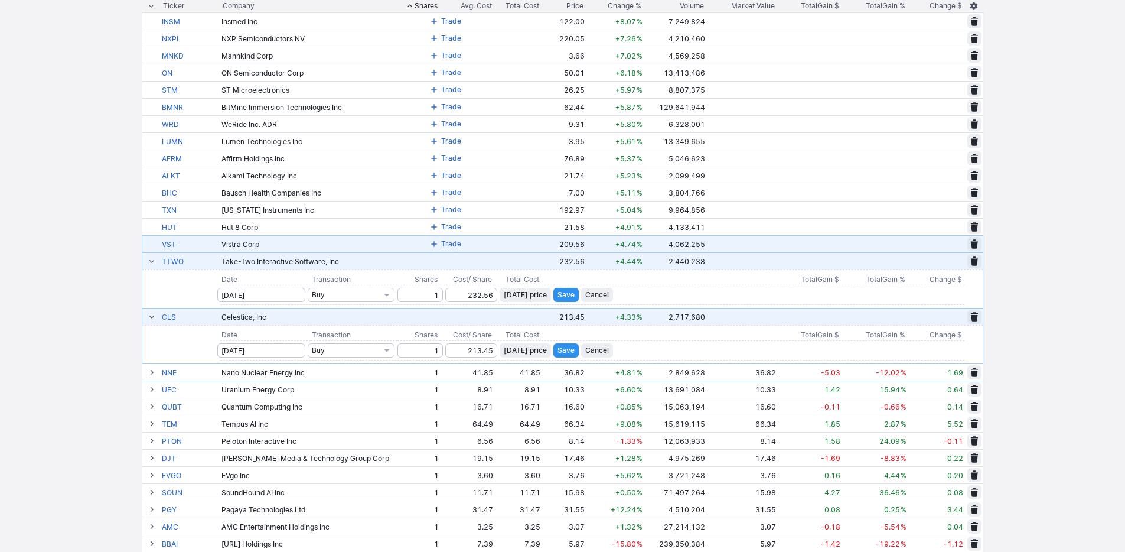
click at [431, 242] on span at bounding box center [434, 243] width 7 height 9
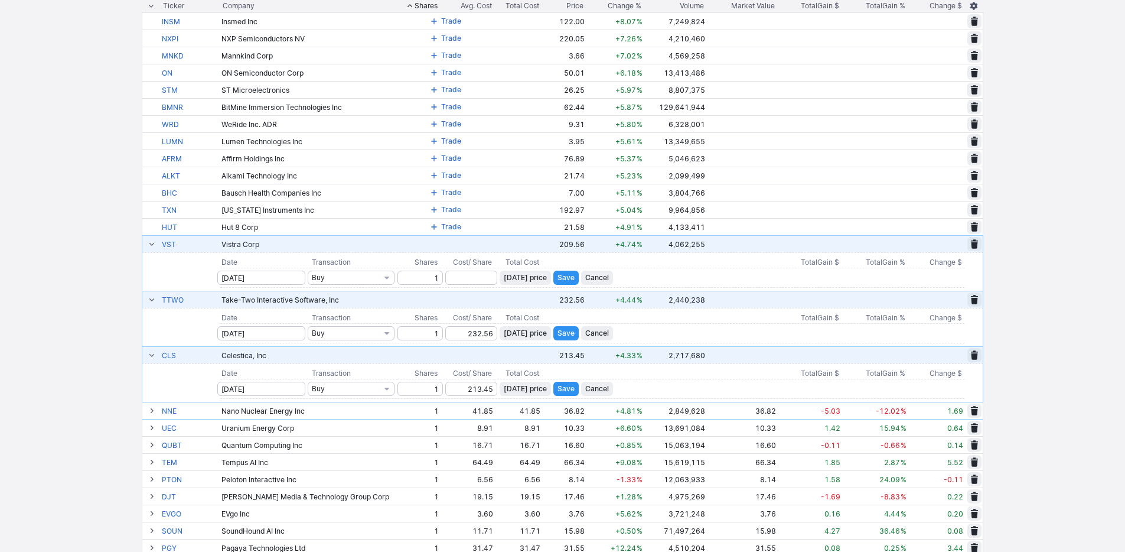
type input "1"
click at [509, 276] on span "Today’s price" at bounding box center [525, 278] width 43 height 12
type input "209.56"
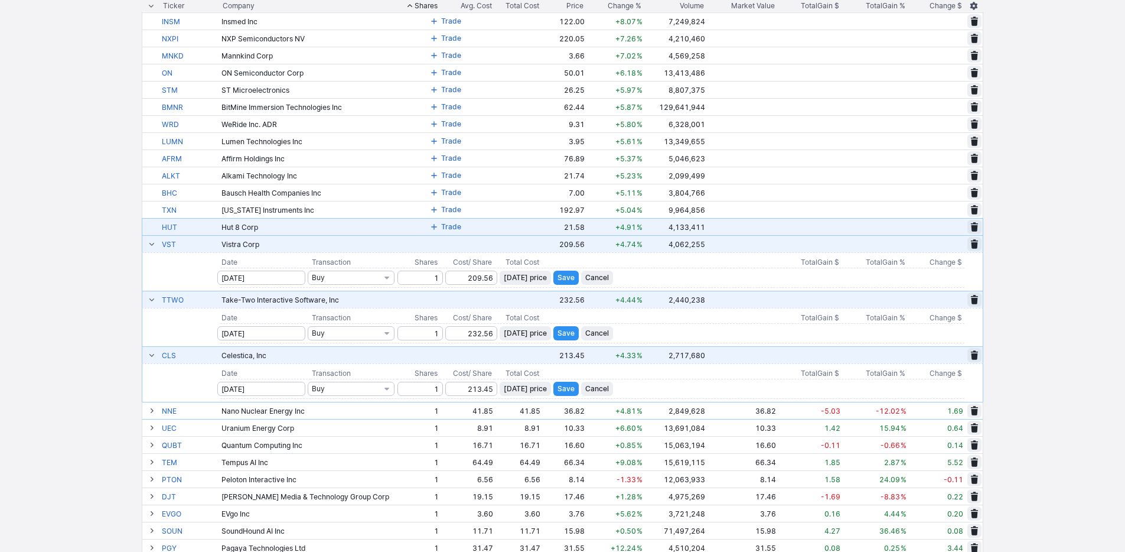
click at [431, 226] on span at bounding box center [434, 226] width 7 height 9
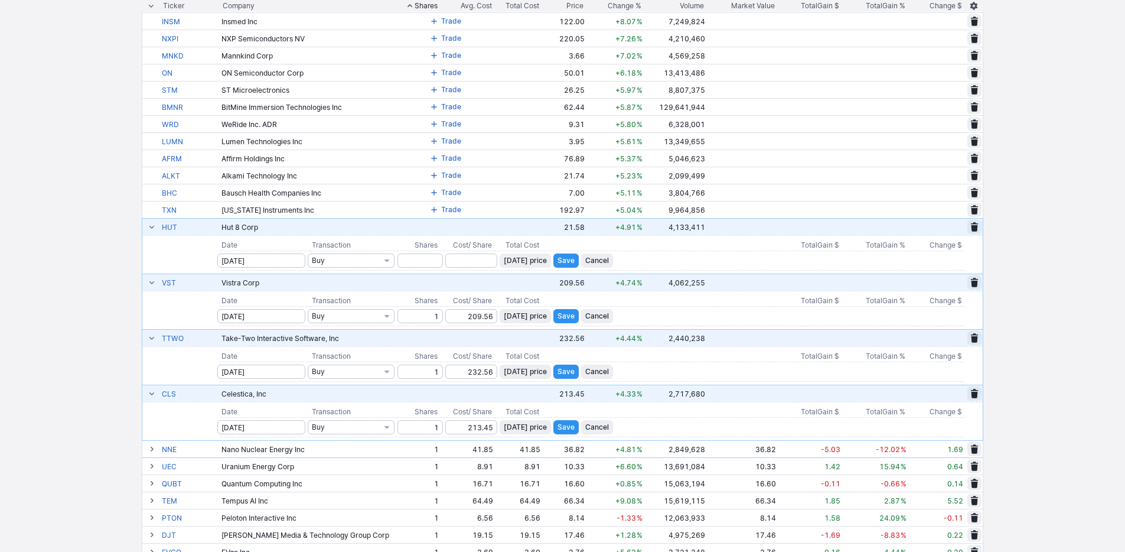
click at [419, 256] on input "number" at bounding box center [420, 260] width 45 height 14
type input "1"
click at [504, 260] on span "Today’s price" at bounding box center [525, 261] width 43 height 12
type input "21.58"
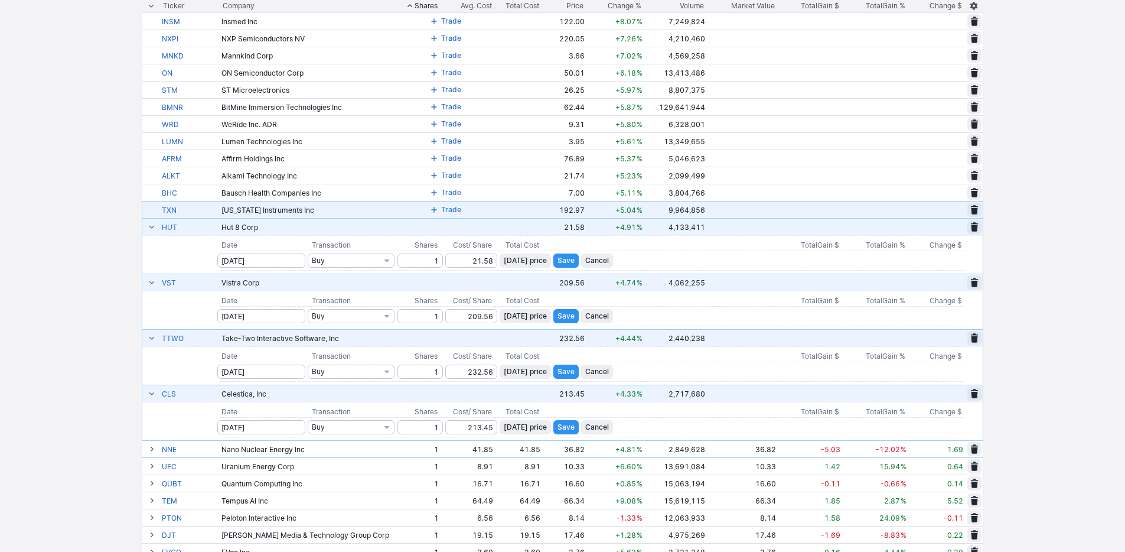
click at [431, 206] on span at bounding box center [434, 209] width 7 height 9
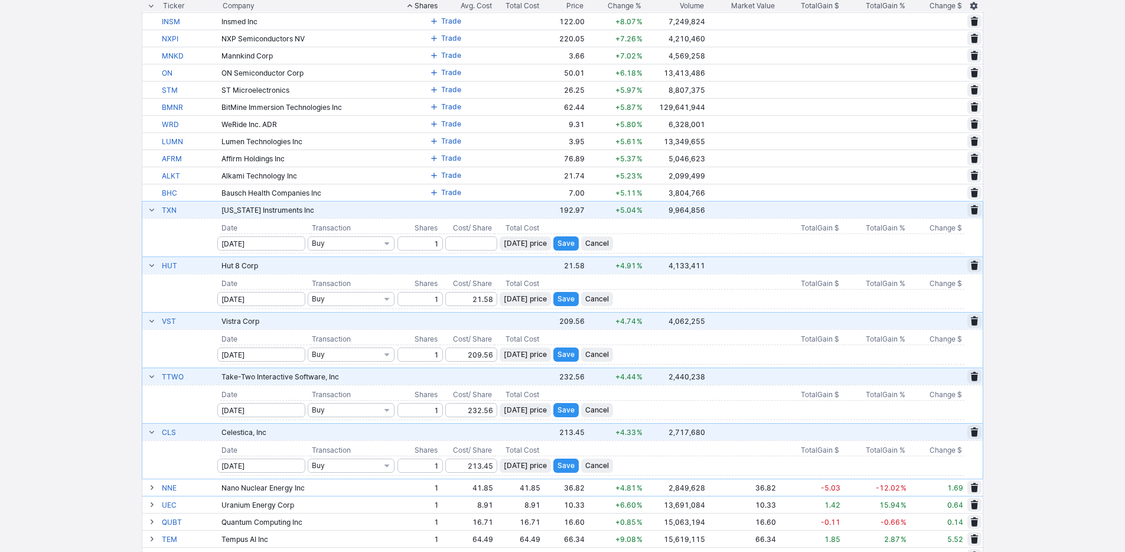
type input "1"
click at [519, 242] on span "Today’s price" at bounding box center [525, 243] width 43 height 12
type input "192.97"
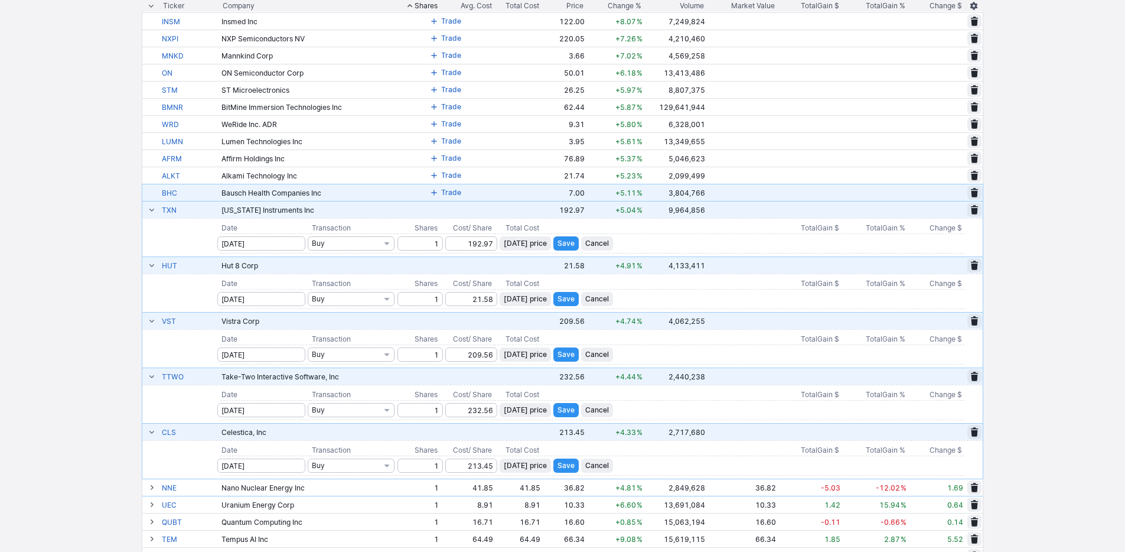
click at [431, 191] on span at bounding box center [434, 192] width 7 height 9
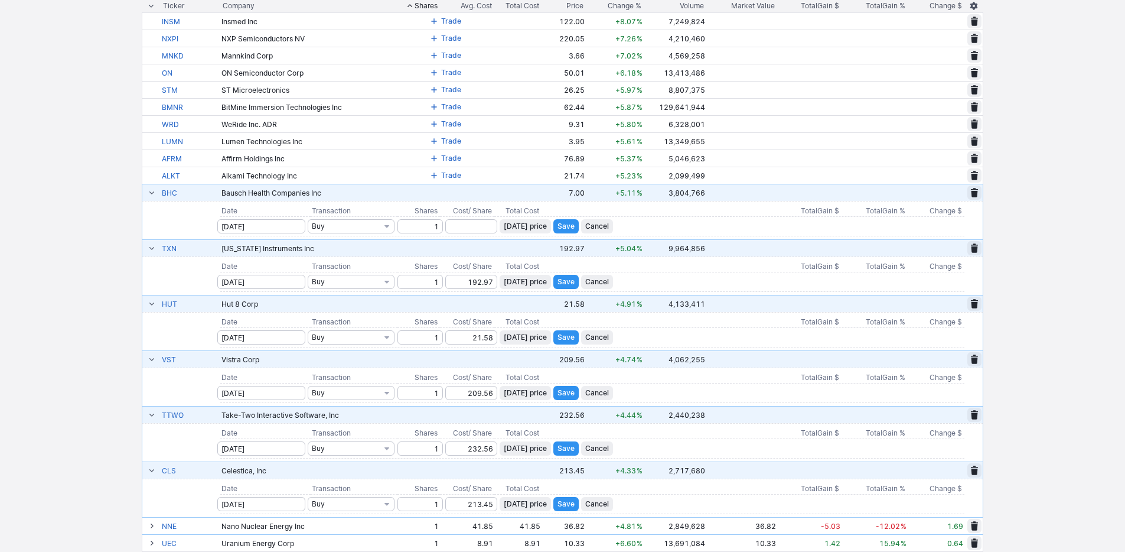
type input "1"
click at [523, 227] on span "Today’s price" at bounding box center [525, 226] width 43 height 12
type input "7"
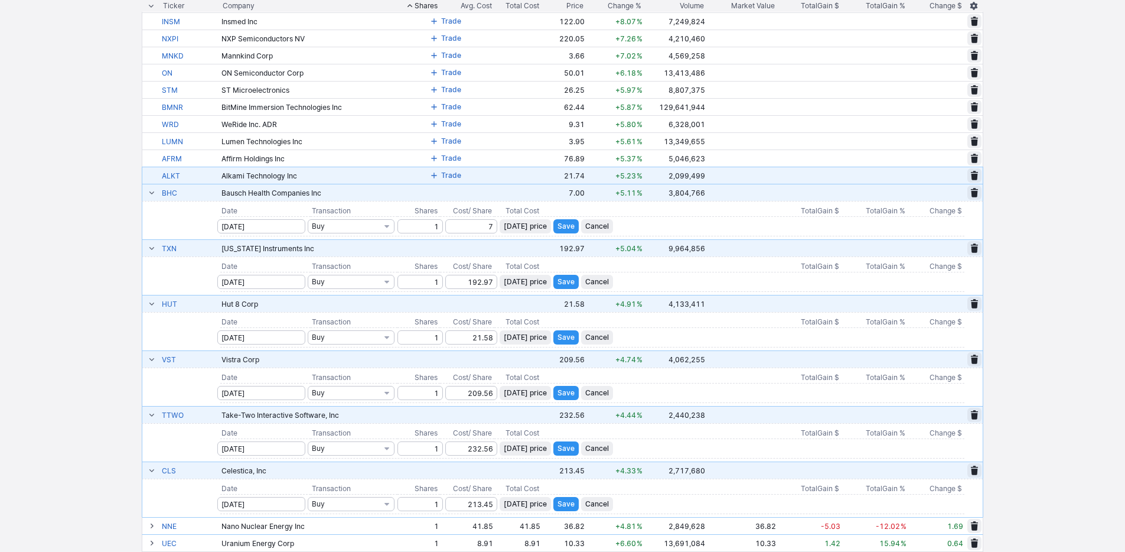
click at [431, 174] on span at bounding box center [434, 175] width 7 height 9
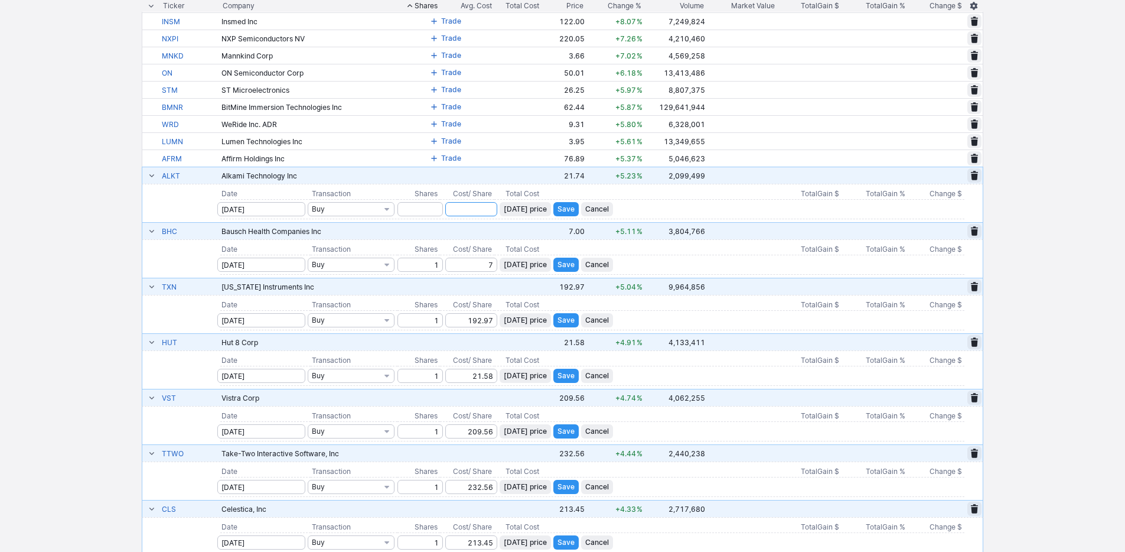
click at [460, 210] on input "number" at bounding box center [471, 209] width 52 height 14
click at [422, 204] on input "number" at bounding box center [420, 209] width 45 height 14
type input "1"
click at [515, 213] on span "Today’s price" at bounding box center [525, 209] width 43 height 12
type input "21.74"
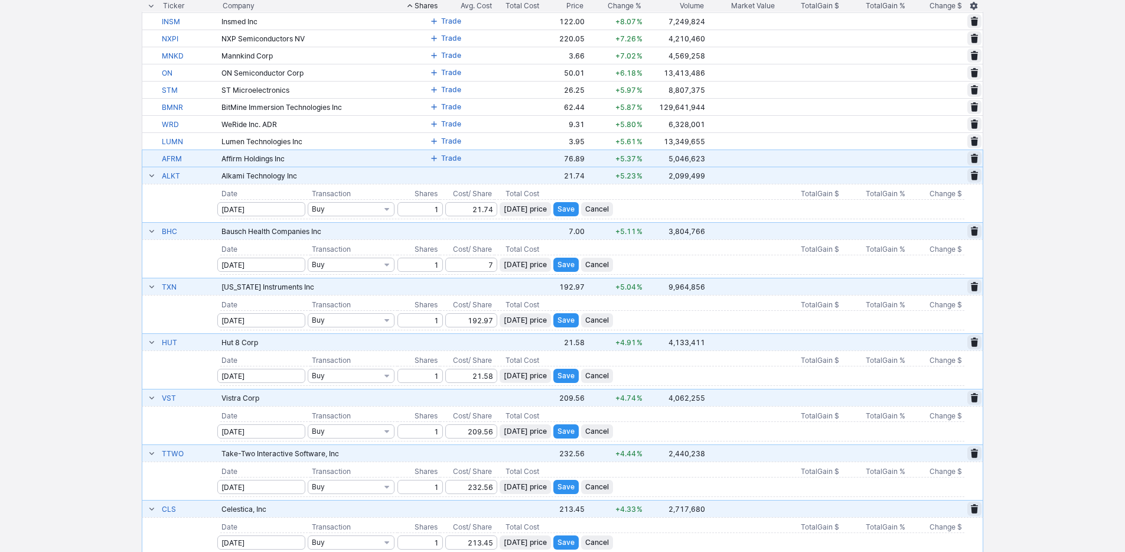
click at [441, 164] on span "Trade" at bounding box center [451, 158] width 20 height 12
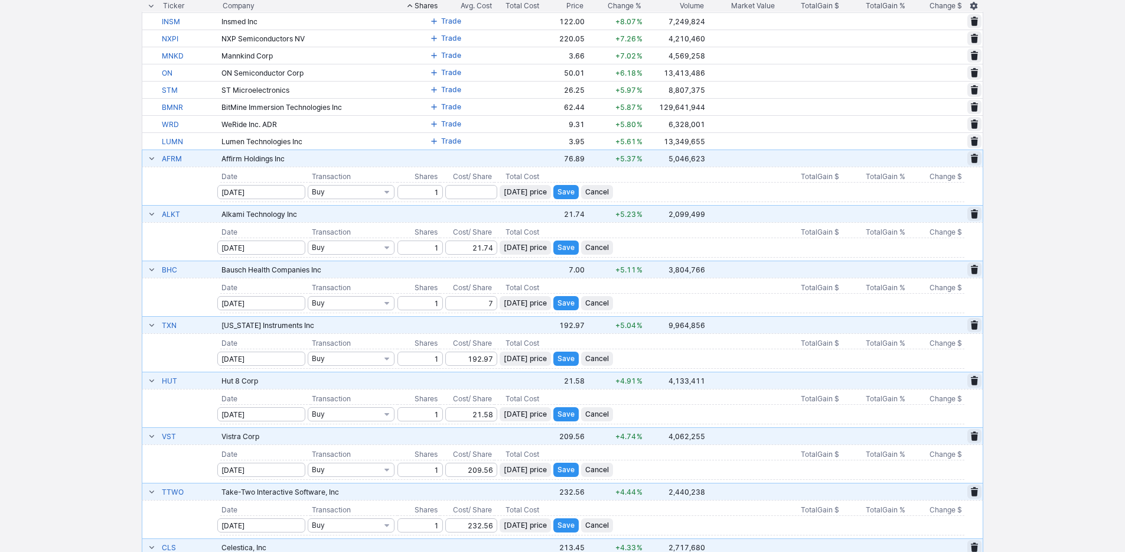
type input "1"
click at [504, 190] on span "Today’s price" at bounding box center [525, 192] width 43 height 12
type input "76.89"
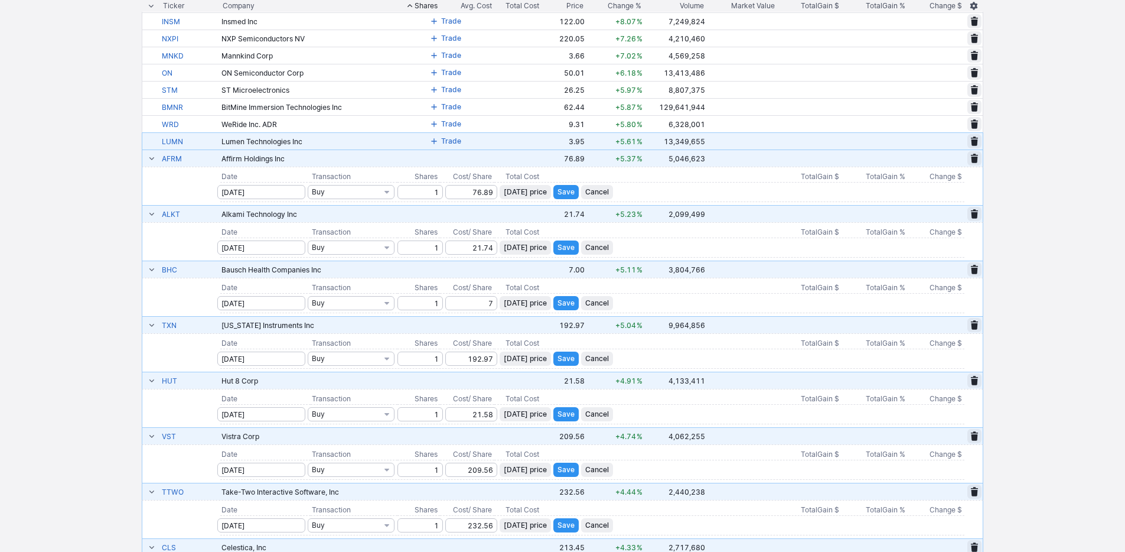
click at [431, 140] on span at bounding box center [434, 140] width 7 height 9
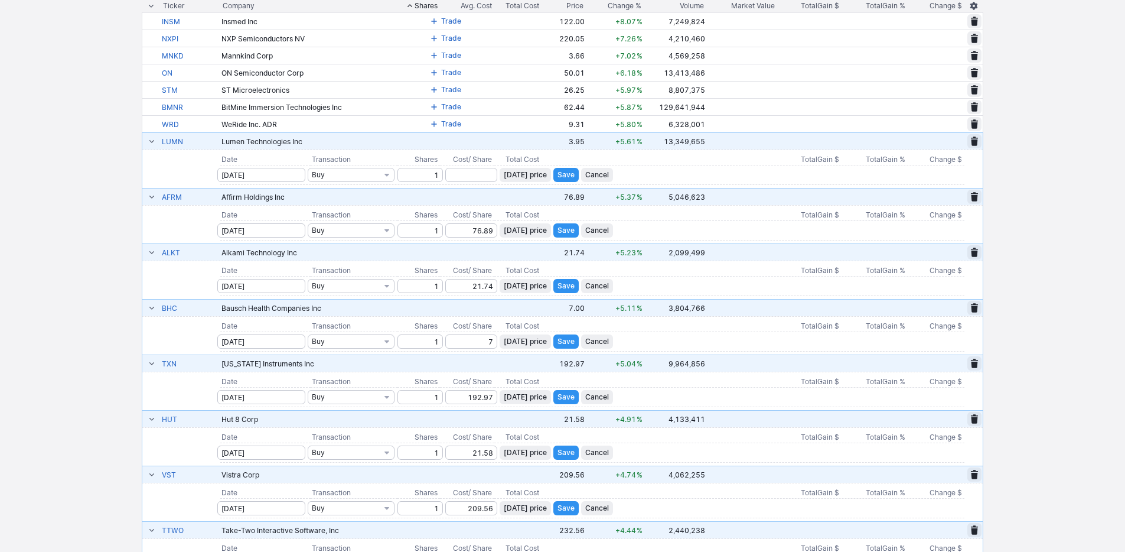
type input "1"
click at [504, 175] on span "Today’s price" at bounding box center [525, 175] width 43 height 12
type input "3.95"
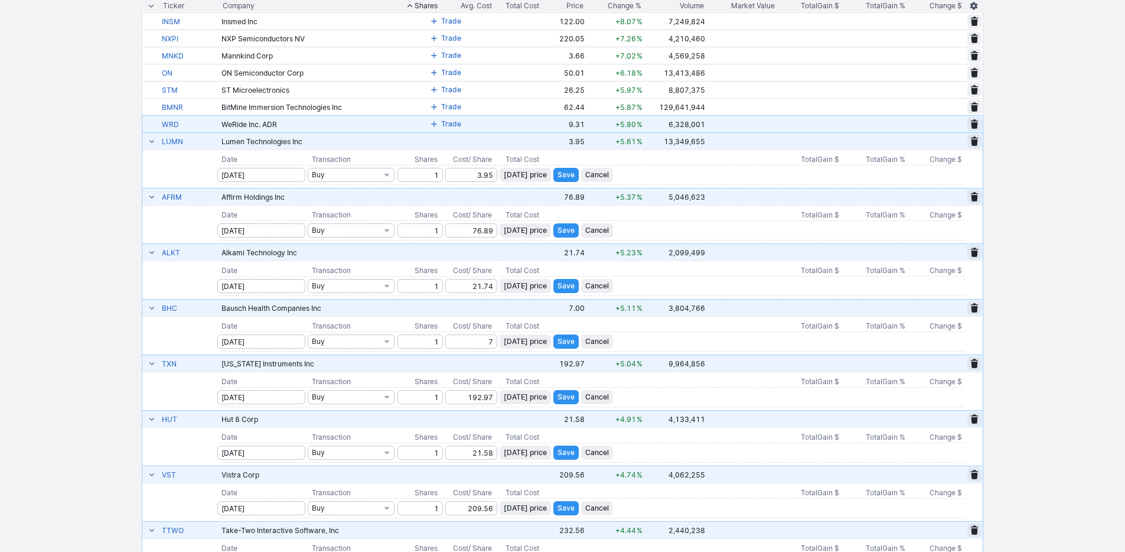
click at [431, 124] on span at bounding box center [434, 123] width 7 height 9
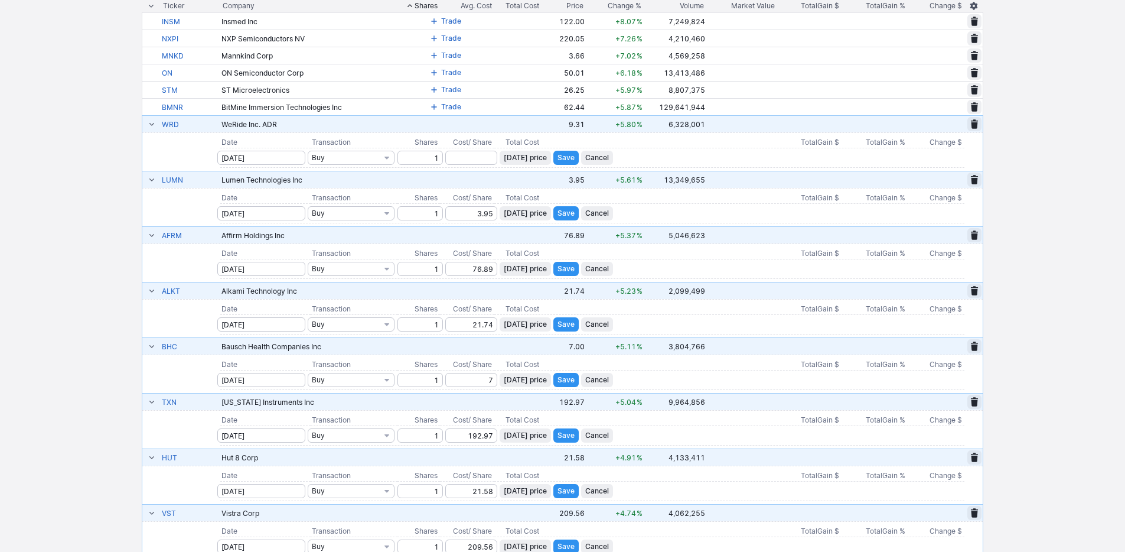
type input "1"
click at [515, 157] on span "Today’s price" at bounding box center [525, 158] width 43 height 12
type input "9.31"
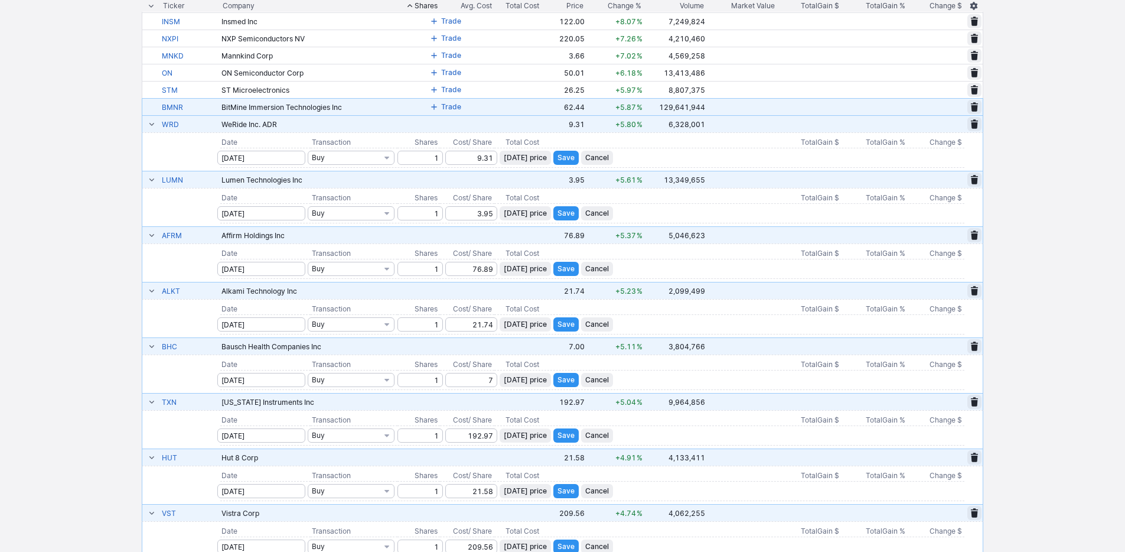
click at [431, 107] on span at bounding box center [434, 106] width 7 height 9
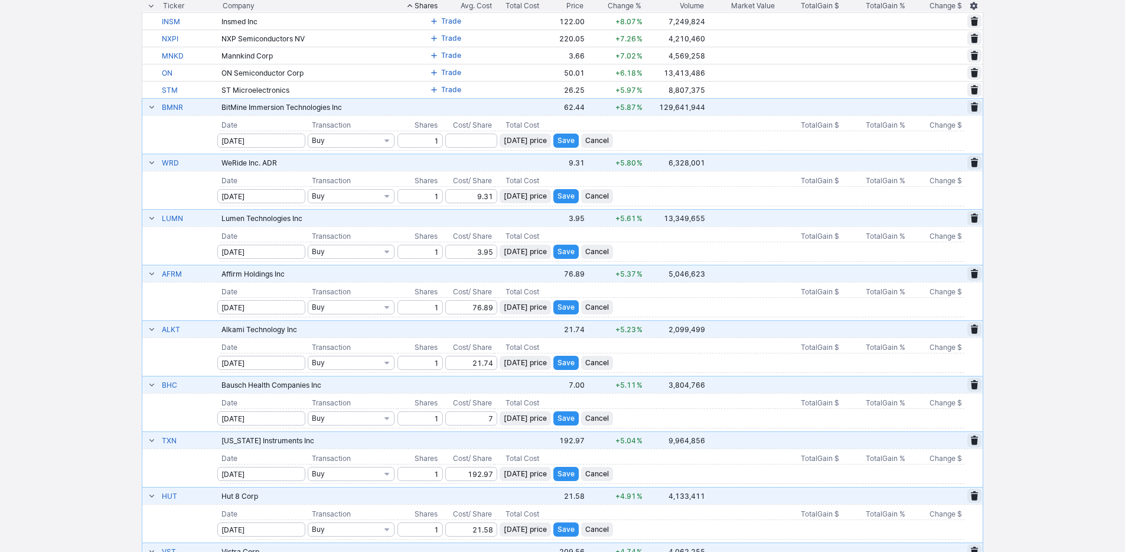
type input "1"
click at [504, 132] on td "Today’s price Save Cancel" at bounding box center [729, 140] width 470 height 19
drag, startPoint x: 498, startPoint y: 136, endPoint x: 510, endPoint y: 141, distance: 13.3
click at [504, 137] on span "Today’s price" at bounding box center [525, 141] width 43 height 12
type input "62.44"
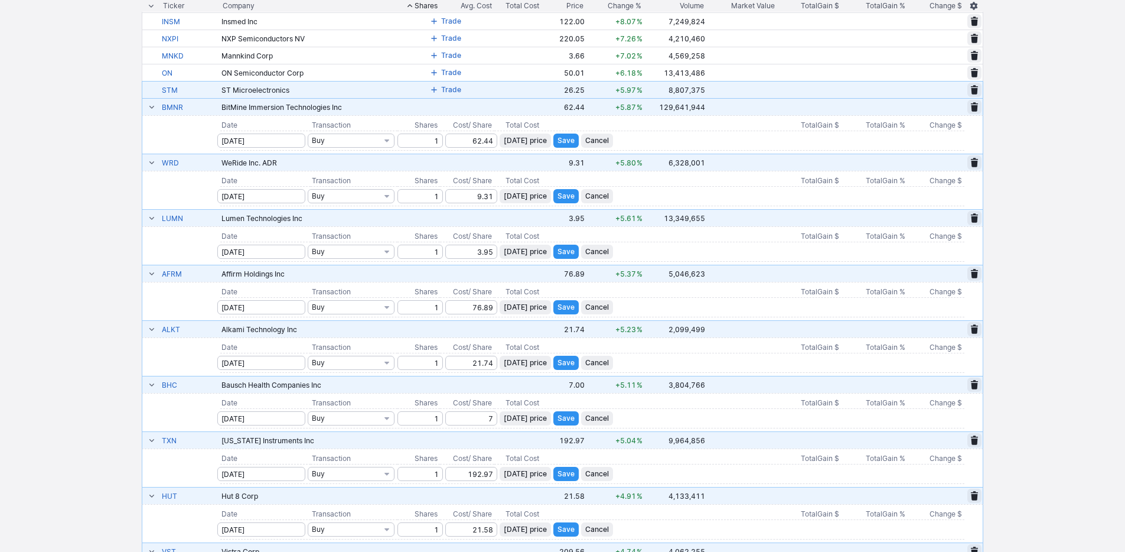
click at [431, 87] on span at bounding box center [434, 89] width 7 height 9
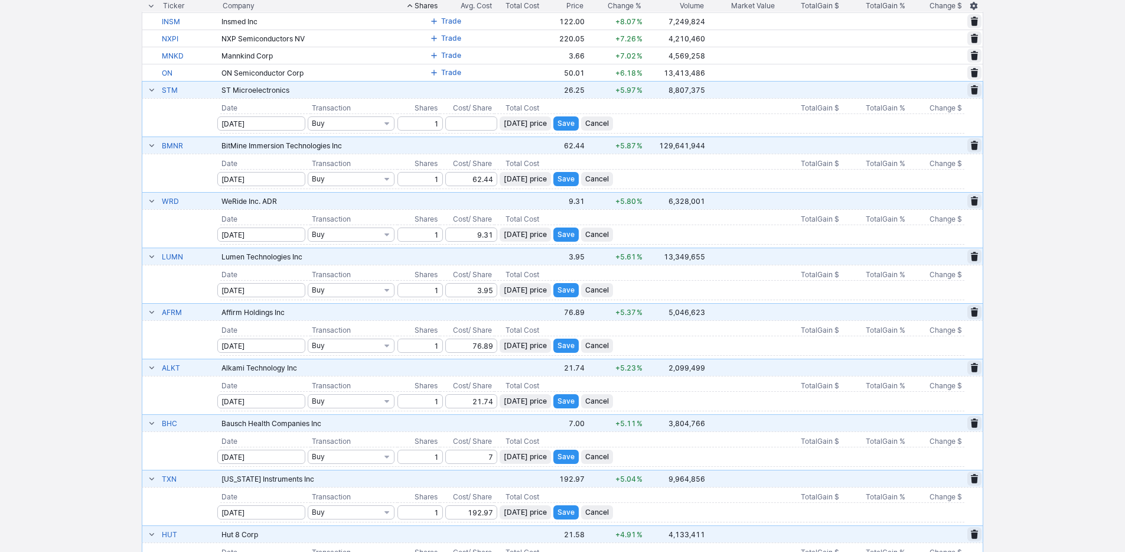
type input "1"
click at [504, 128] on span "Today’s price" at bounding box center [525, 124] width 43 height 12
type input "26.25"
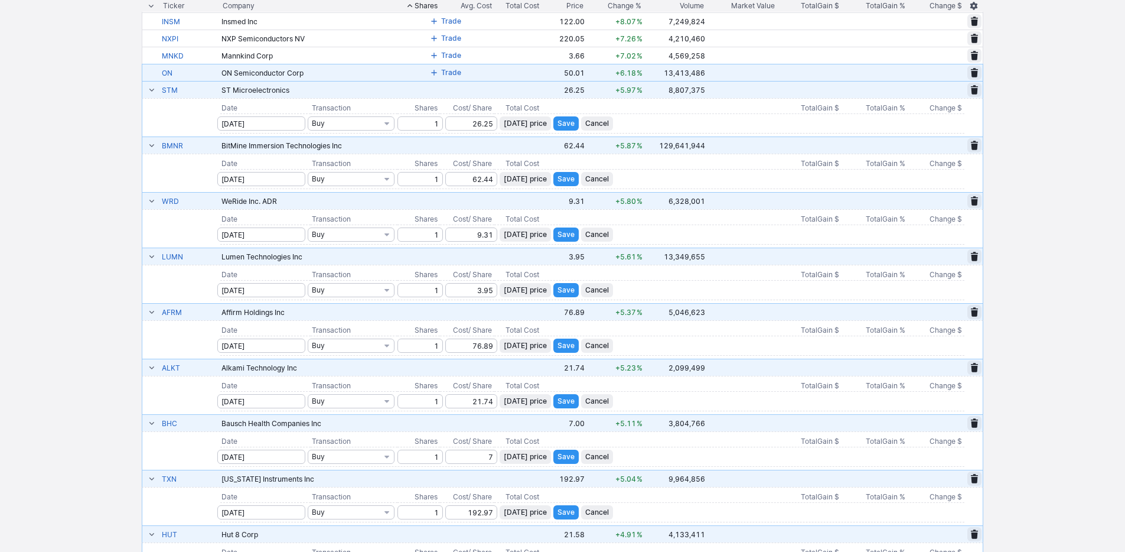
click at [431, 73] on span at bounding box center [434, 72] width 7 height 9
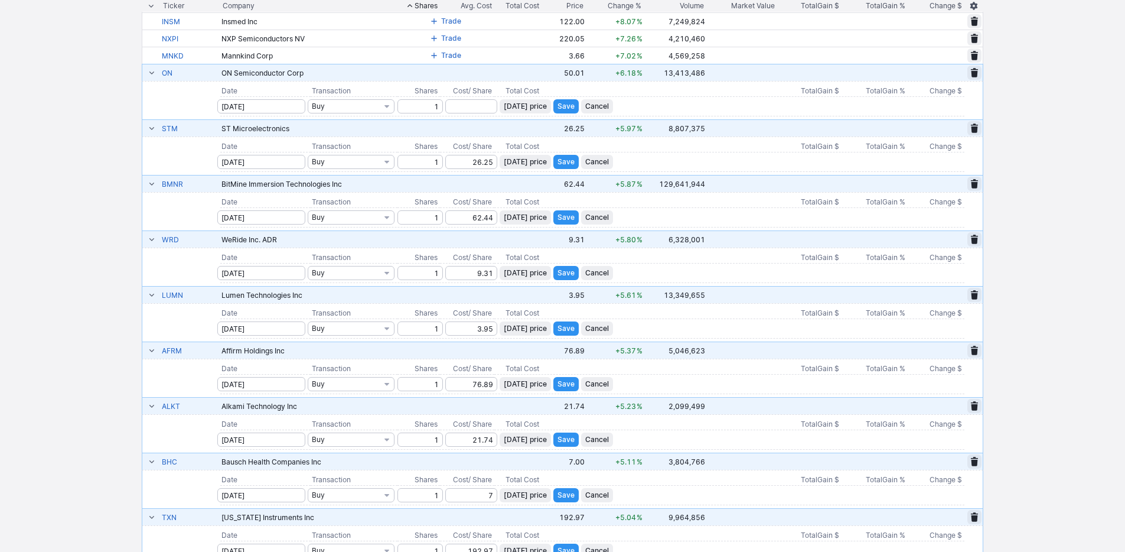
type input "1"
click at [509, 109] on span "Today’s price" at bounding box center [525, 106] width 43 height 12
type input "50.01"
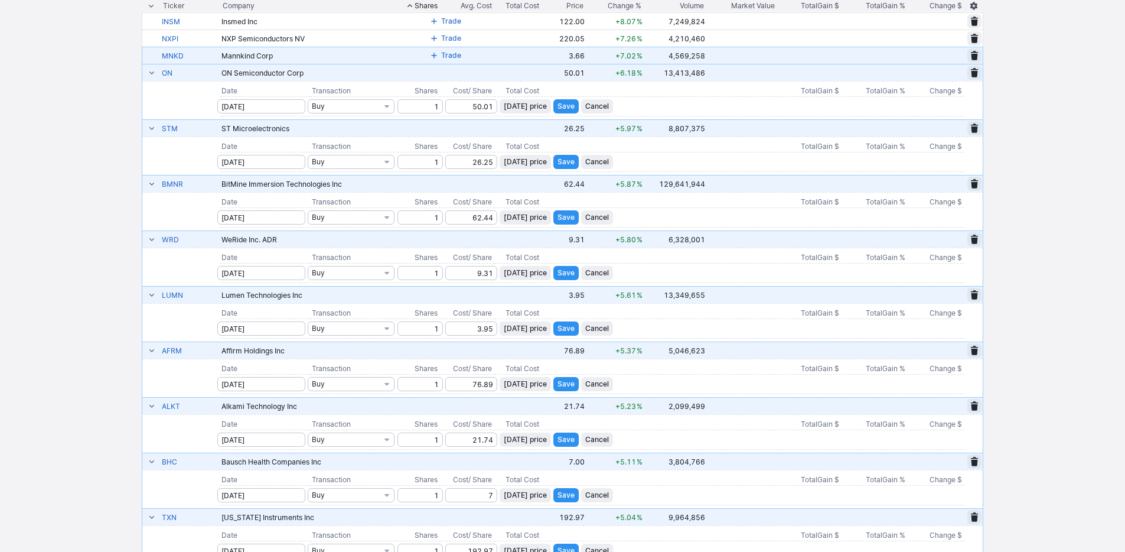
click at [426, 54] on button "Trade" at bounding box center [445, 55] width 39 height 14
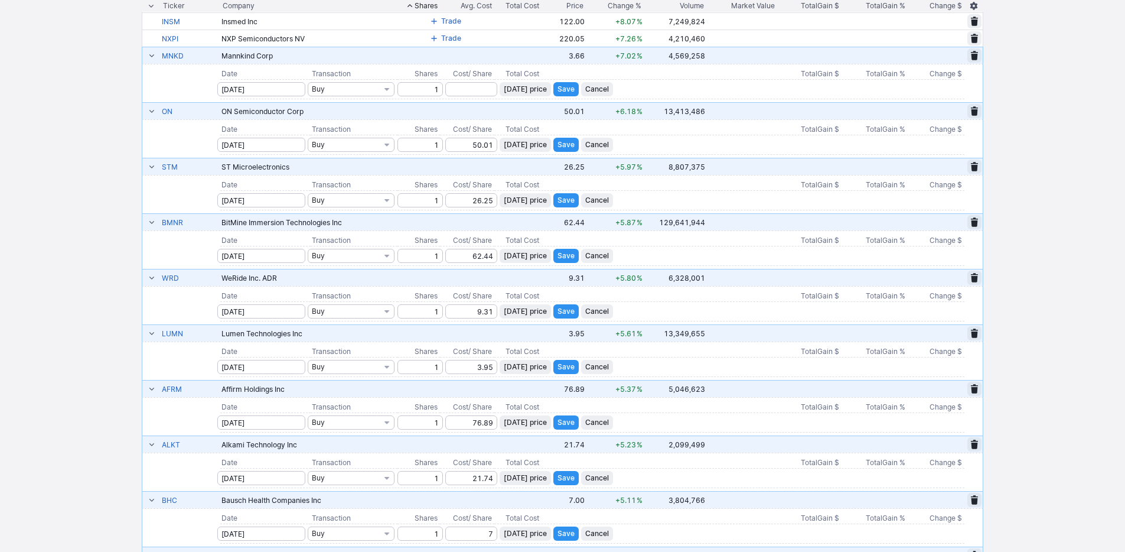
type input "1"
click at [500, 90] on button "Today’s price" at bounding box center [525, 89] width 51 height 14
type input "3.66"
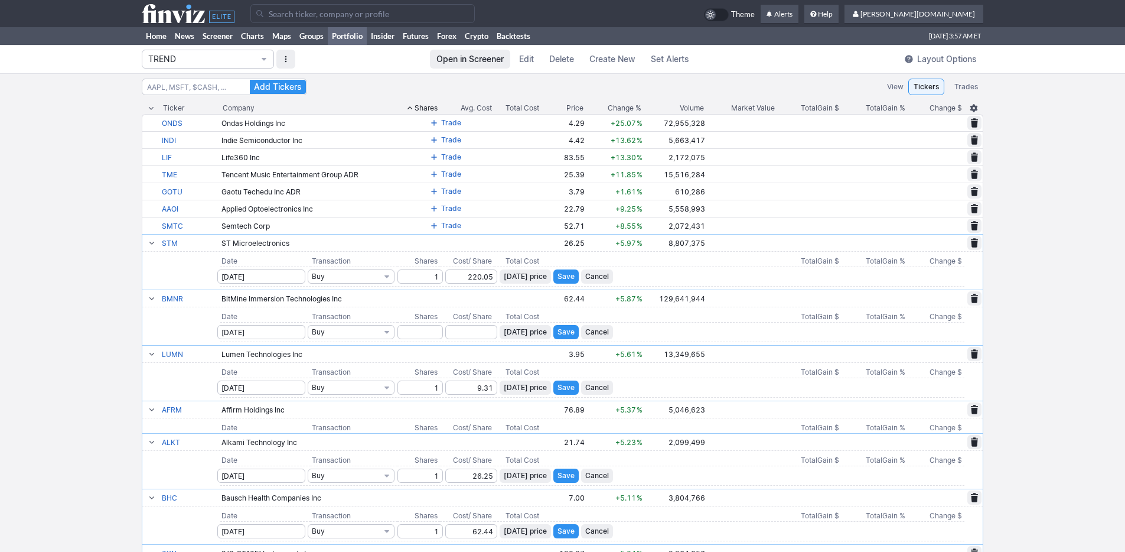
click at [559, 470] on span "Save" at bounding box center [566, 476] width 17 height 12
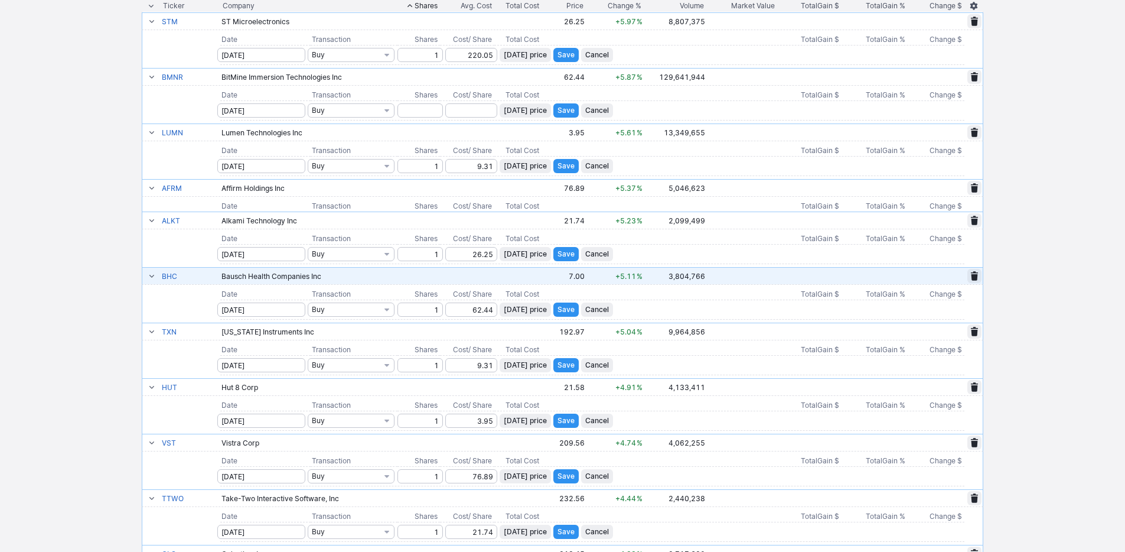
scroll to position [222, 0]
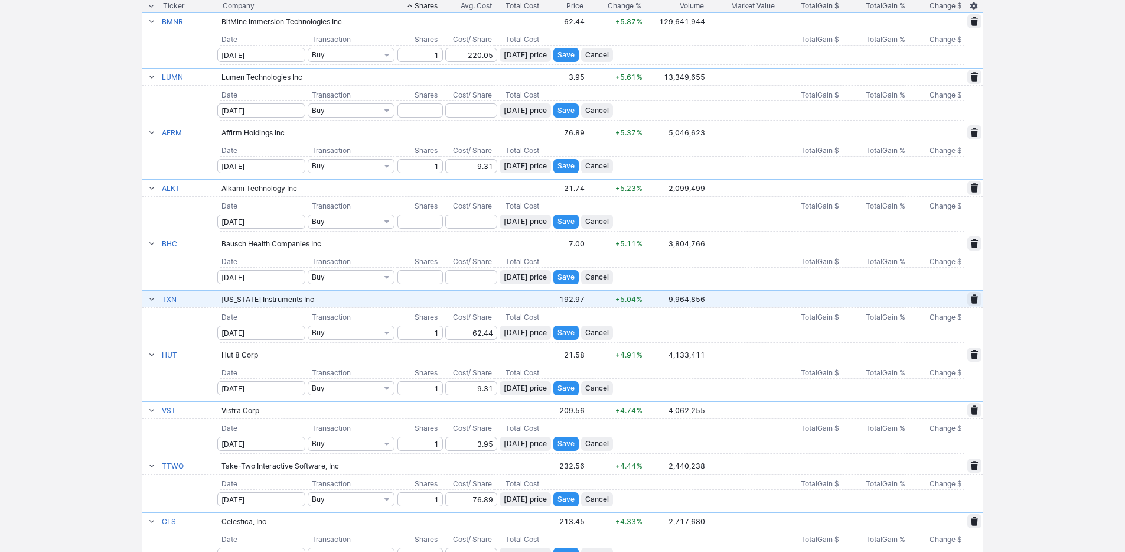
click at [559, 170] on span "Save" at bounding box center [566, 166] width 17 height 12
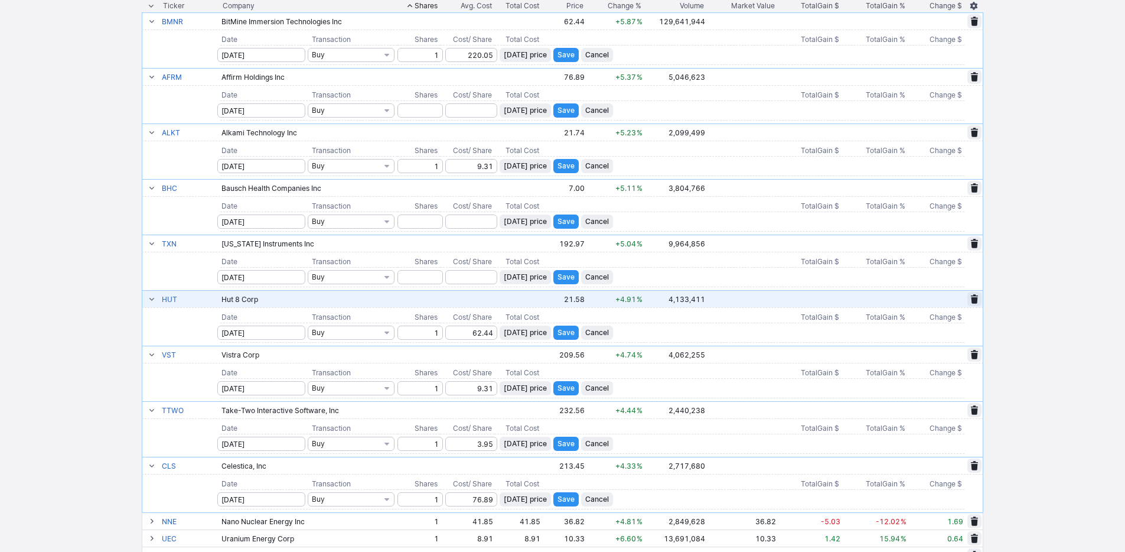
click at [509, 218] on span "Today’s price" at bounding box center [525, 222] width 43 height 12
type input "7"
click at [401, 218] on input "number" at bounding box center [420, 221] width 45 height 14
type input "1"
click at [426, 276] on input "number" at bounding box center [420, 277] width 45 height 14
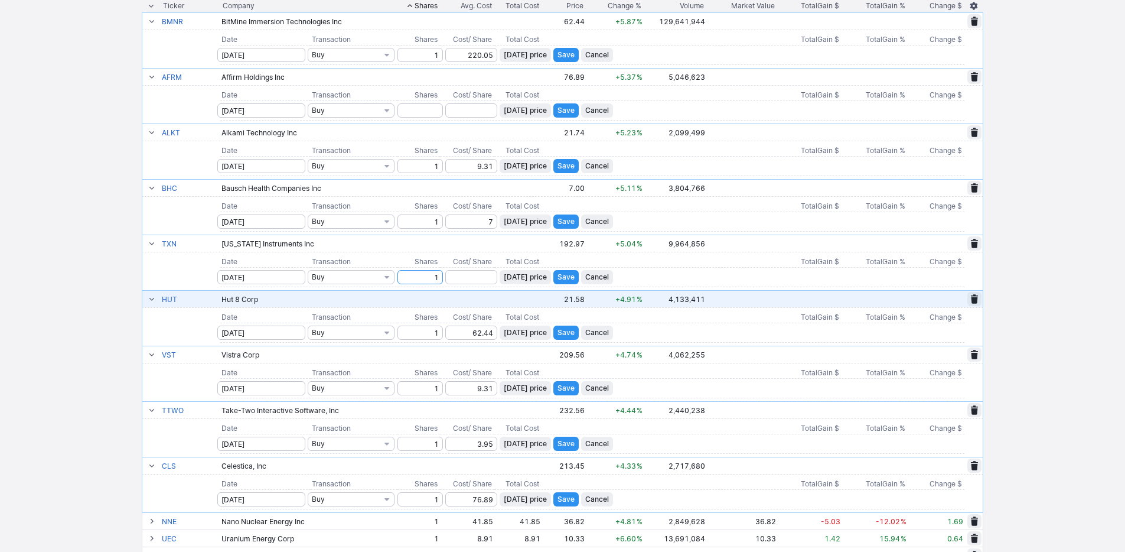
type input "1"
click at [522, 282] on span "Today’s price" at bounding box center [525, 277] width 43 height 12
type input "192.97"
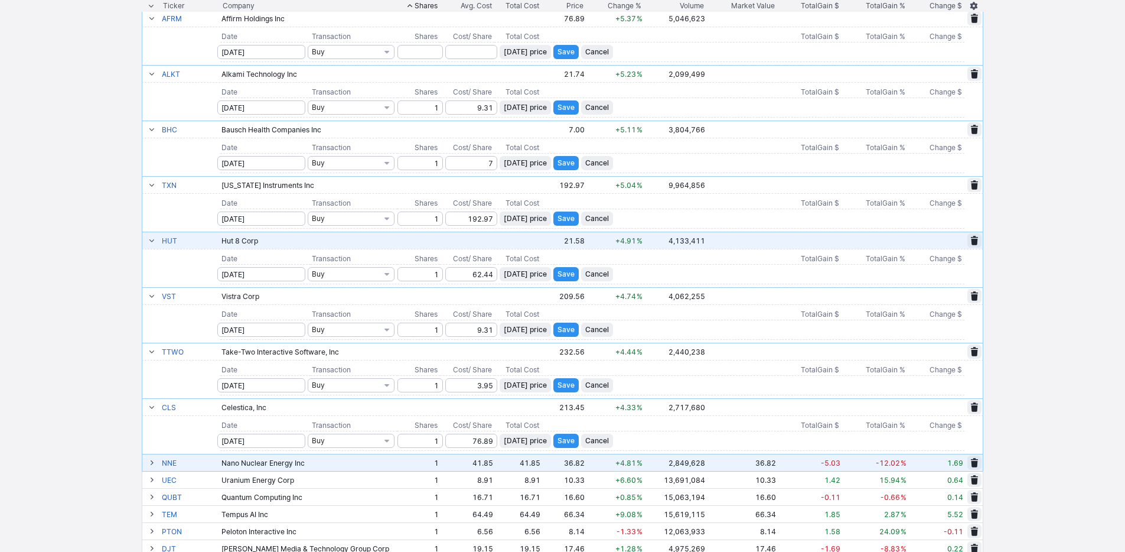
scroll to position [366, 0]
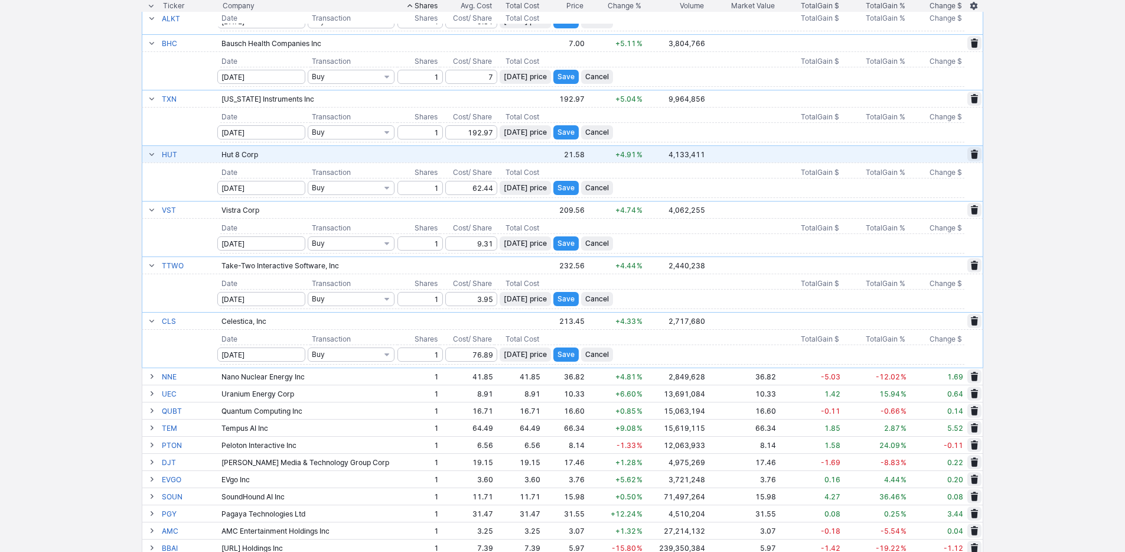
click at [565, 355] on button "Save" at bounding box center [565, 354] width 25 height 14
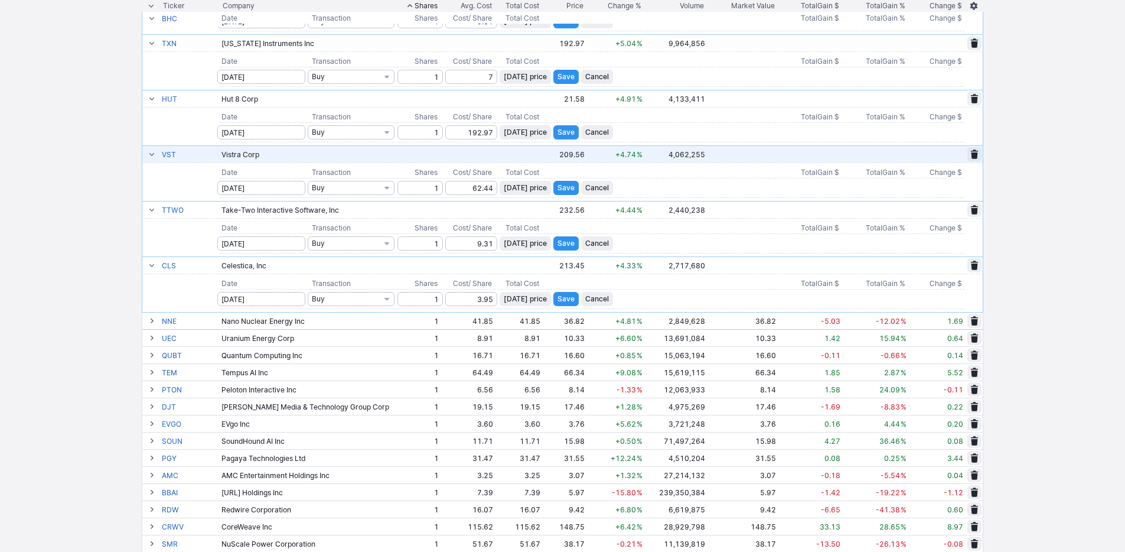
click at [558, 304] on span "Save" at bounding box center [566, 299] width 17 height 12
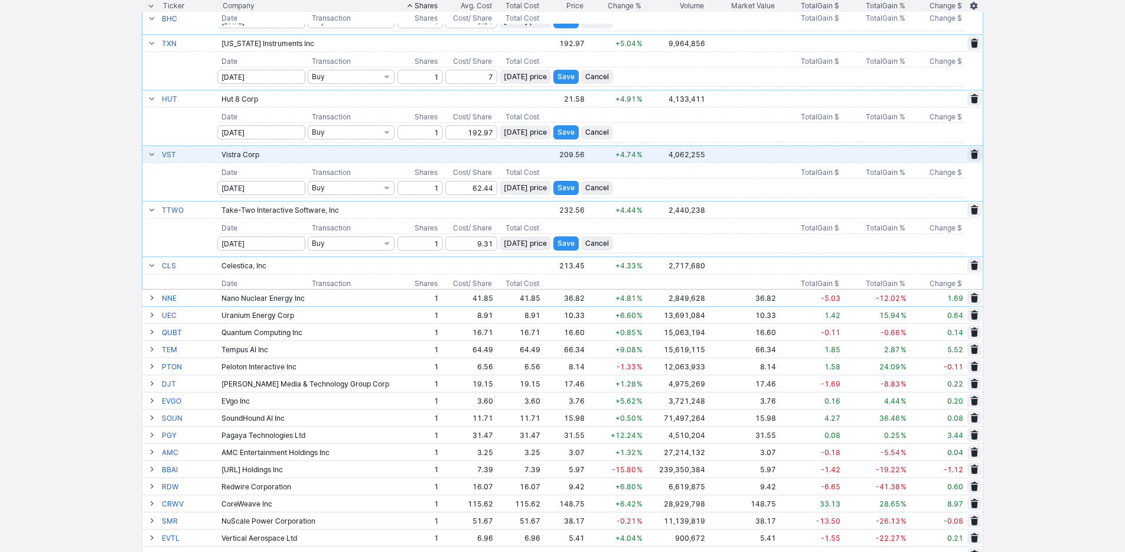
click at [558, 243] on span "Save" at bounding box center [566, 243] width 17 height 12
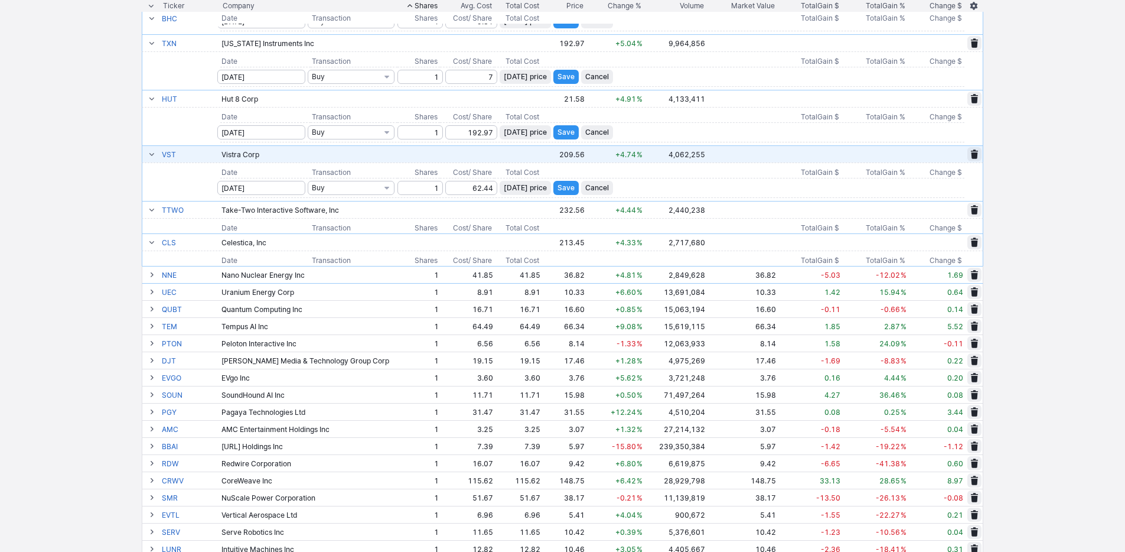
click at [558, 189] on span "Save" at bounding box center [566, 188] width 17 height 12
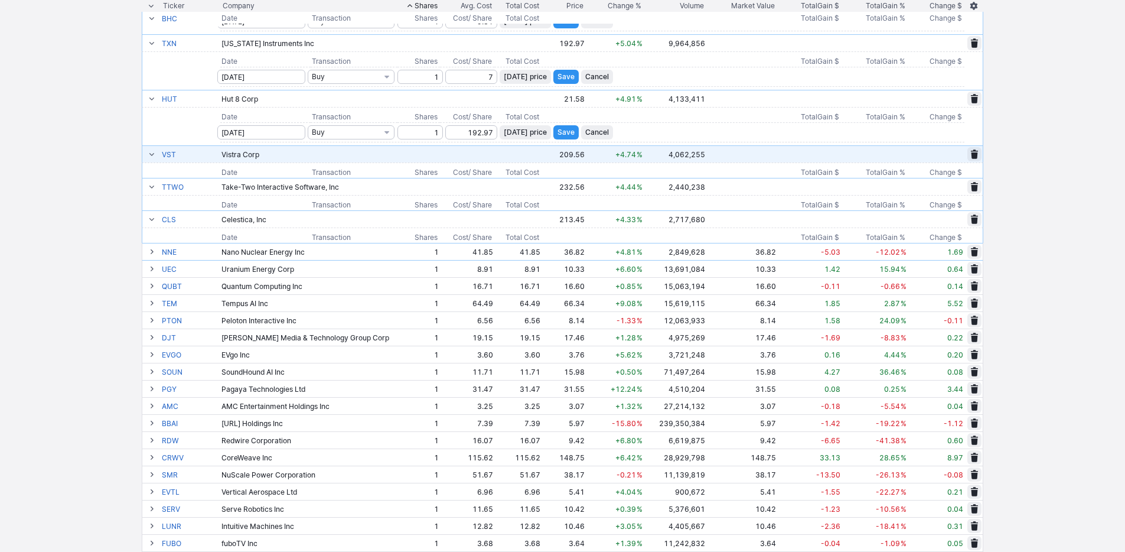
click at [558, 131] on span "Save" at bounding box center [566, 132] width 17 height 12
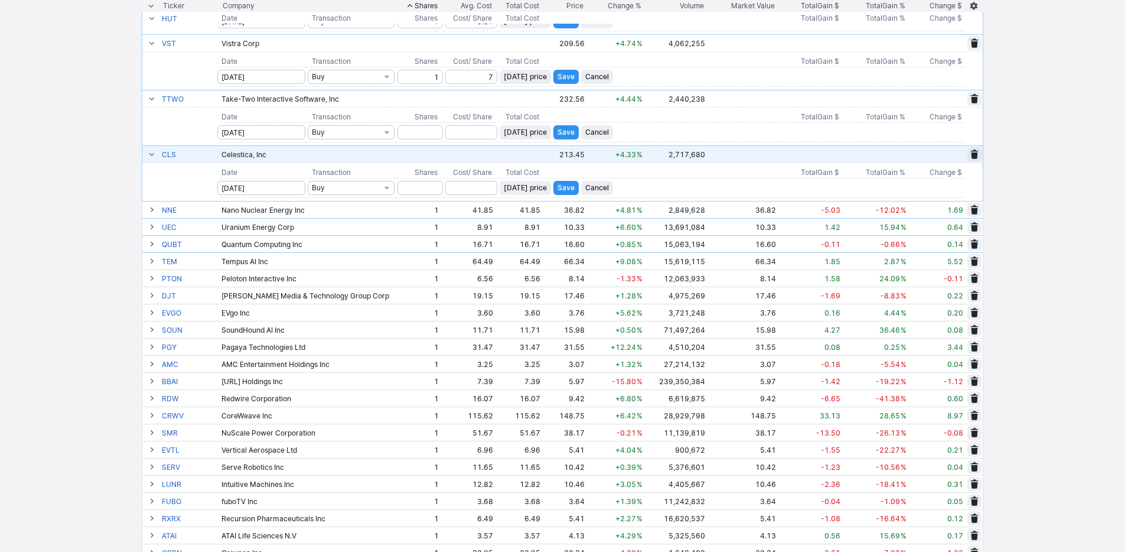
scroll to position [380, 0]
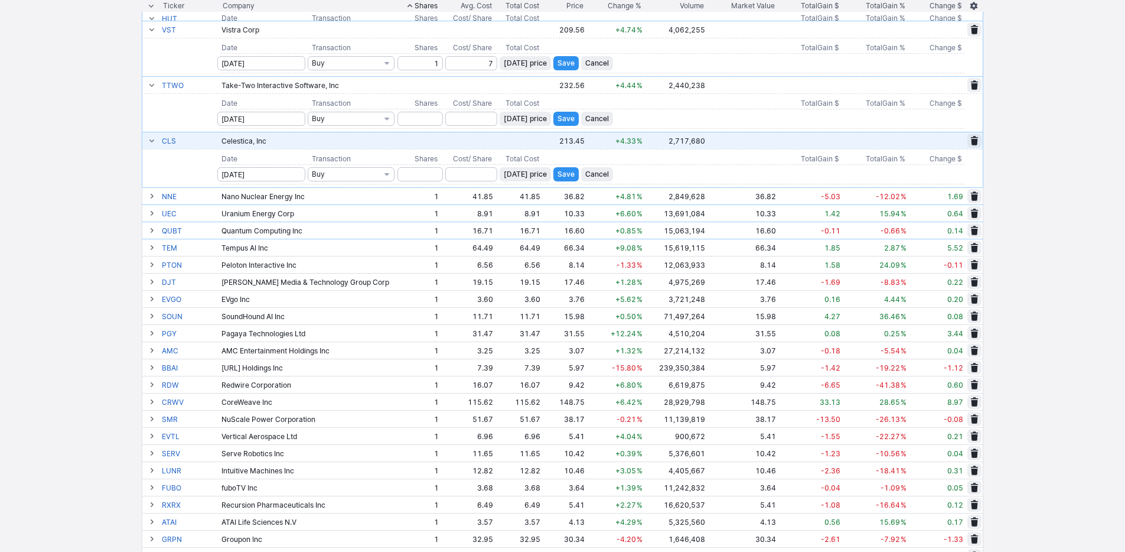
click at [556, 93] on td at bounding box center [563, 95] width 842 height 4
click at [558, 168] on span "Save" at bounding box center [566, 174] width 17 height 12
type input "1"
click at [528, 175] on span "Today’s price" at bounding box center [525, 174] width 43 height 12
type input "213.45"
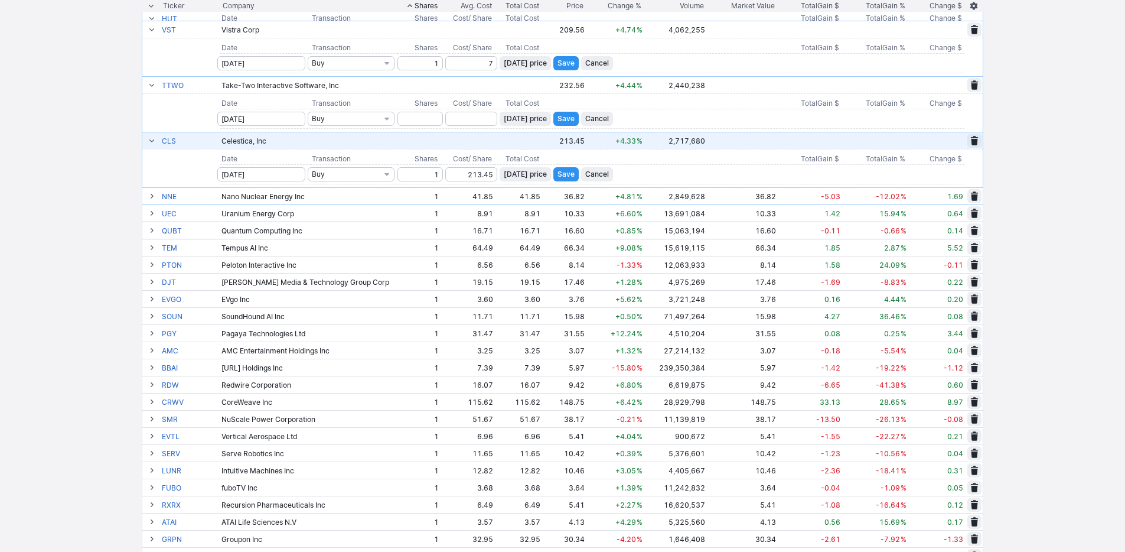
click at [559, 173] on span "Save" at bounding box center [566, 174] width 17 height 12
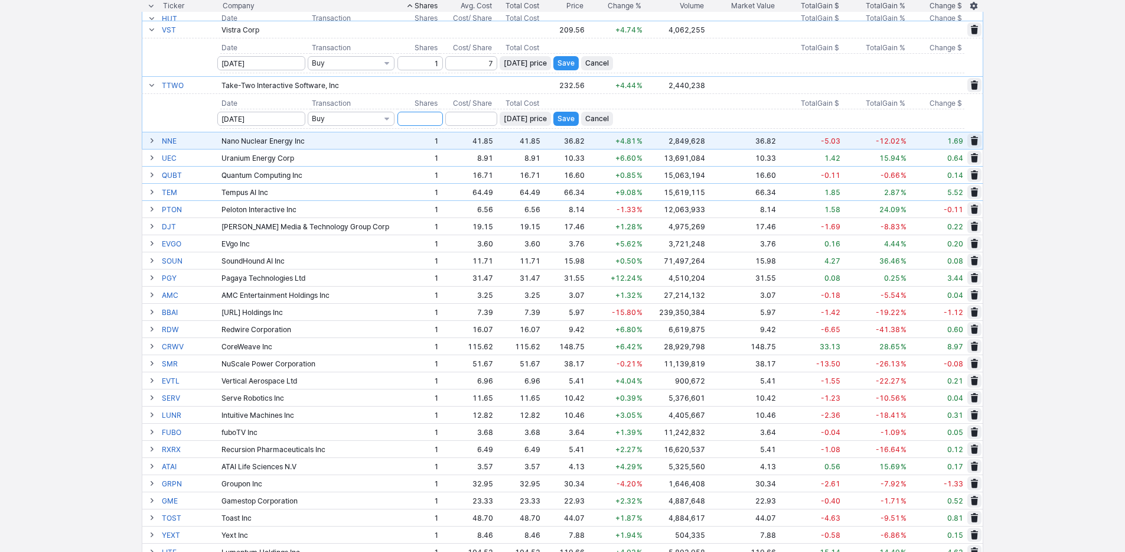
click at [426, 119] on input "number" at bounding box center [420, 119] width 45 height 14
type input "1"
click at [521, 123] on span "Today’s price" at bounding box center [525, 119] width 43 height 12
type input "232.56"
click at [553, 118] on button "Save" at bounding box center [565, 119] width 25 height 14
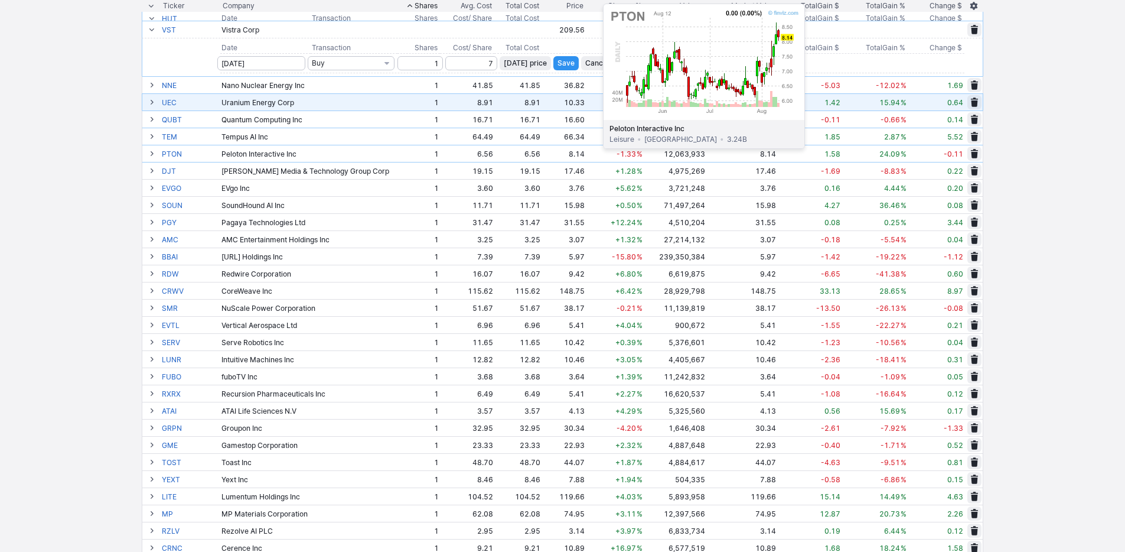
scroll to position [180, 0]
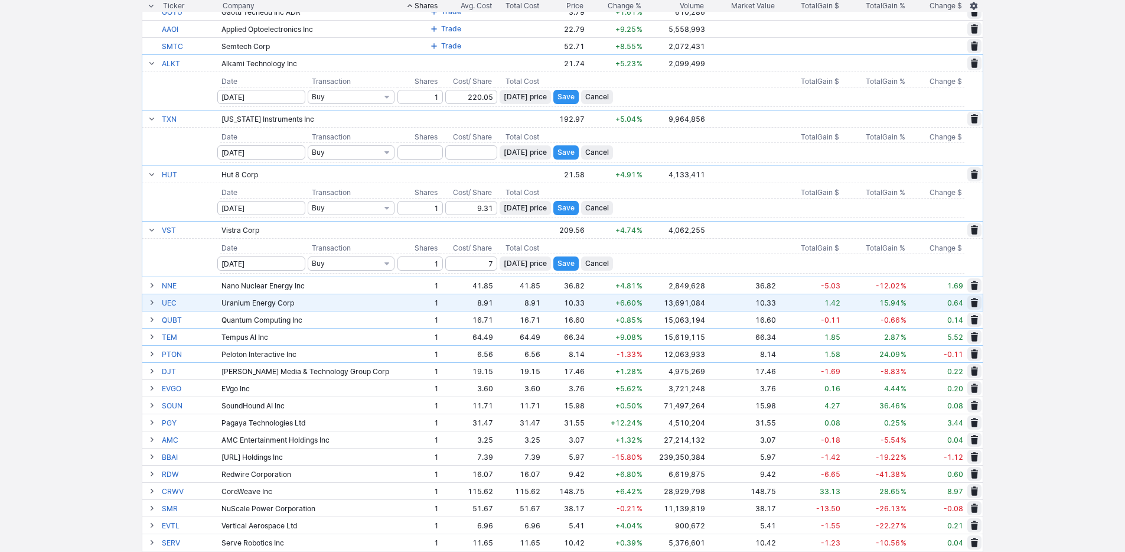
click at [558, 269] on span "Save" at bounding box center [566, 264] width 17 height 12
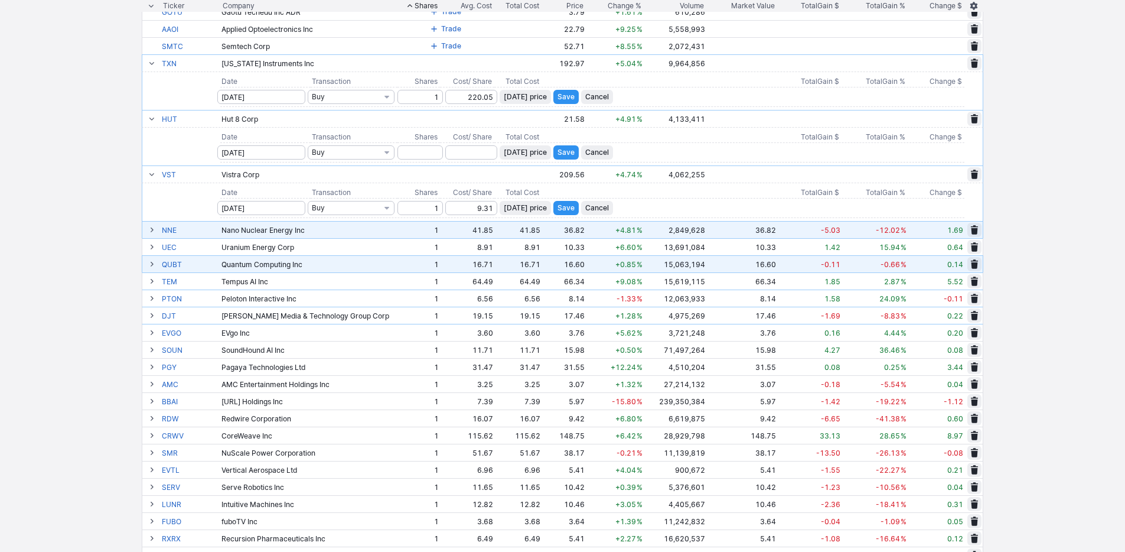
click at [565, 210] on span "Save" at bounding box center [566, 208] width 17 height 12
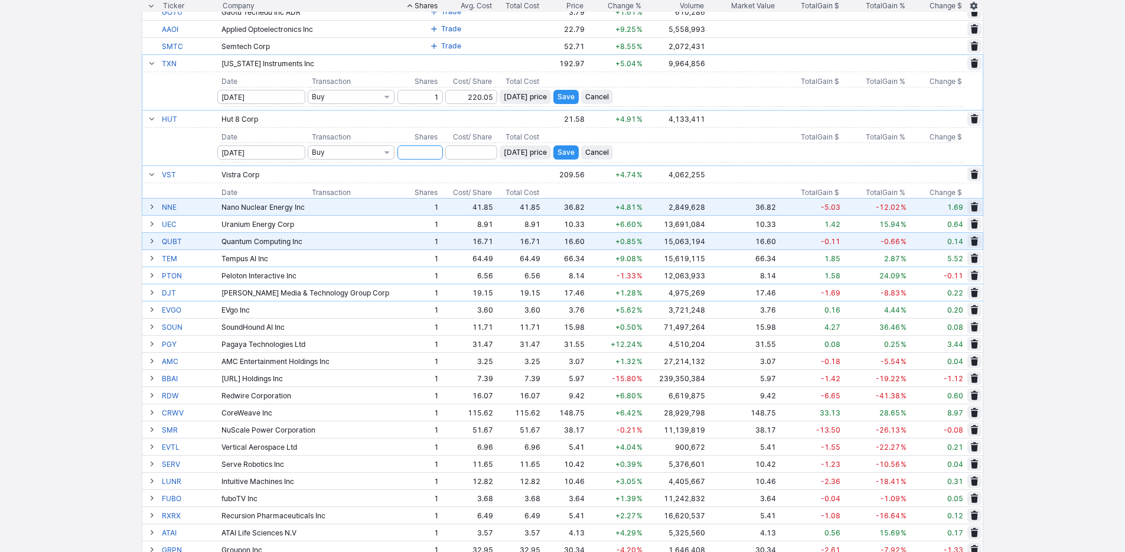
click at [430, 154] on input "number" at bounding box center [420, 152] width 45 height 14
type input "1"
click at [520, 153] on span "Today’s price" at bounding box center [525, 152] width 43 height 12
type input "21.58"
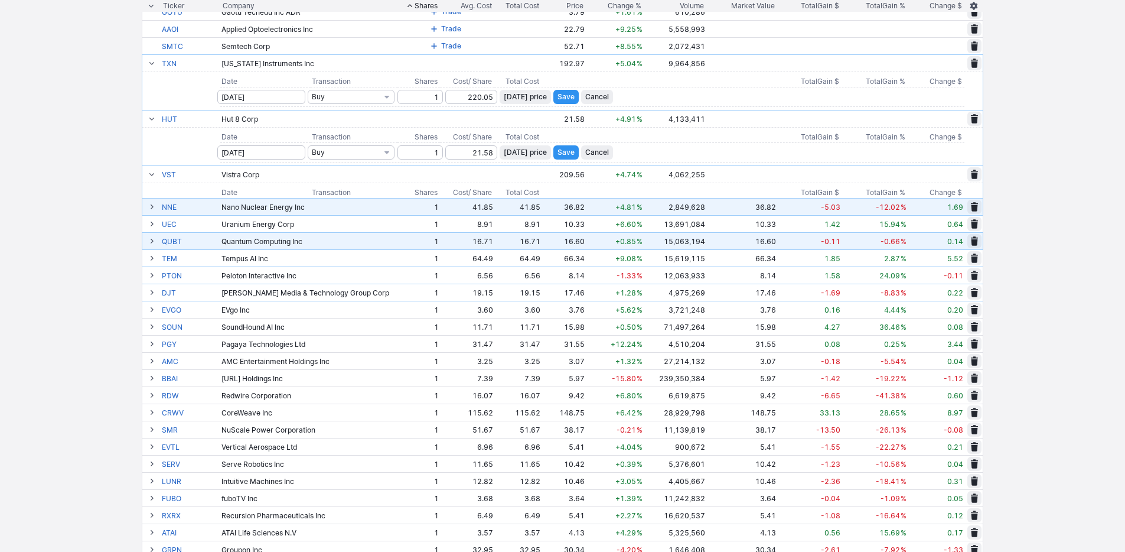
click at [561, 155] on span "Save" at bounding box center [566, 152] width 17 height 12
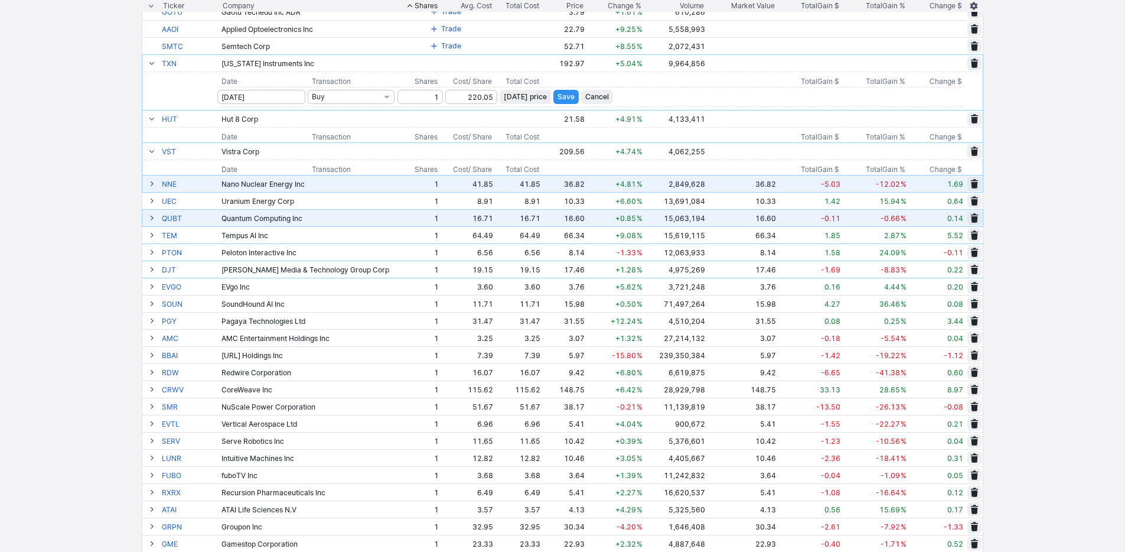
click at [558, 93] on span "Save" at bounding box center [566, 97] width 17 height 12
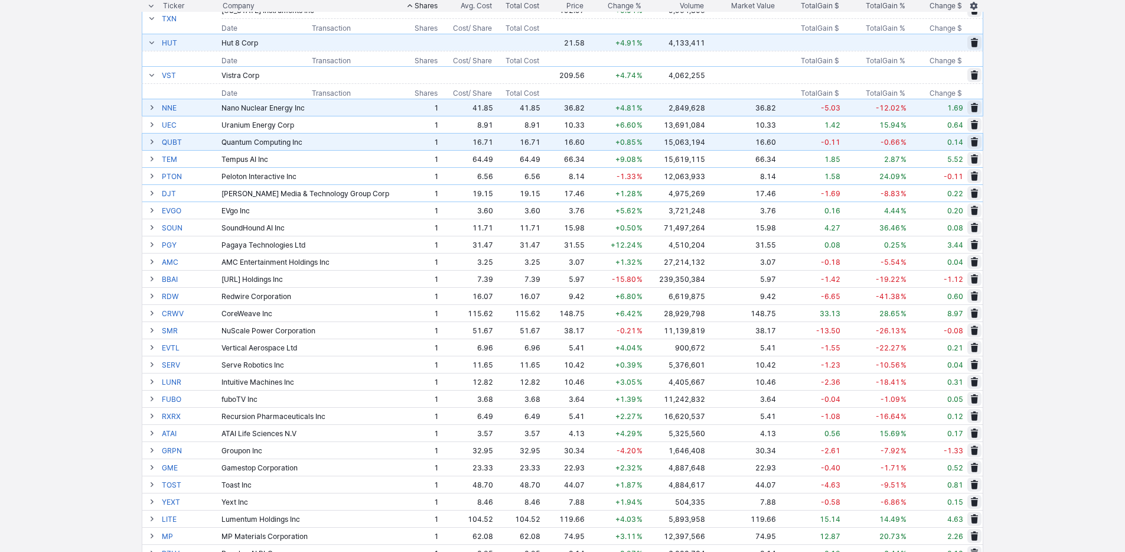
scroll to position [0, 0]
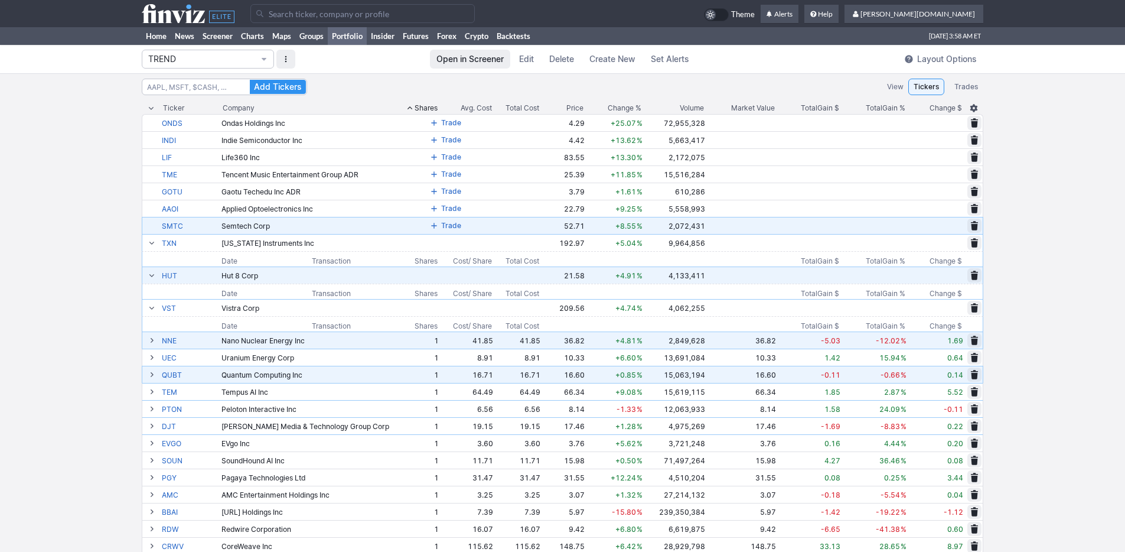
click at [431, 223] on span at bounding box center [434, 225] width 7 height 9
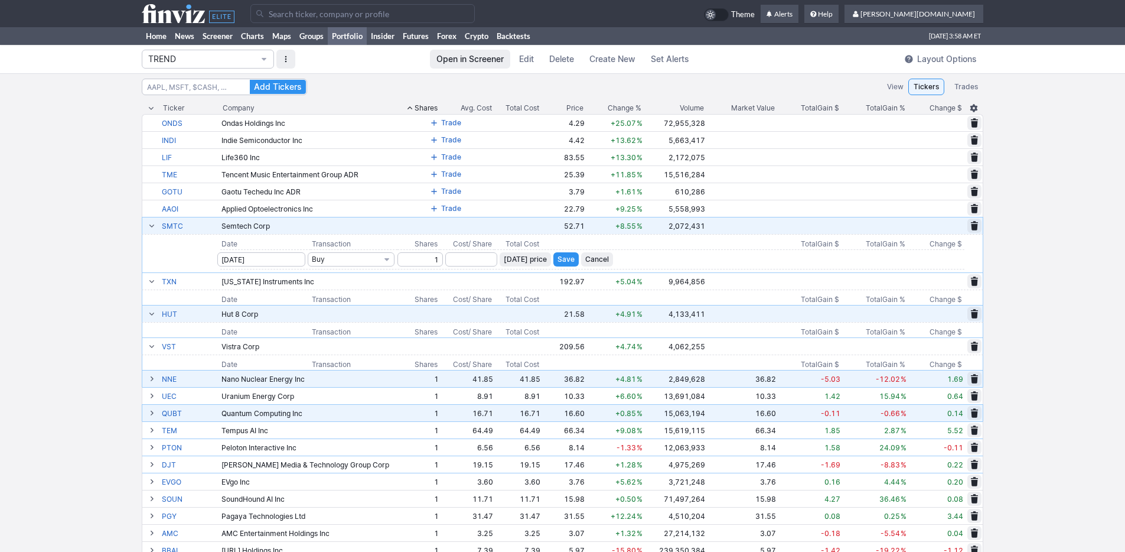
type input "1"
click at [506, 258] on span "Today’s price" at bounding box center [525, 259] width 43 height 12
type input "52.71"
click at [560, 258] on span "Save" at bounding box center [566, 259] width 17 height 12
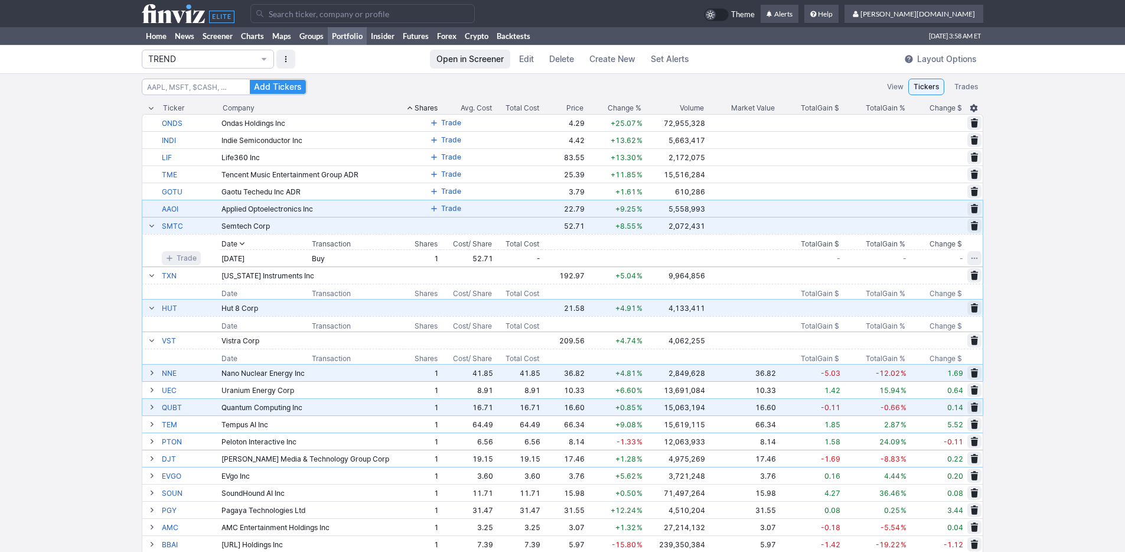
click at [431, 213] on span at bounding box center [434, 208] width 7 height 9
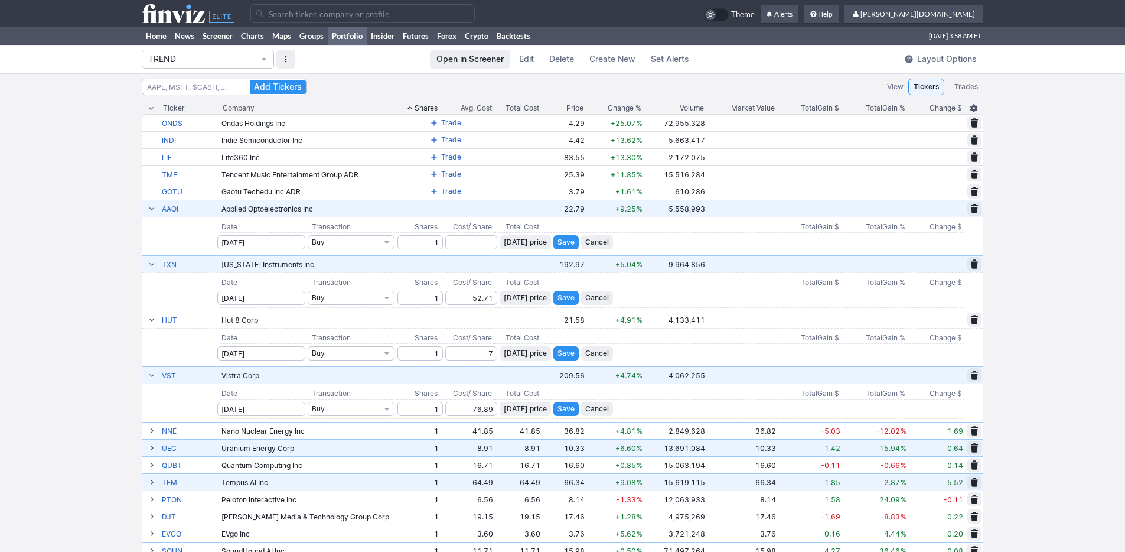
type input "1"
click at [508, 245] on span "Today’s price" at bounding box center [525, 242] width 43 height 12
type input "22.79"
click at [558, 239] on span "Save" at bounding box center [566, 242] width 17 height 12
